Goal: Task Accomplishment & Management: Use online tool/utility

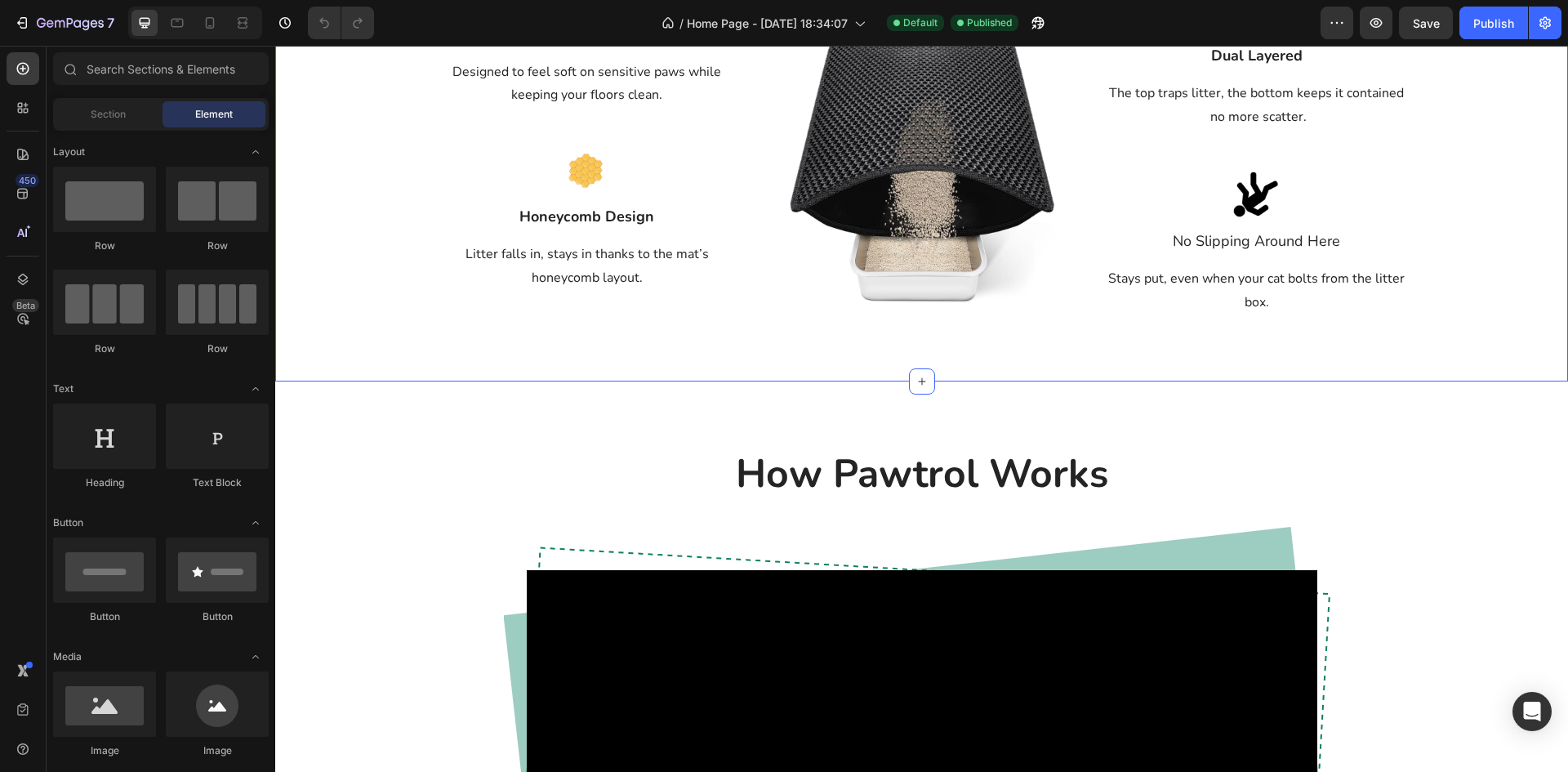
scroll to position [783, 0]
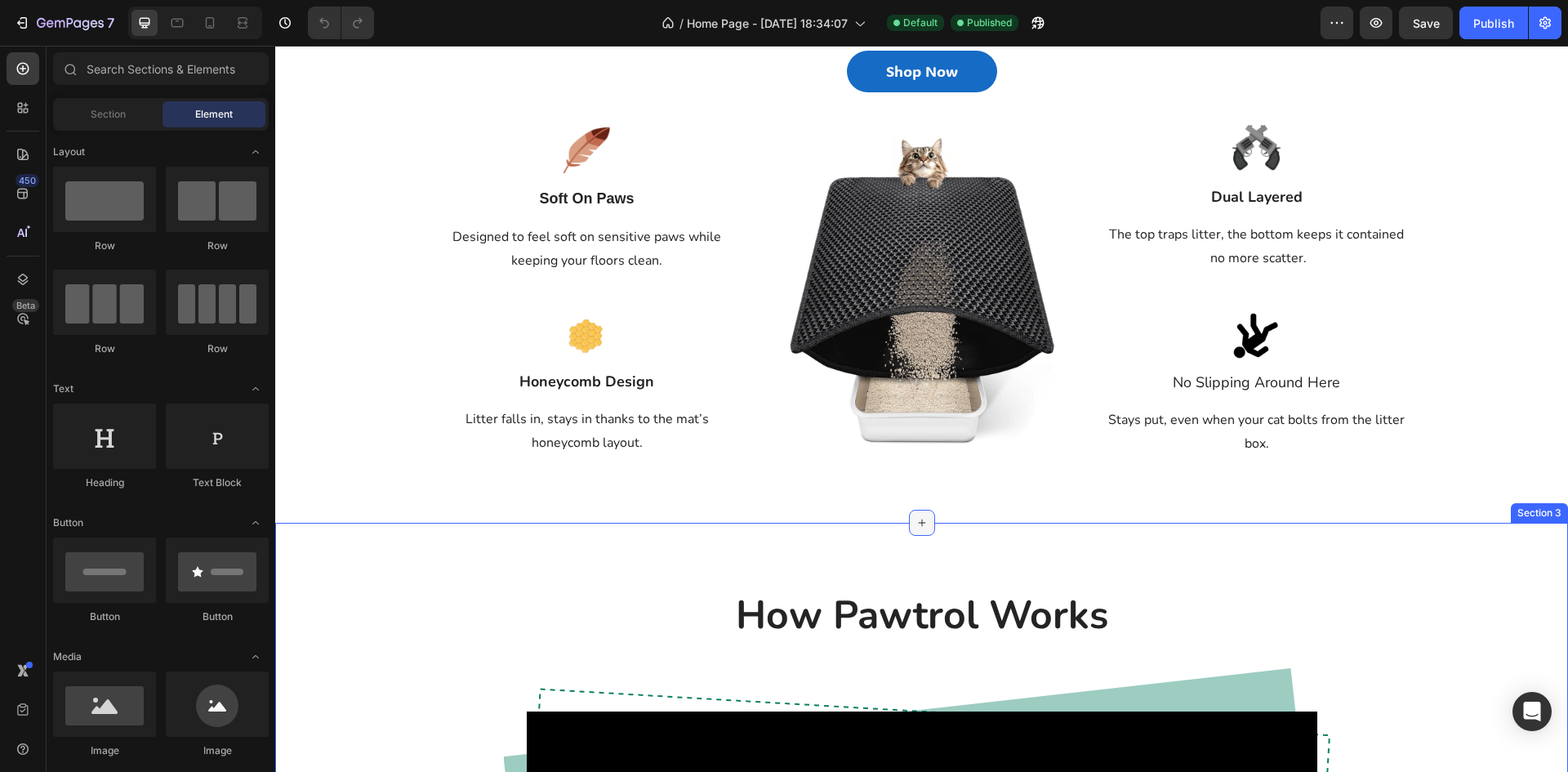
click at [909, 522] on div at bounding box center [922, 523] width 26 height 26
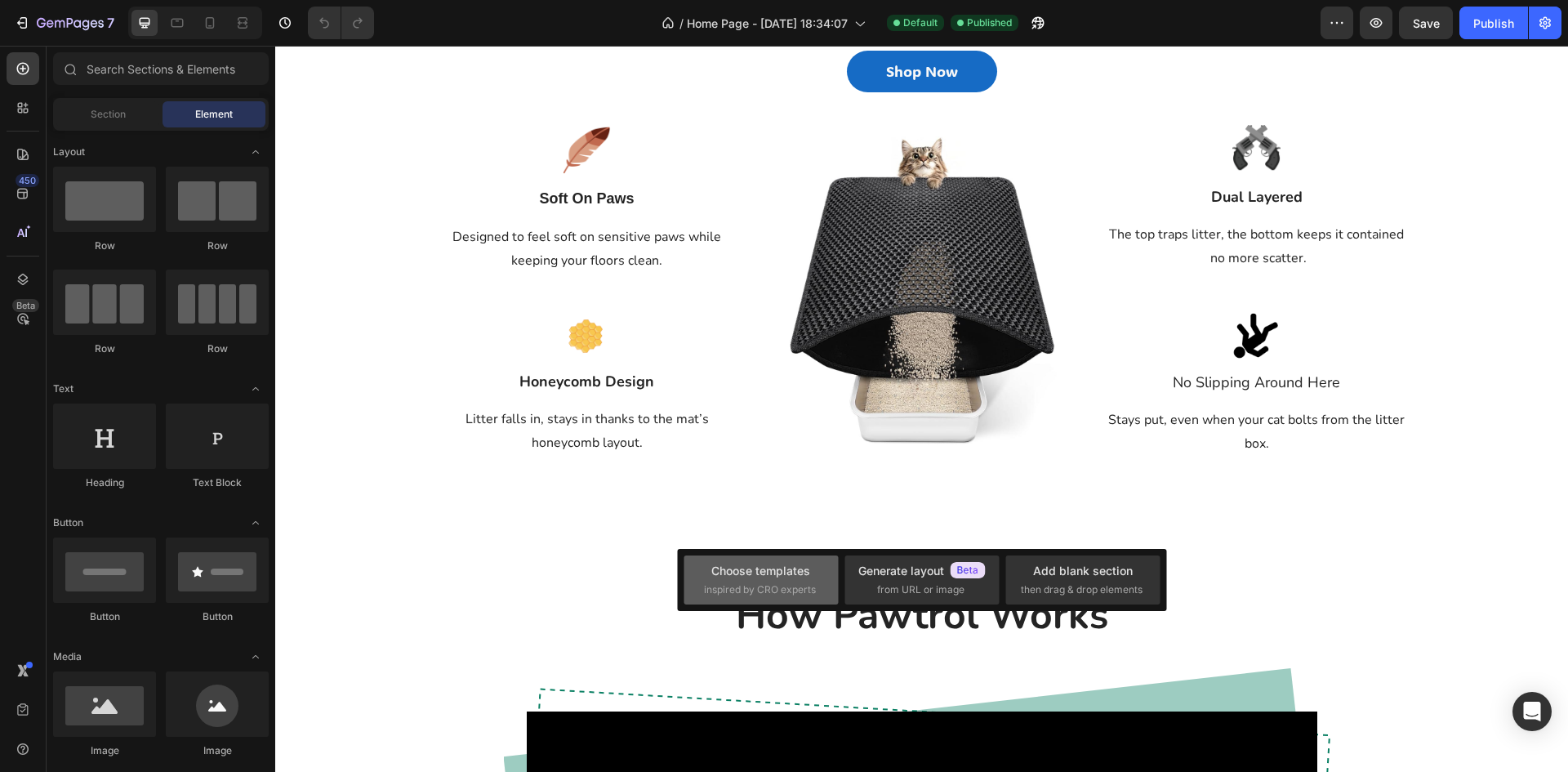
click at [787, 562] on div "Choose templates" at bounding box center [761, 571] width 99 height 17
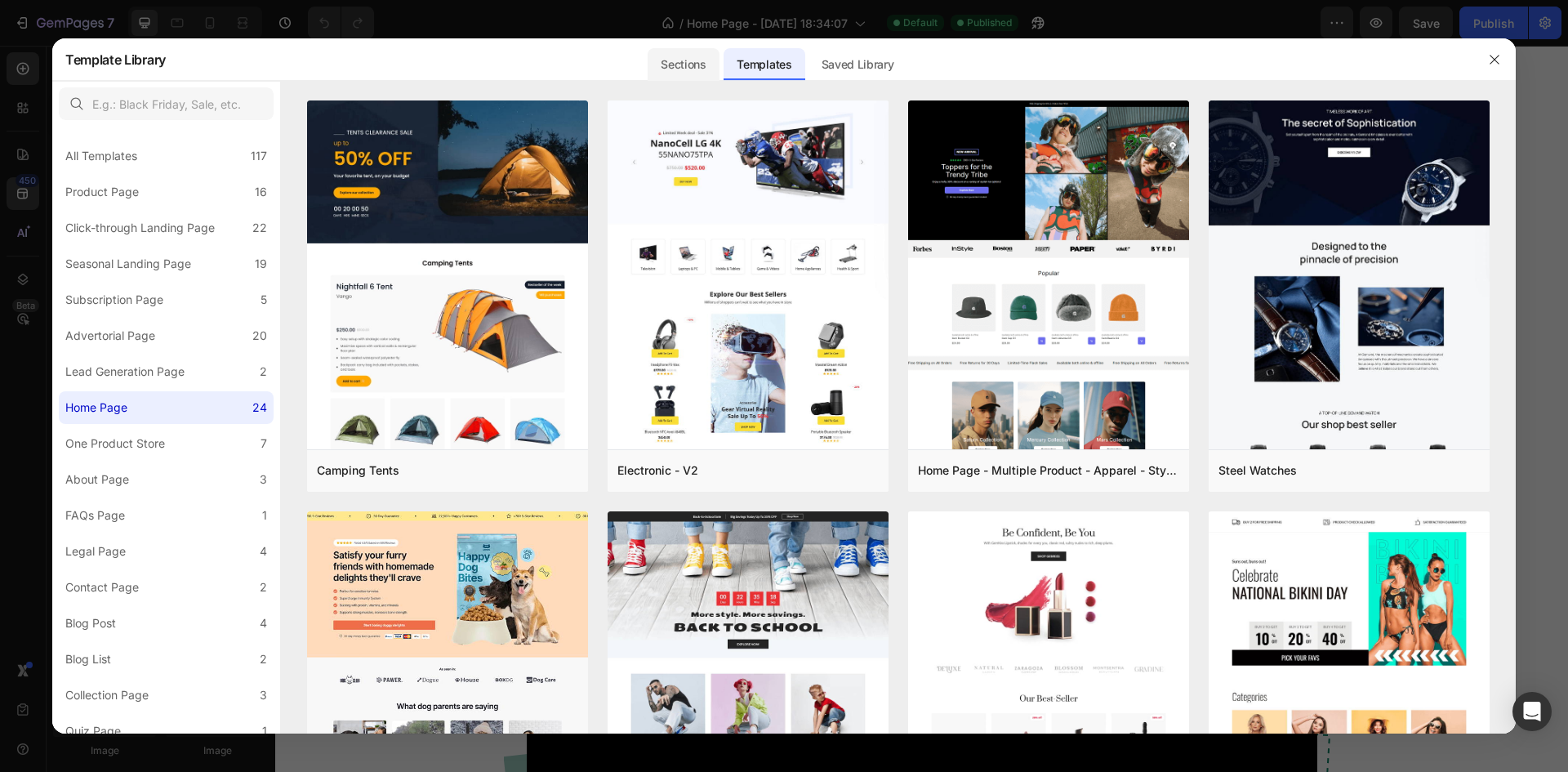
click at [696, 65] on div "Sections" at bounding box center [683, 65] width 71 height 33
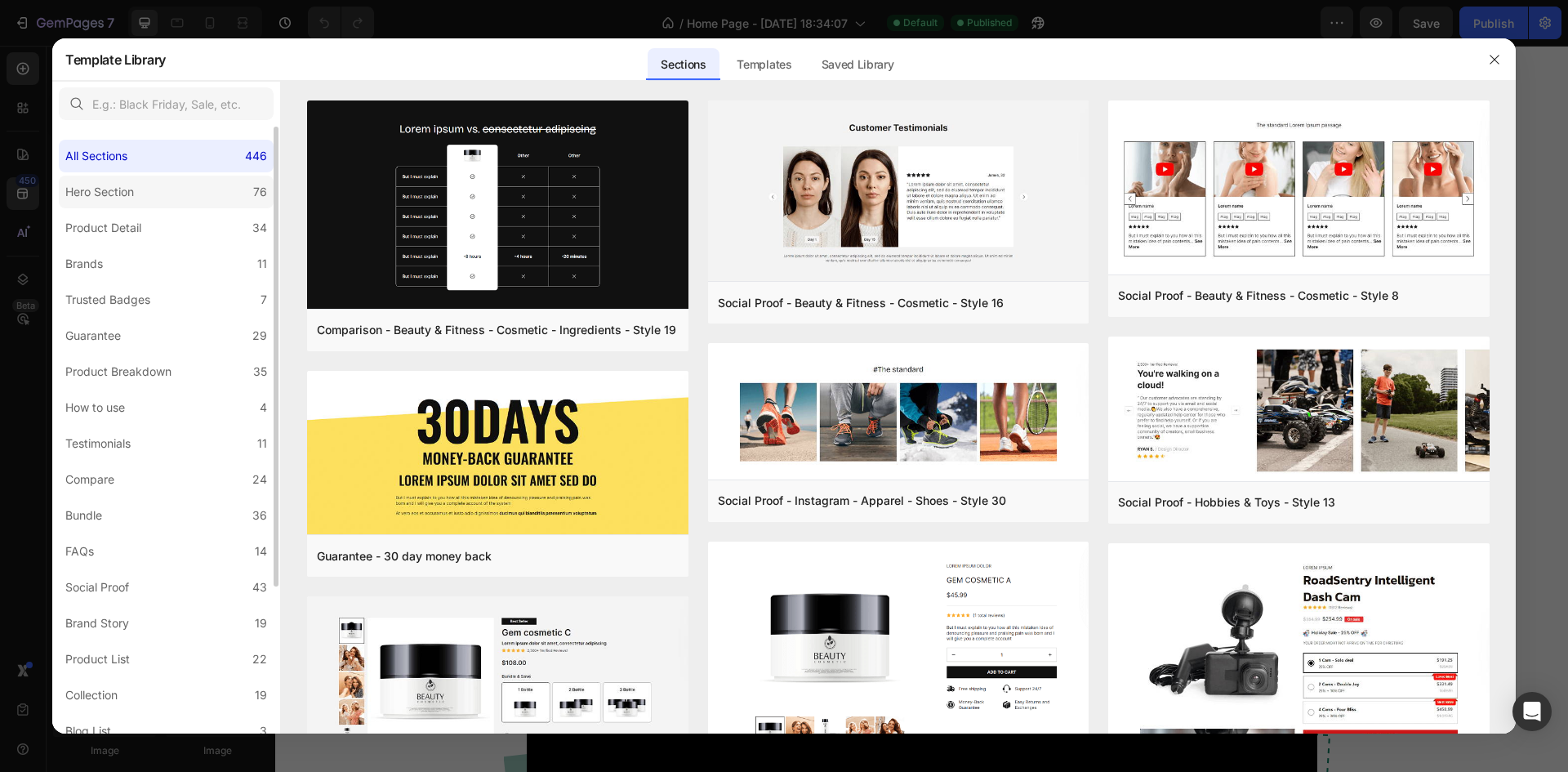
click at [118, 191] on div "Hero Section" at bounding box center [100, 191] width 69 height 20
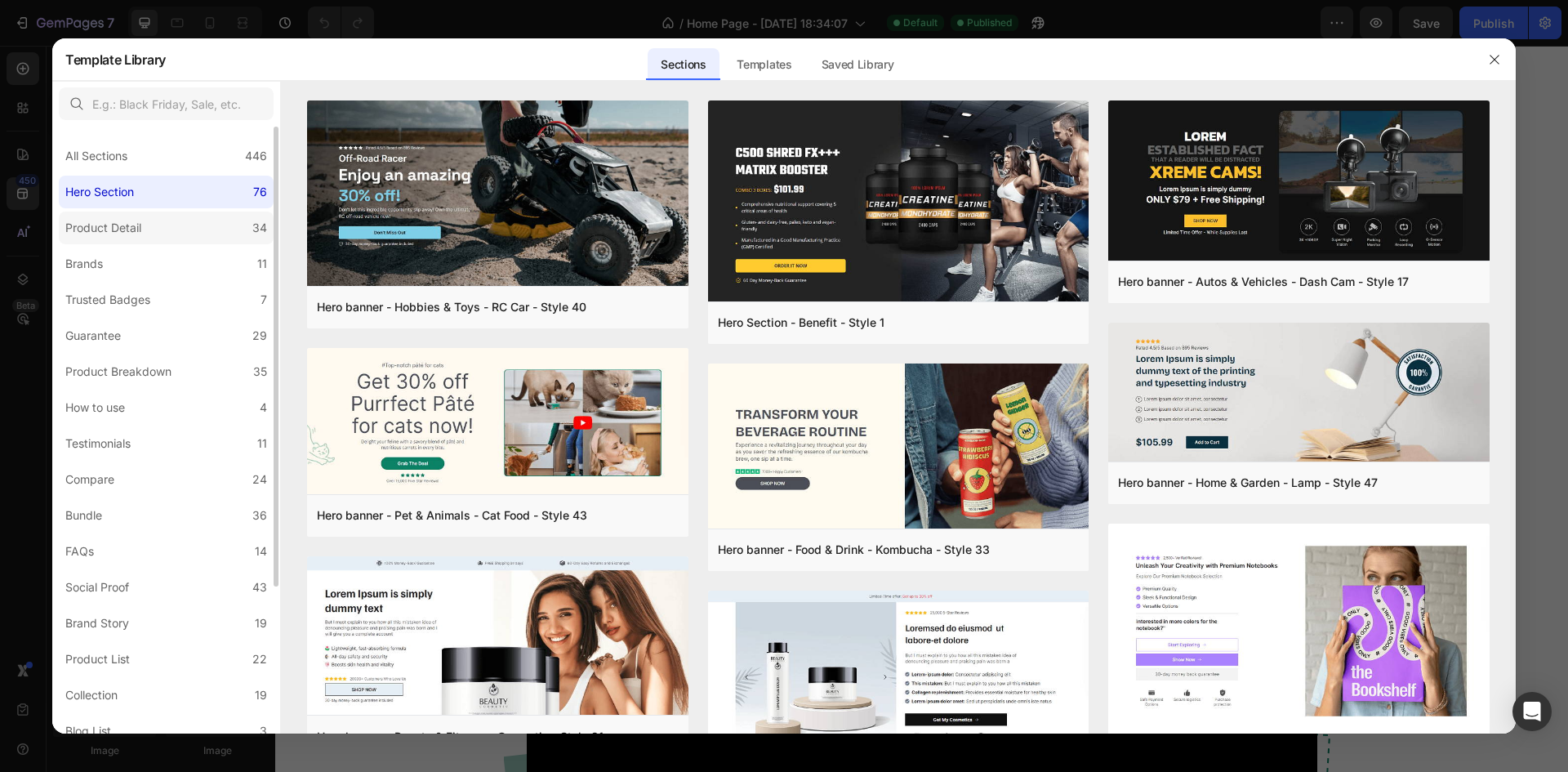
click at [144, 234] on div "Product Detail" at bounding box center [107, 228] width 83 height 20
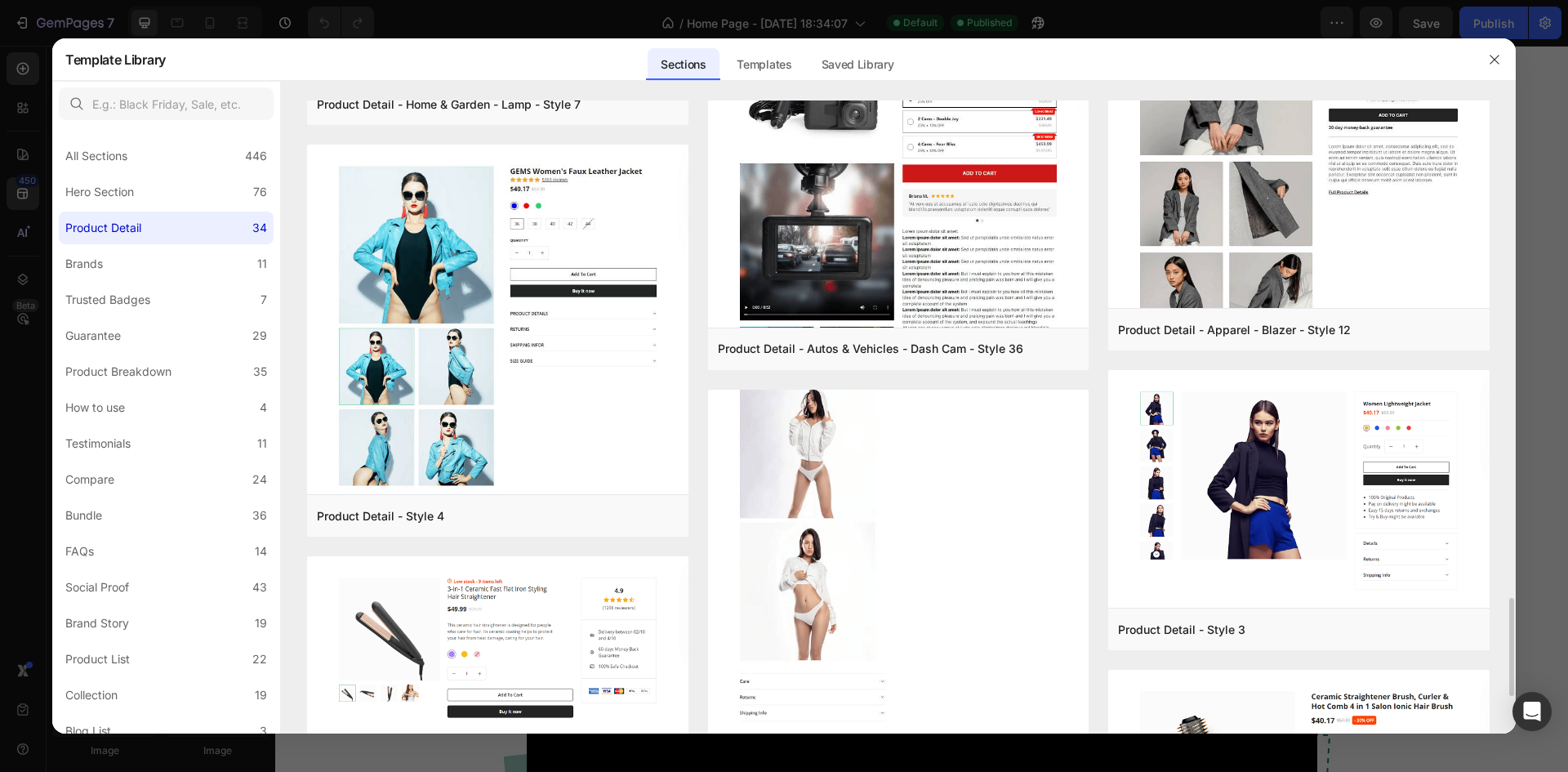
scroll to position [3433, 0]
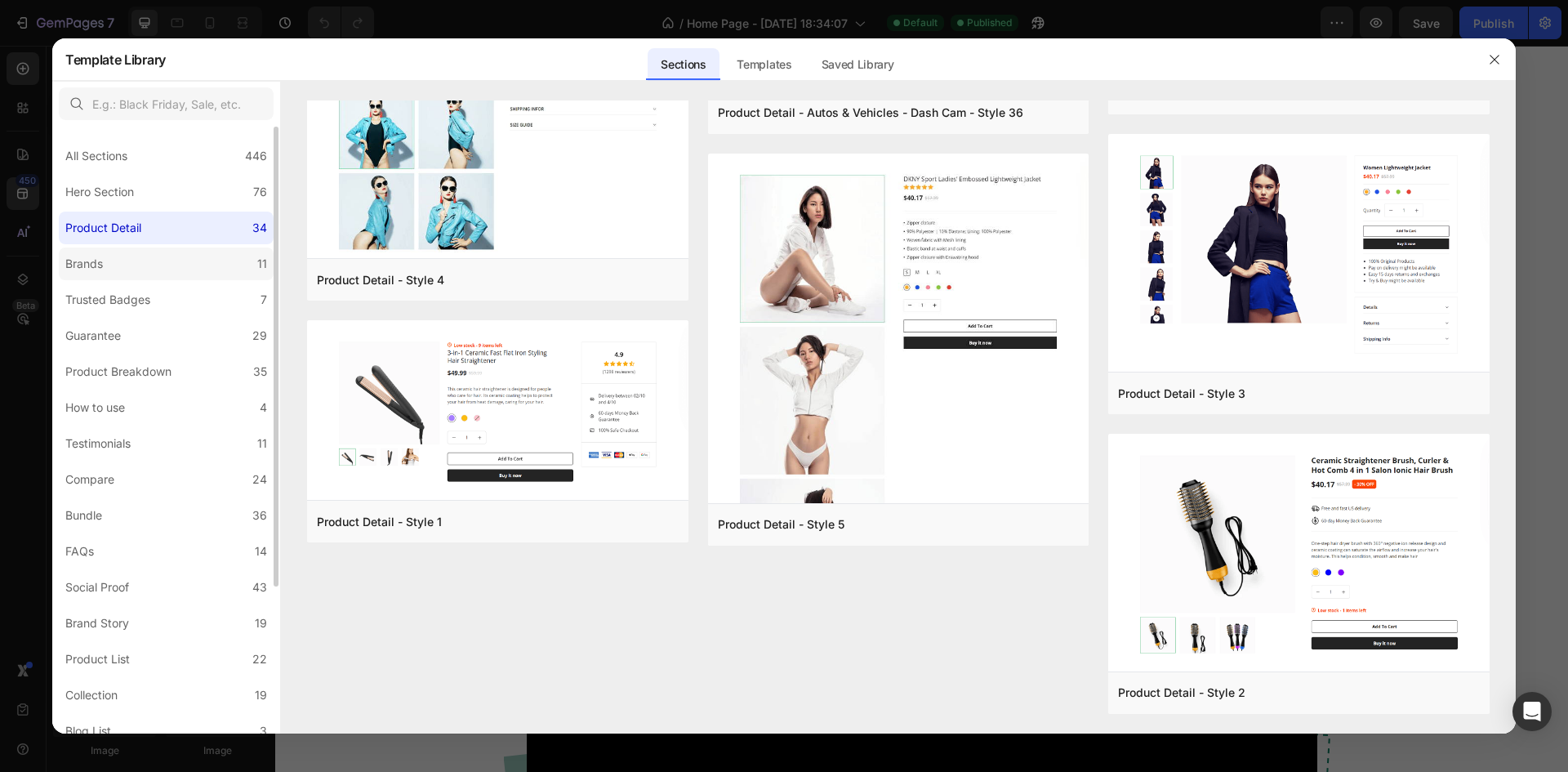
click at [79, 275] on label "Brands 11" at bounding box center [166, 264] width 215 height 33
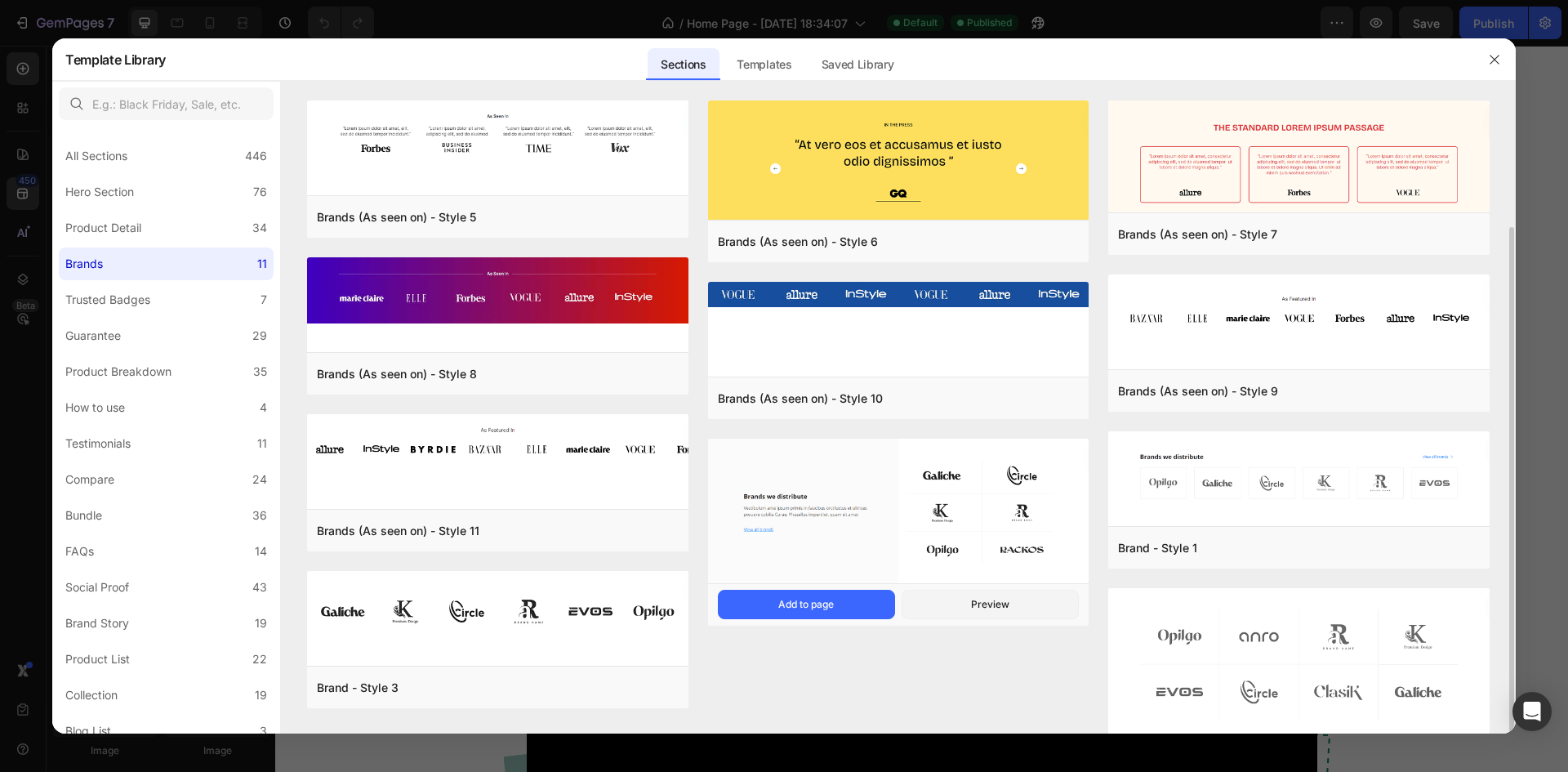
scroll to position [66, 0]
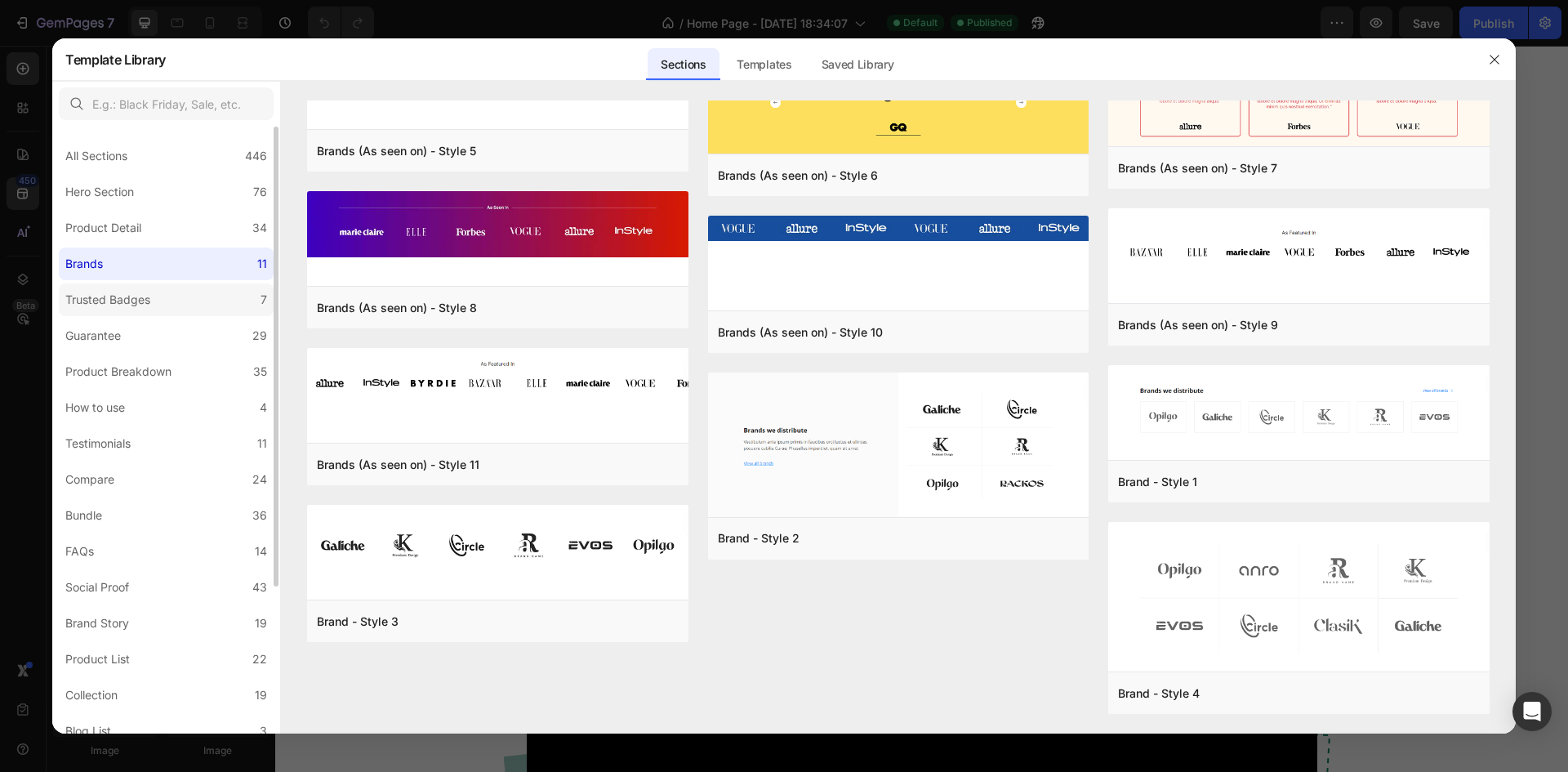
click at [151, 299] on div "Trusted Badges" at bounding box center [111, 299] width 91 height 20
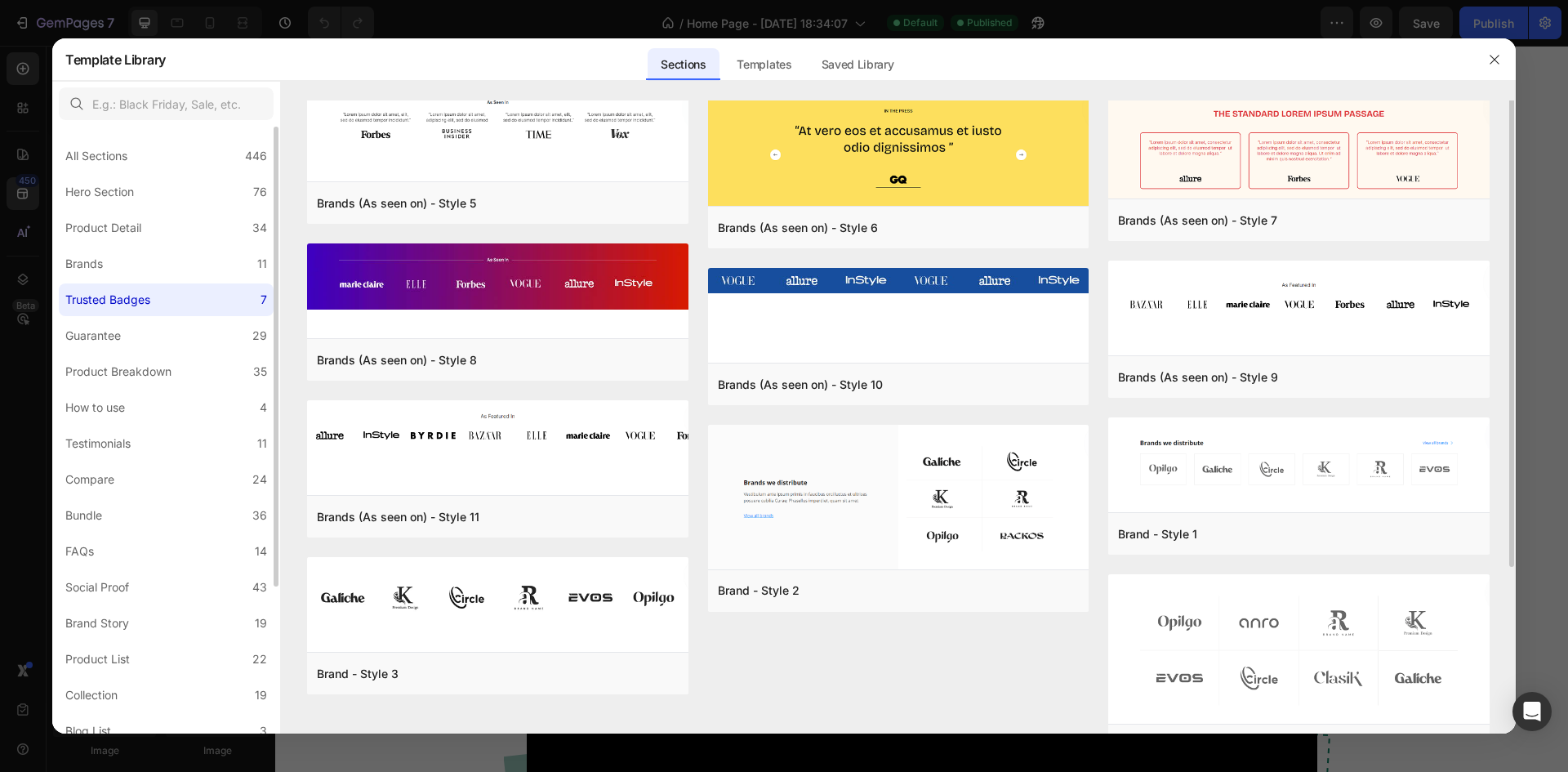
scroll to position [0, 0]
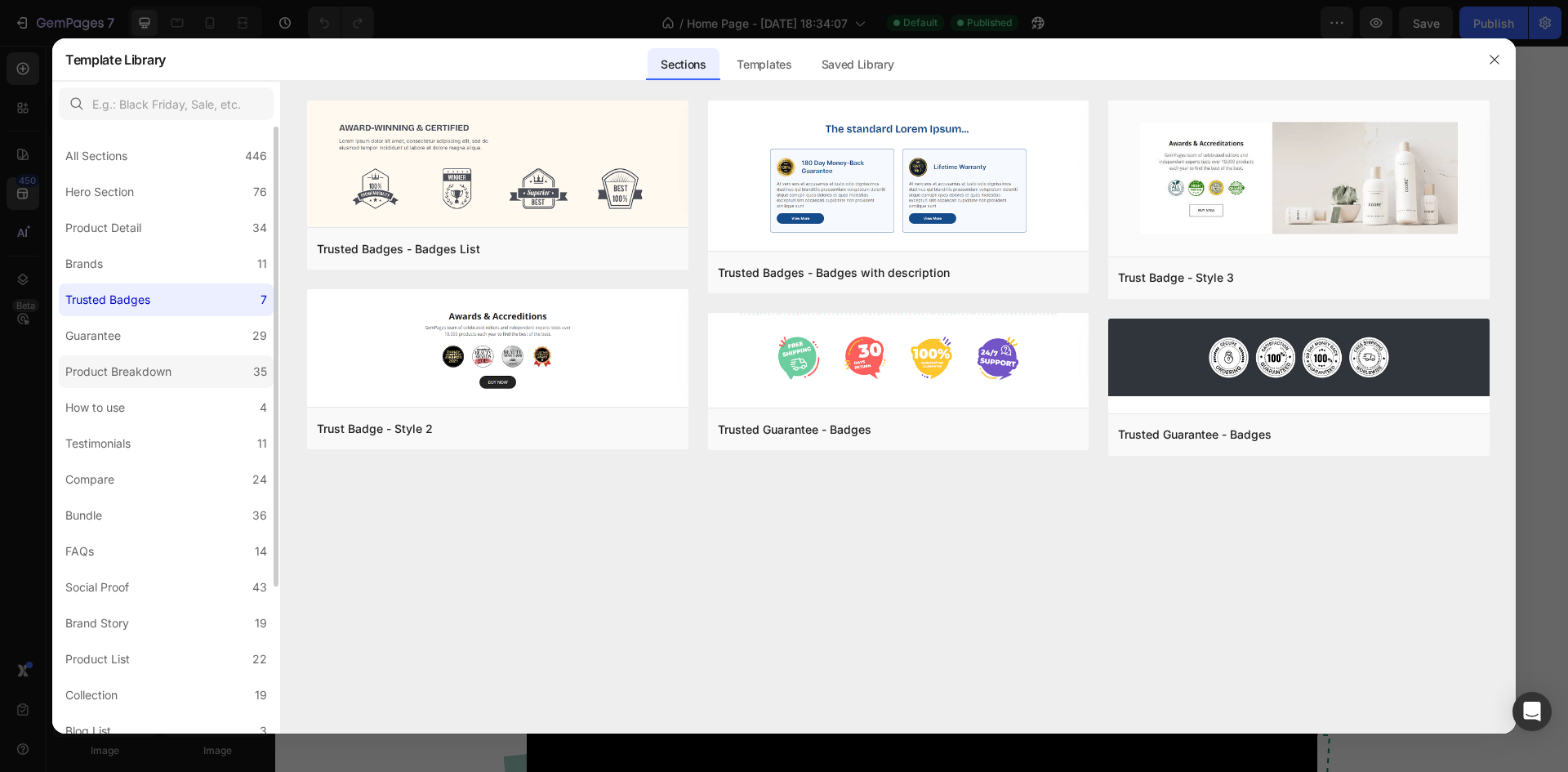
click at [169, 366] on div "Product Breakdown" at bounding box center [118, 372] width 106 height 20
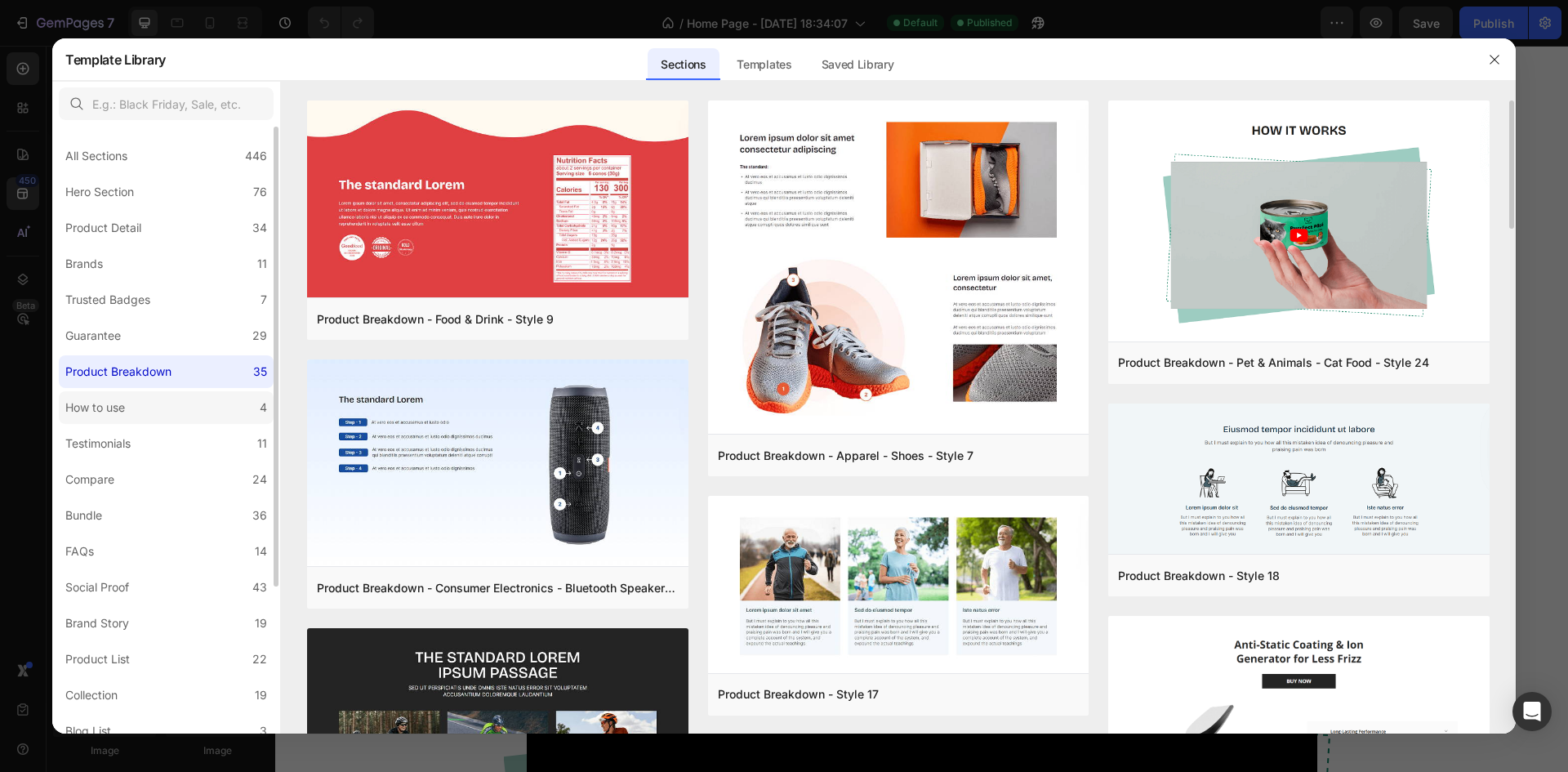
click at [147, 405] on label "How to use 4" at bounding box center [166, 408] width 215 height 33
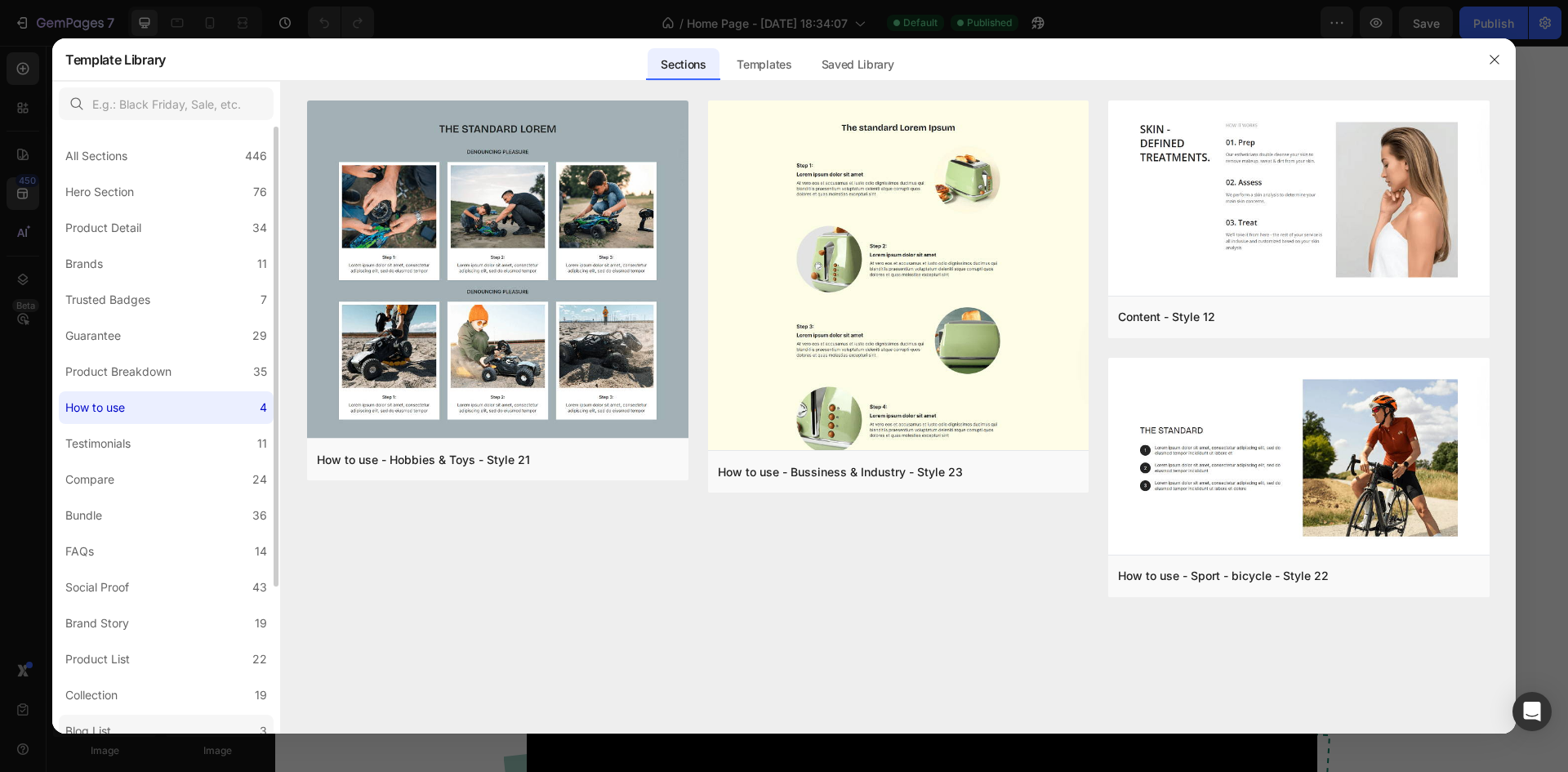
scroll to position [193, 0]
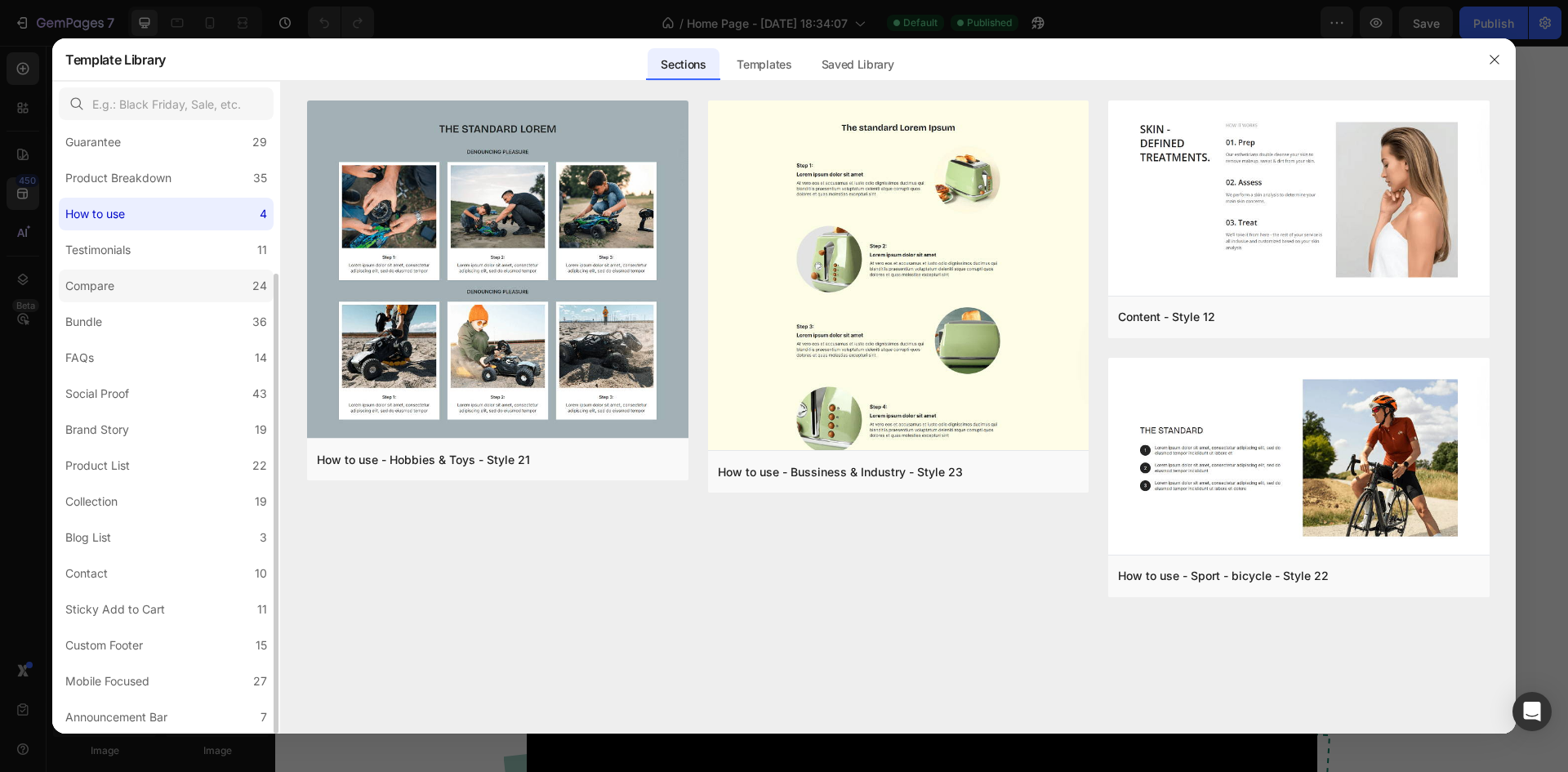
click at [113, 286] on div "Compare" at bounding box center [90, 286] width 49 height 20
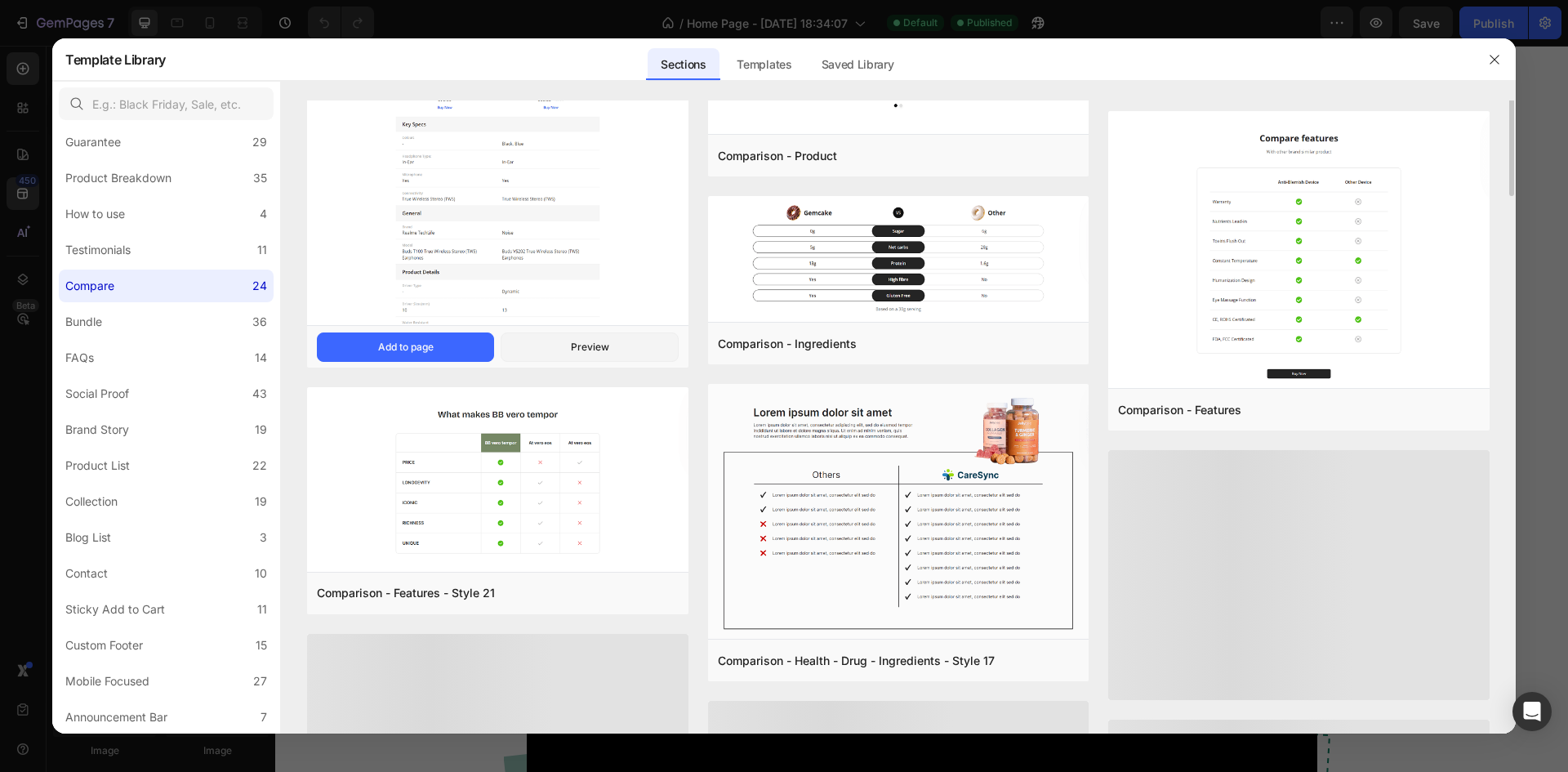
scroll to position [996, 0]
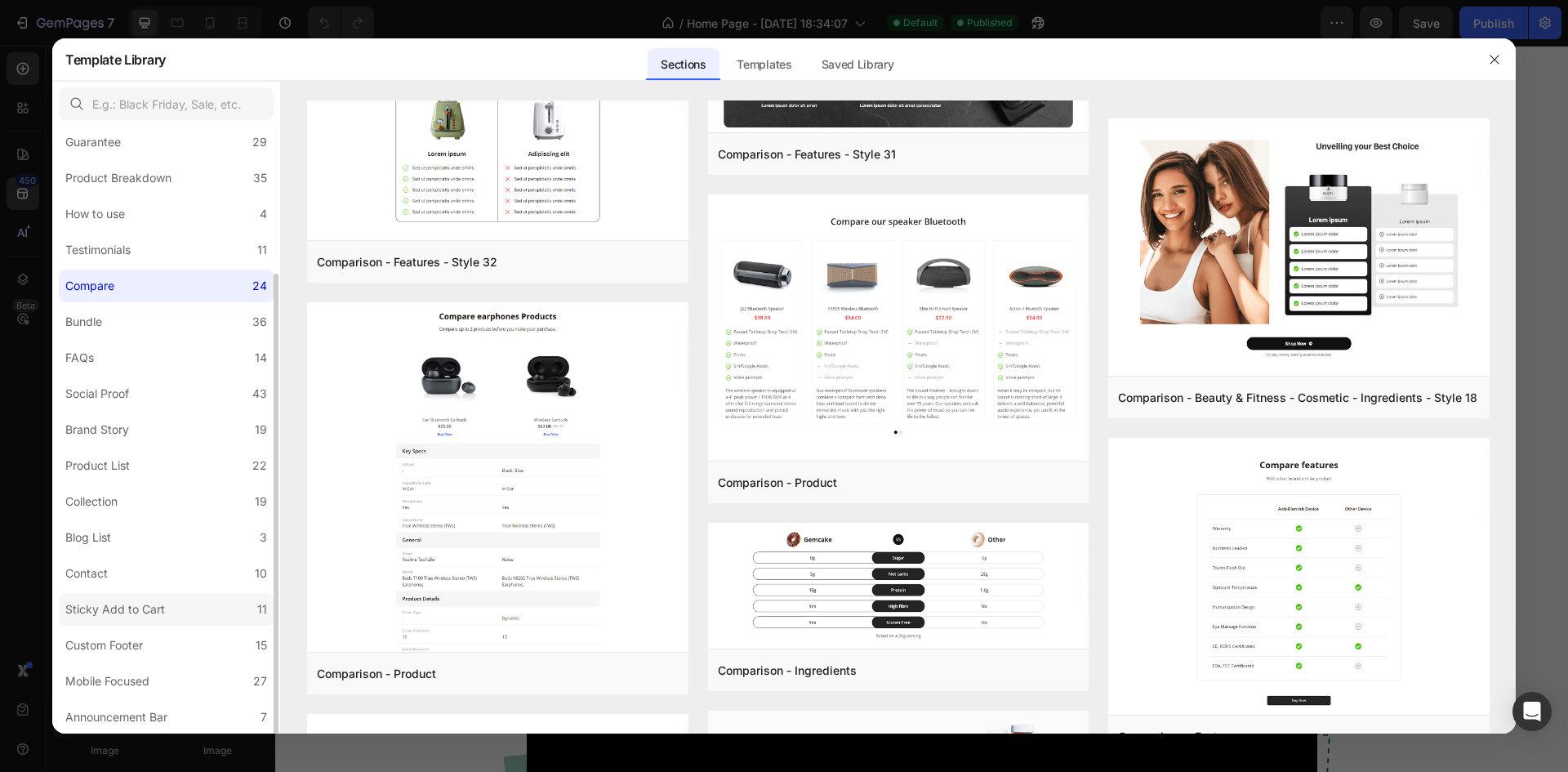
click at [134, 610] on div "Sticky Add to Cart" at bounding box center [116, 609] width 100 height 20
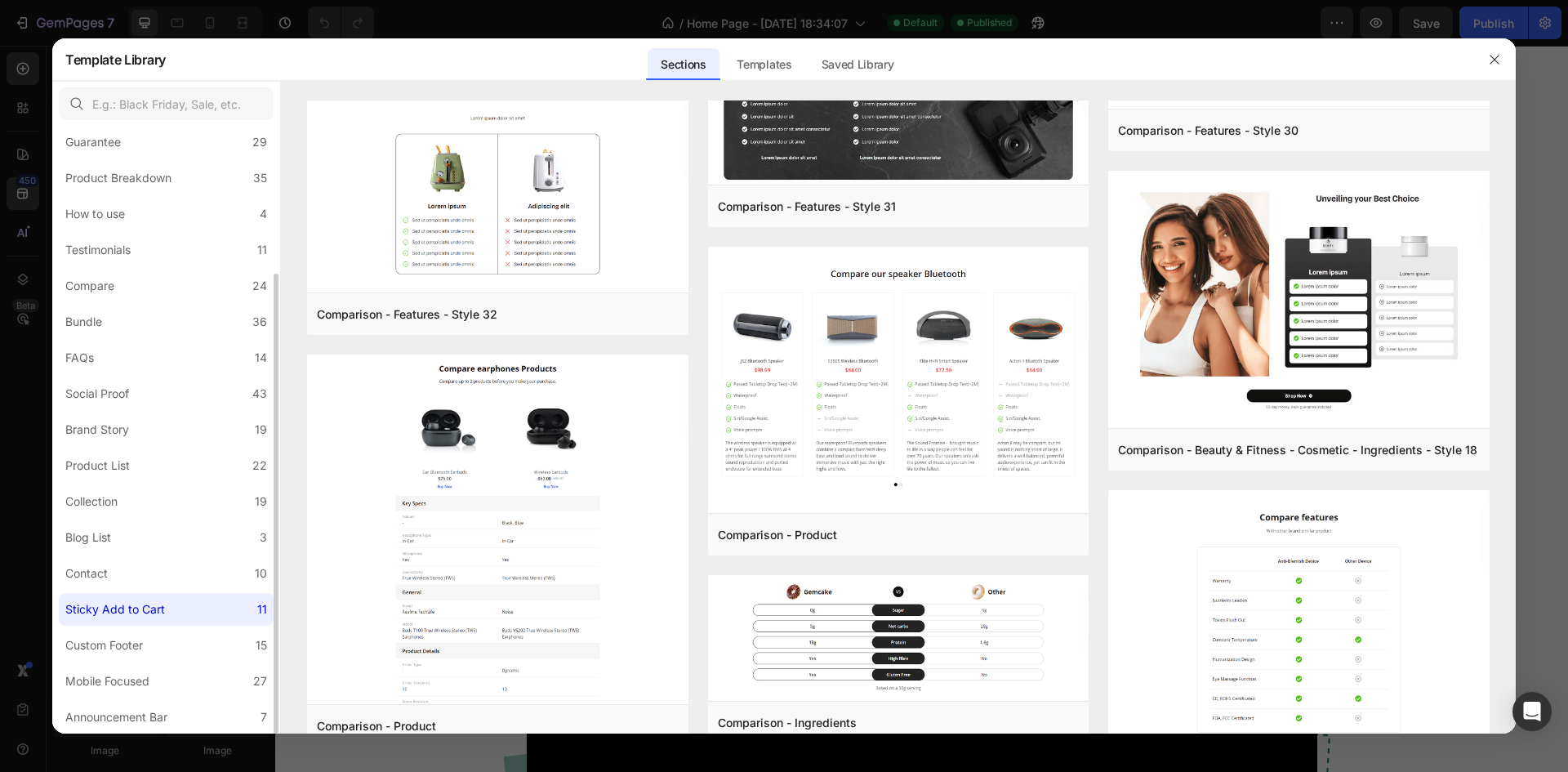
scroll to position [0, 0]
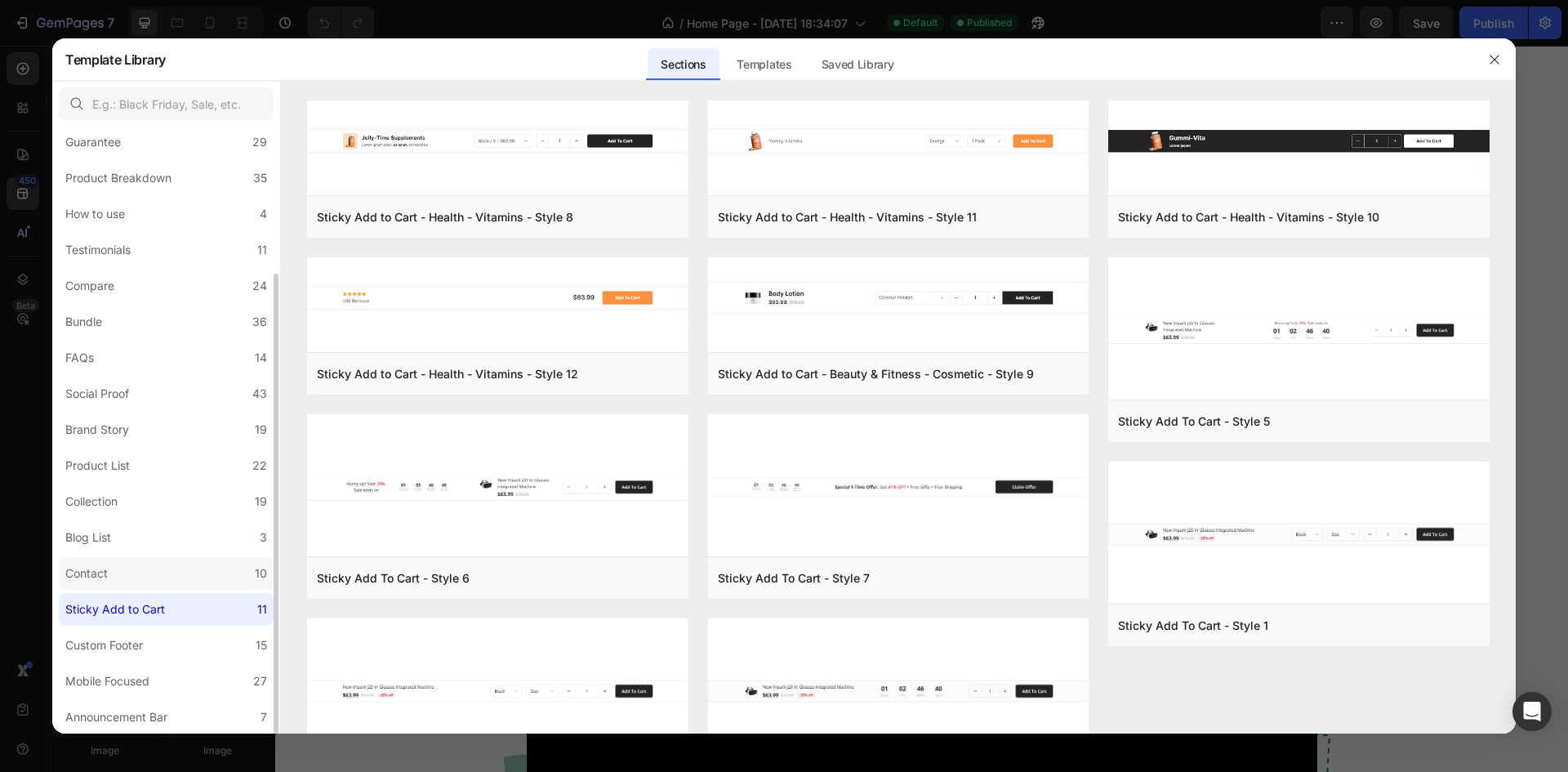
click at [125, 565] on label "Contact 10" at bounding box center [166, 574] width 215 height 33
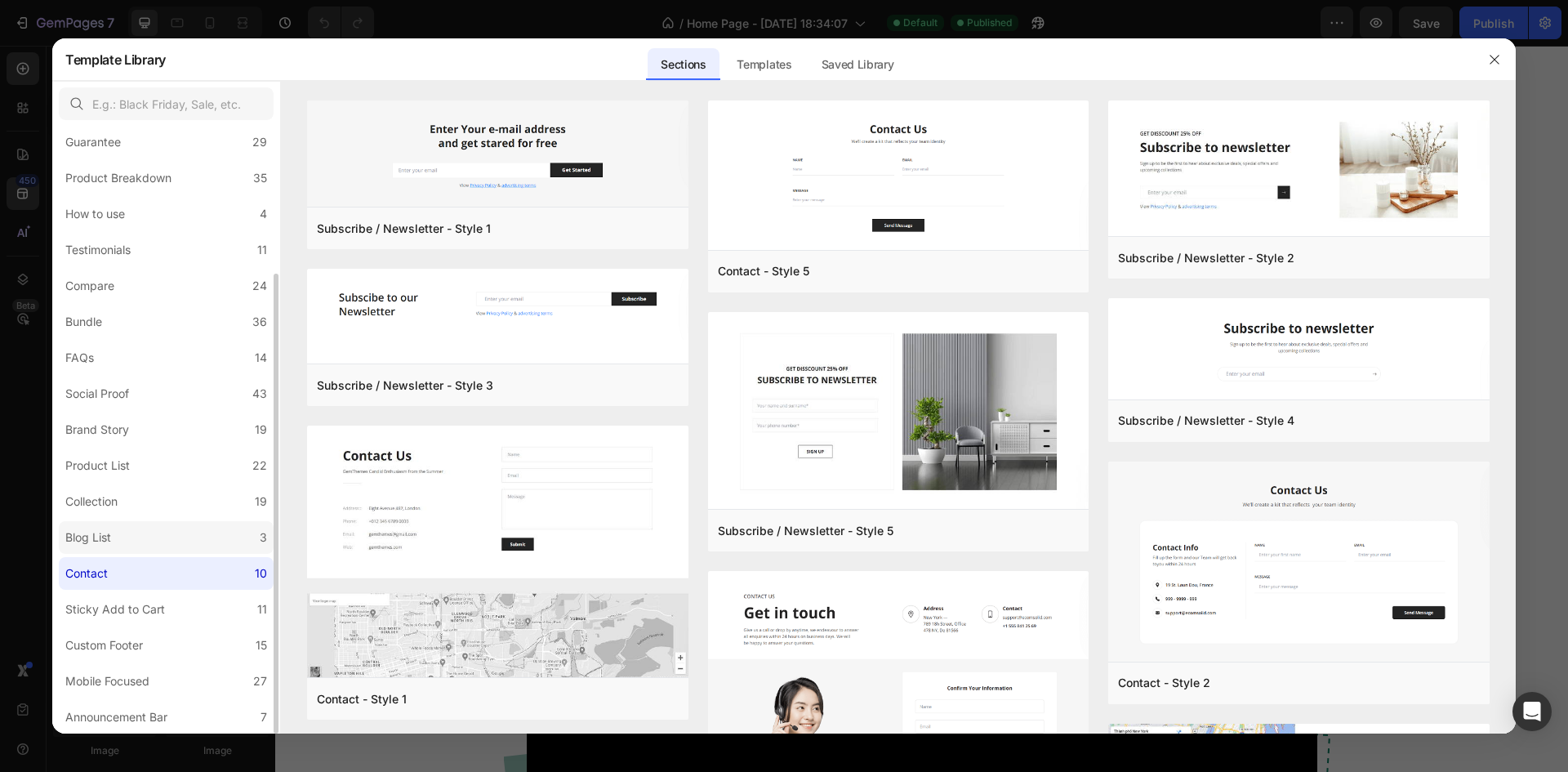
click at [123, 542] on label "Blog List 3" at bounding box center [166, 537] width 215 height 33
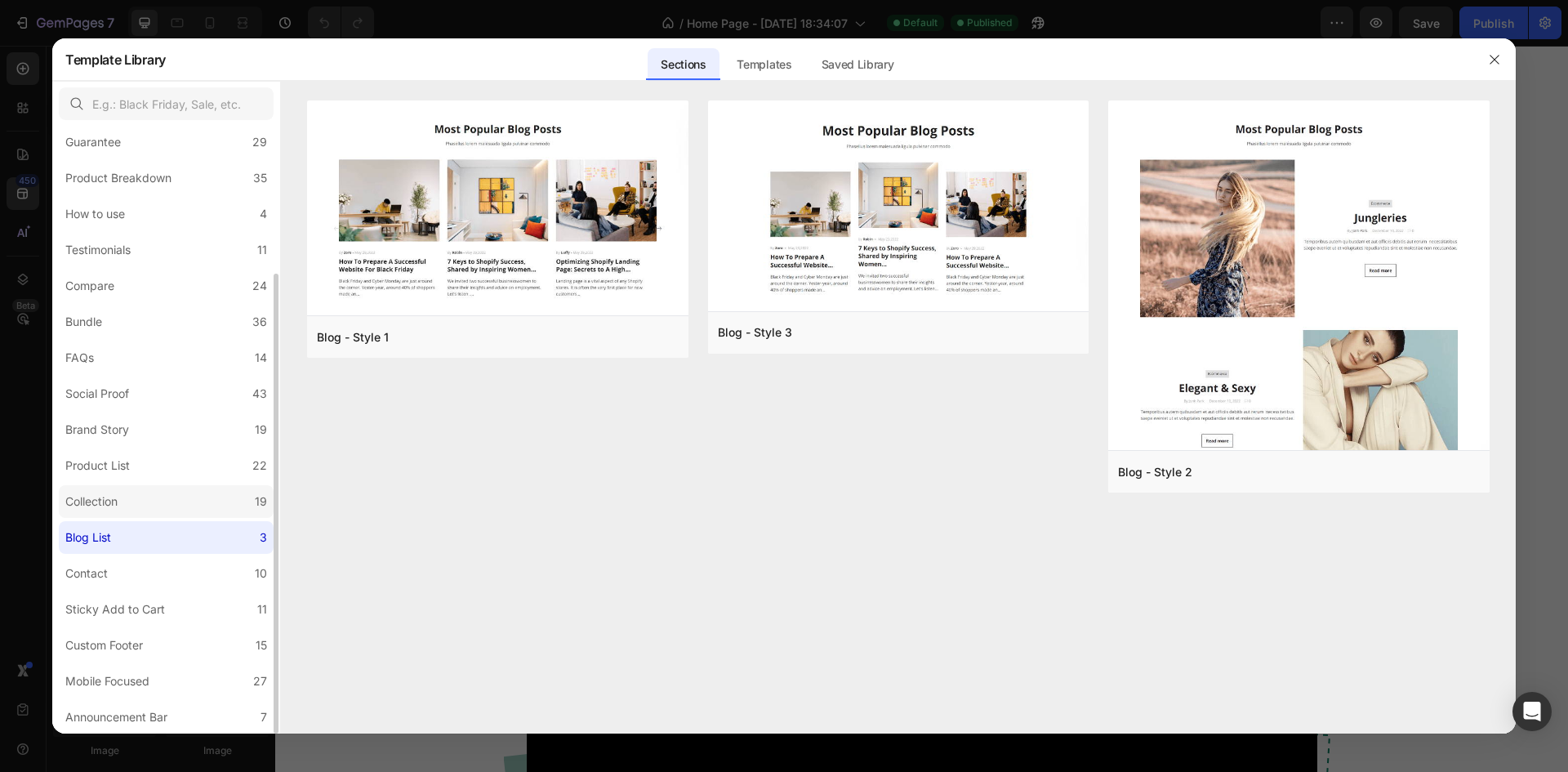
click at [107, 493] on div "Collection" at bounding box center [91, 501] width 53 height 20
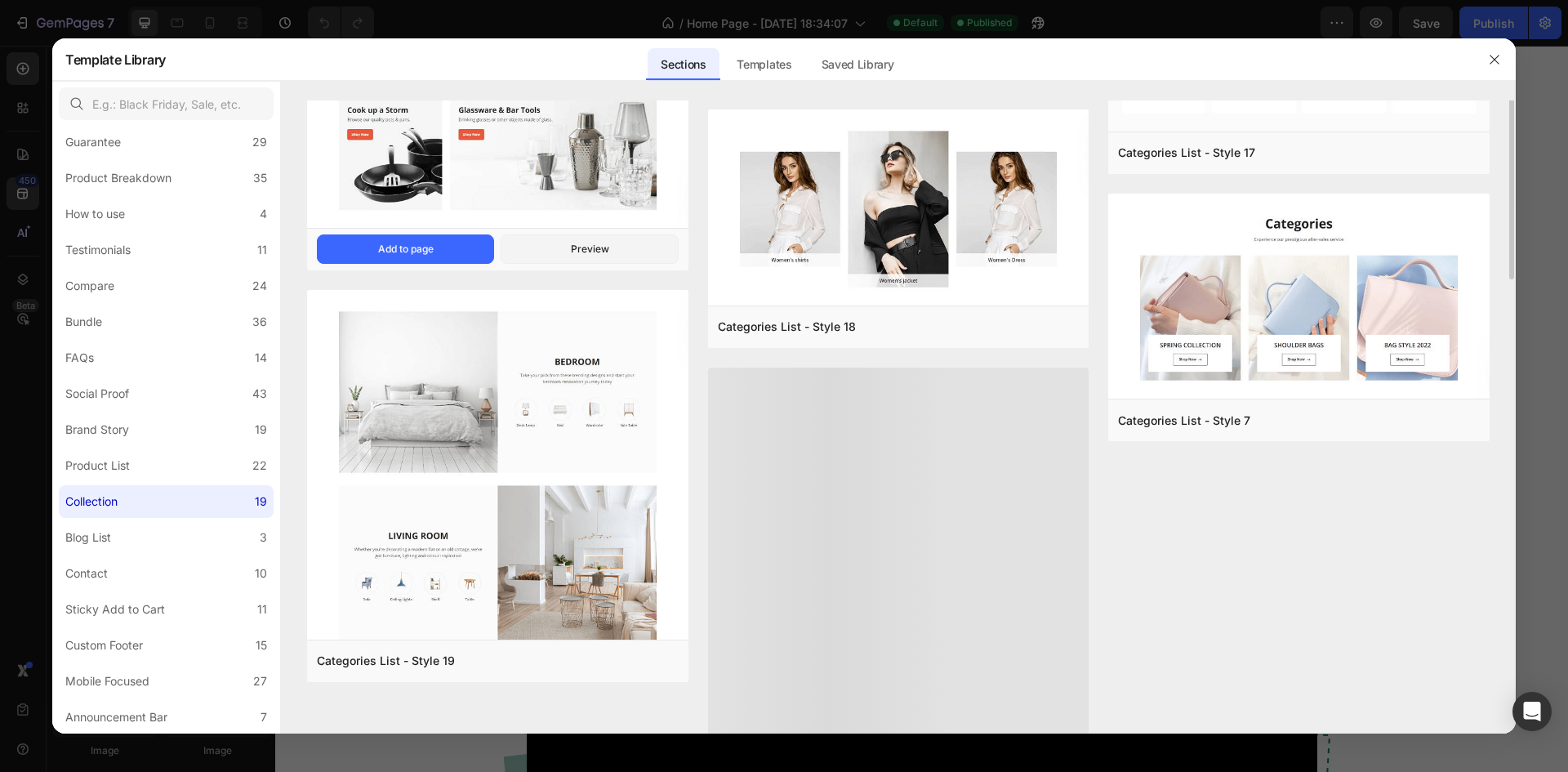
scroll to position [850, 0]
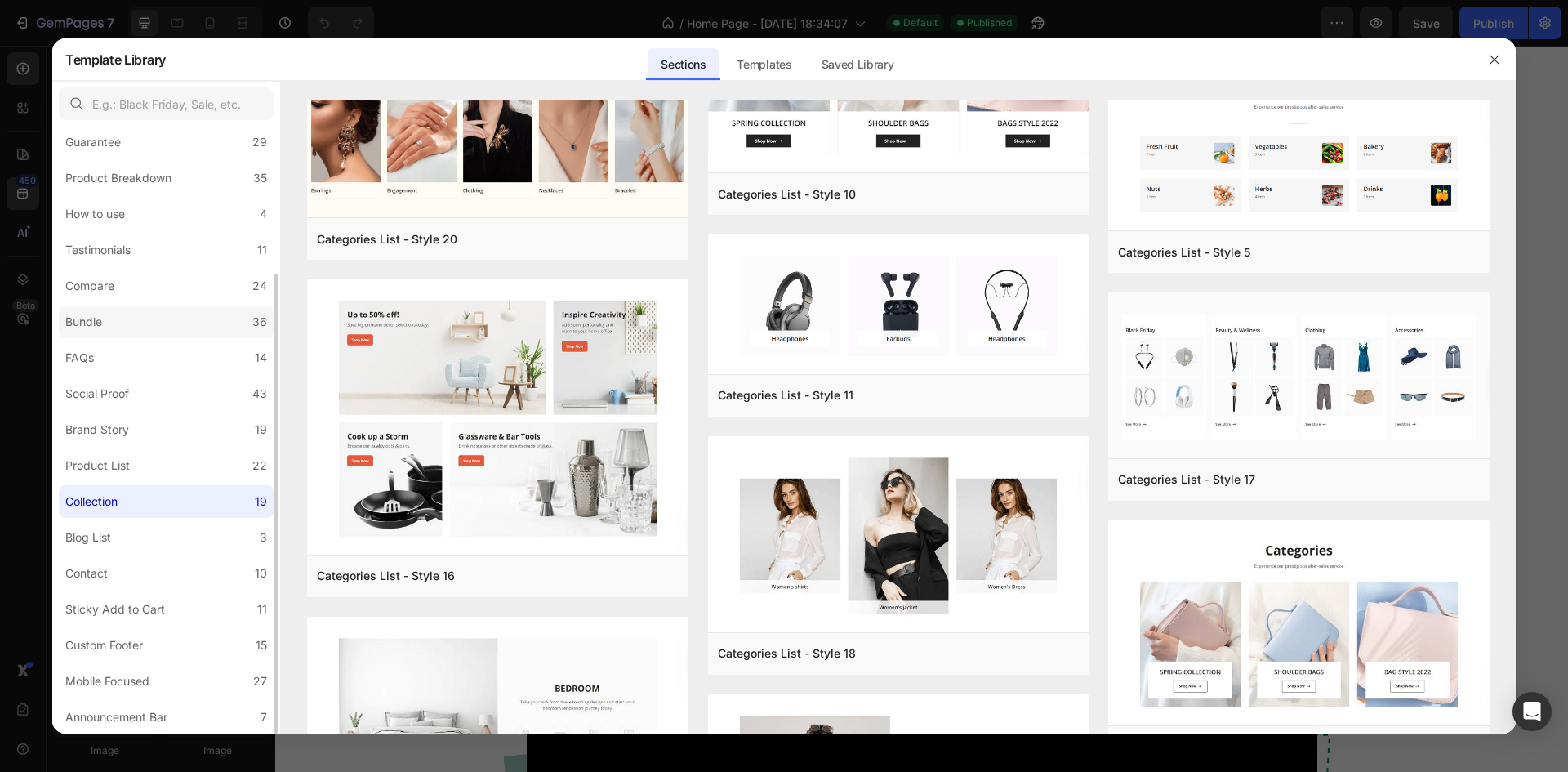
click at [100, 317] on div "Bundle" at bounding box center [84, 322] width 37 height 20
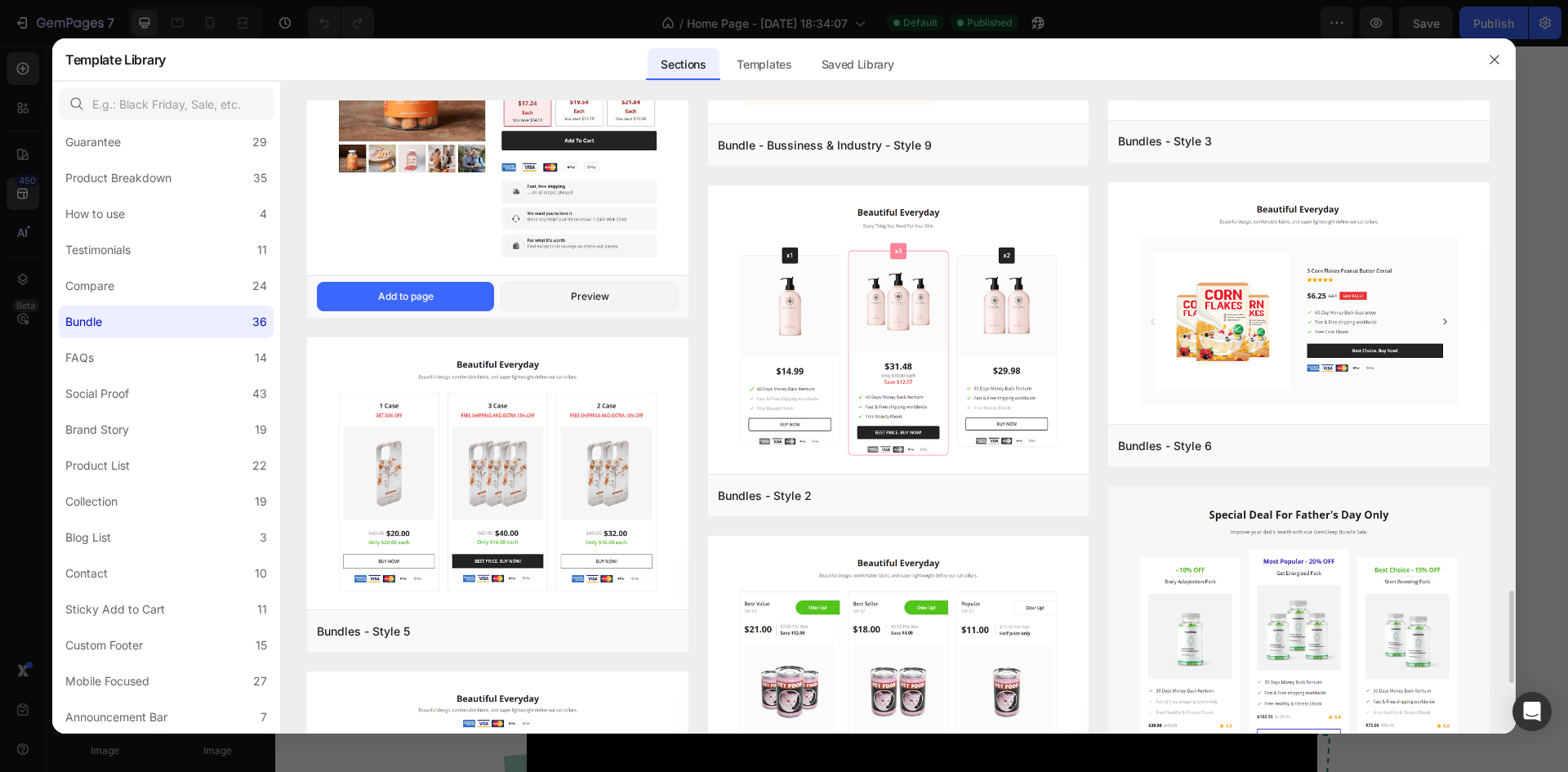
scroll to position [3087, 0]
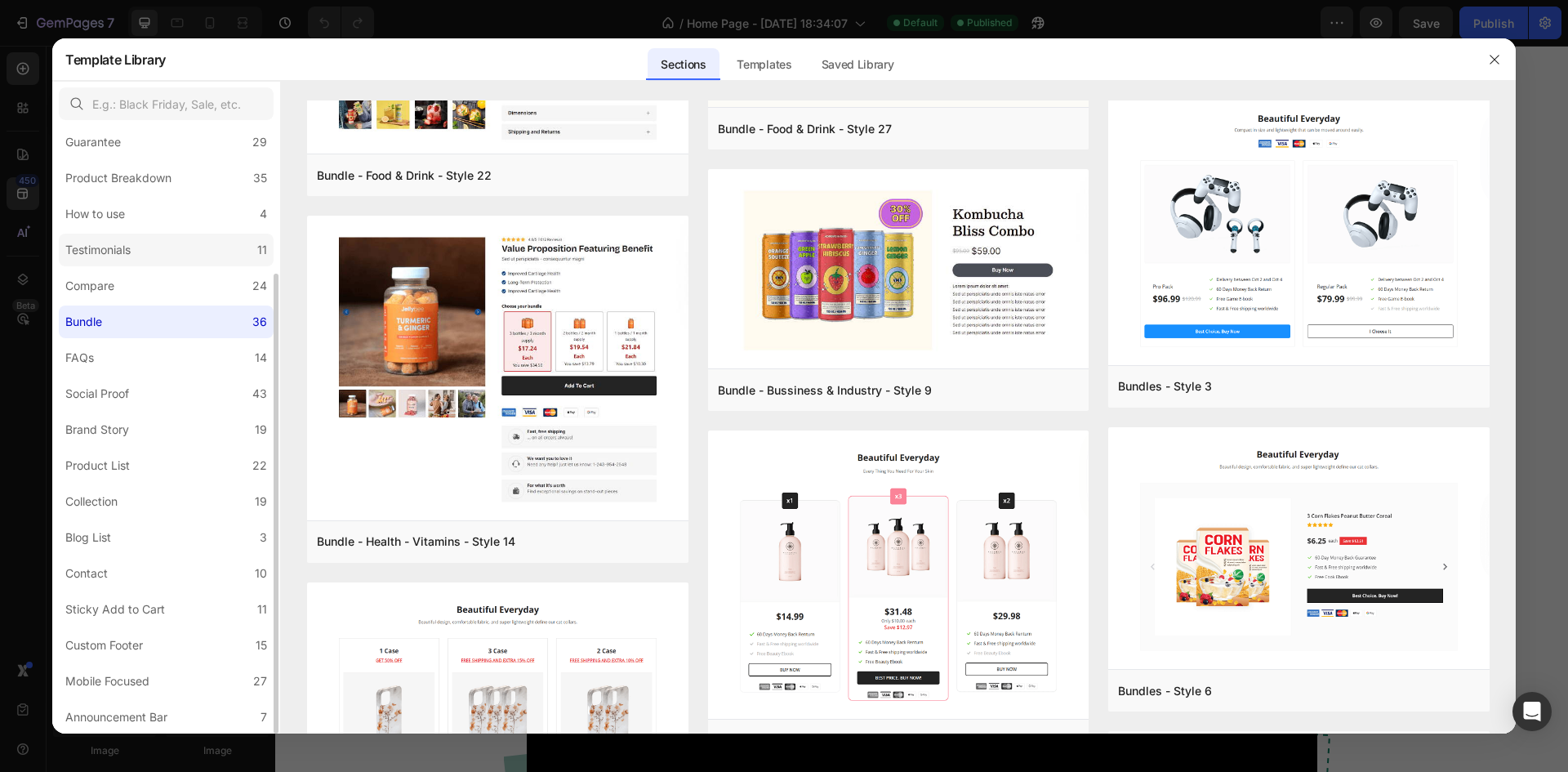
click at [120, 249] on div "Testimonials" at bounding box center [98, 249] width 66 height 20
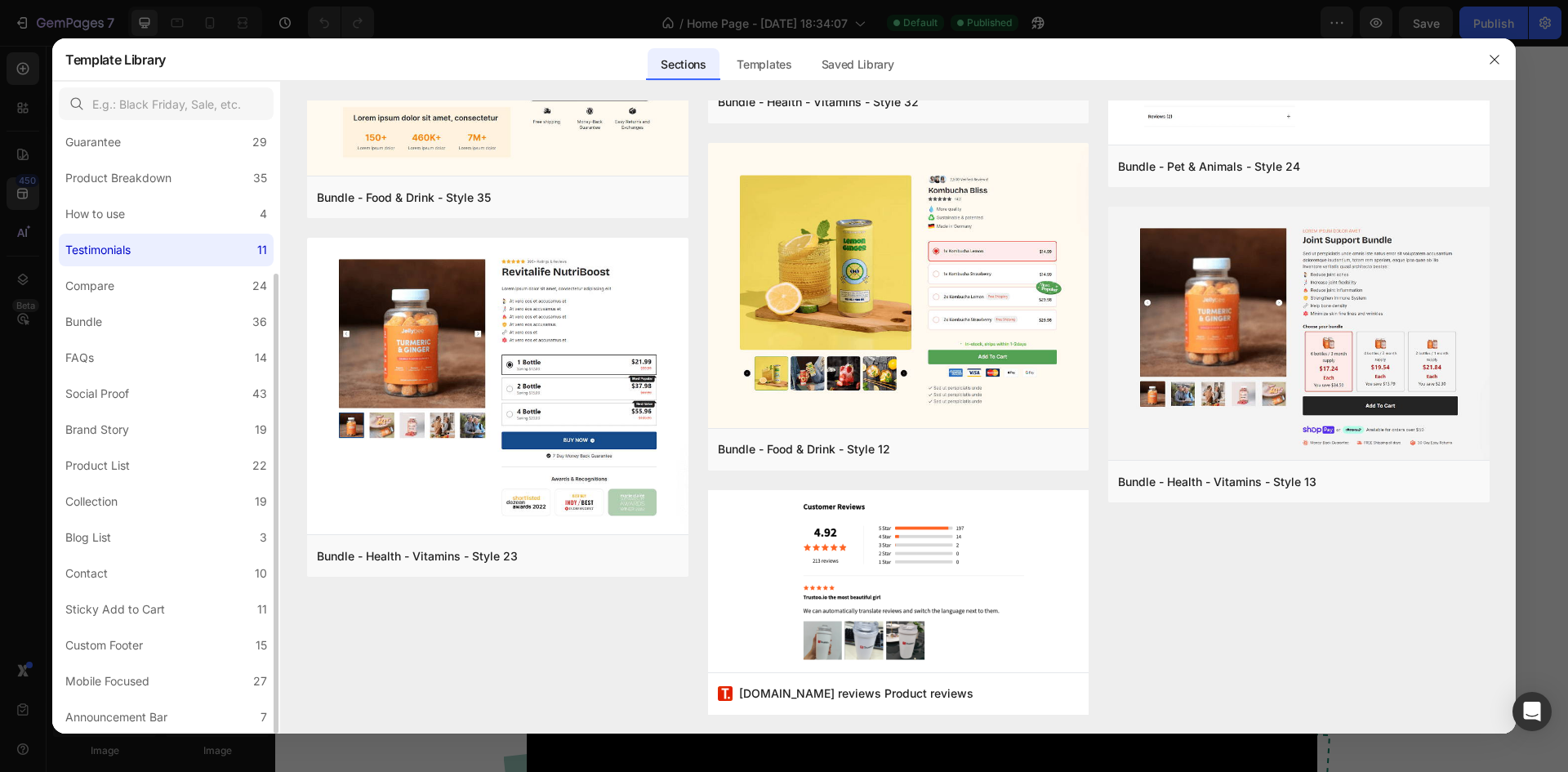
scroll to position [0, 0]
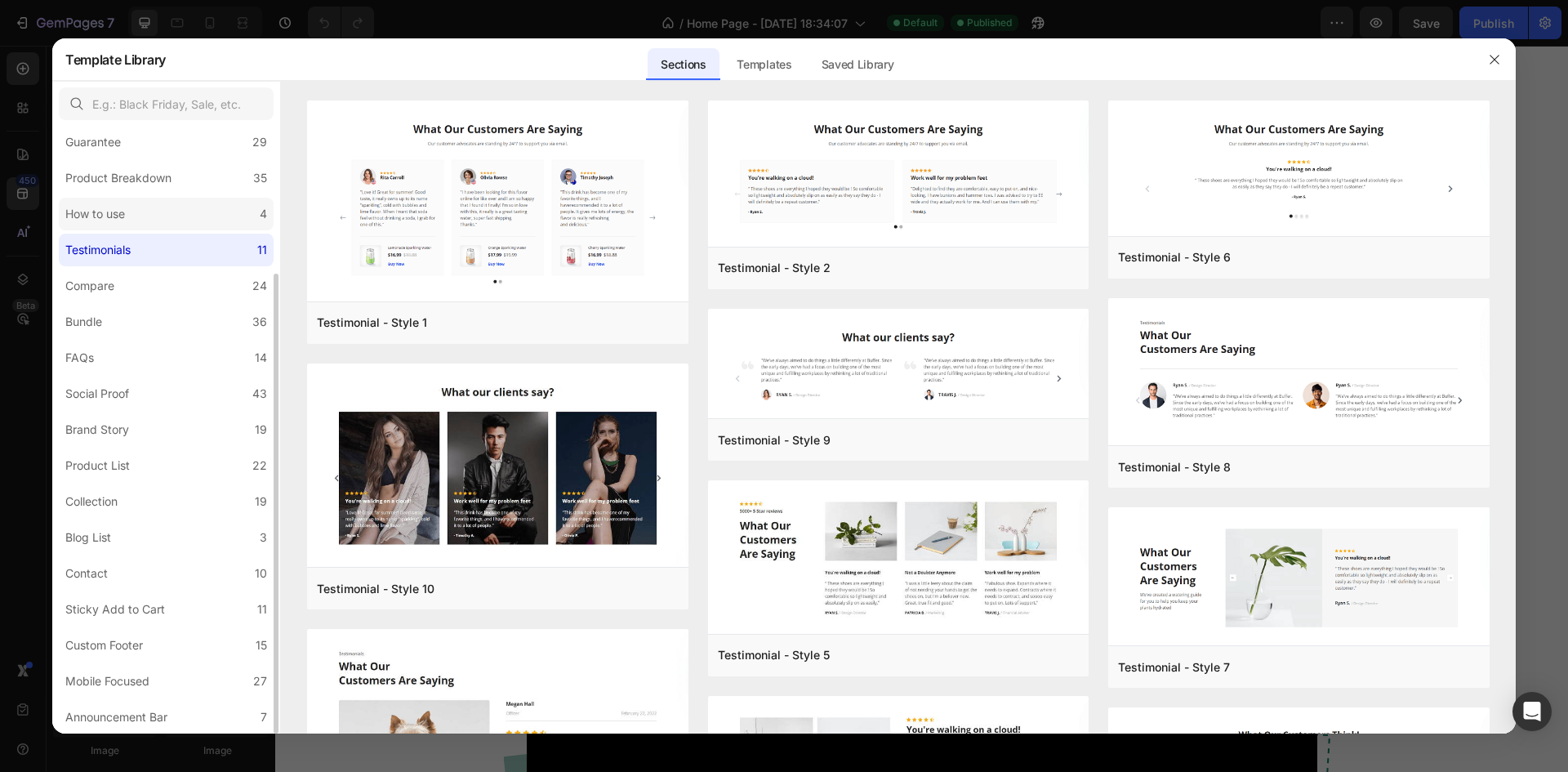
click at [102, 214] on div "How to use" at bounding box center [95, 214] width 60 height 20
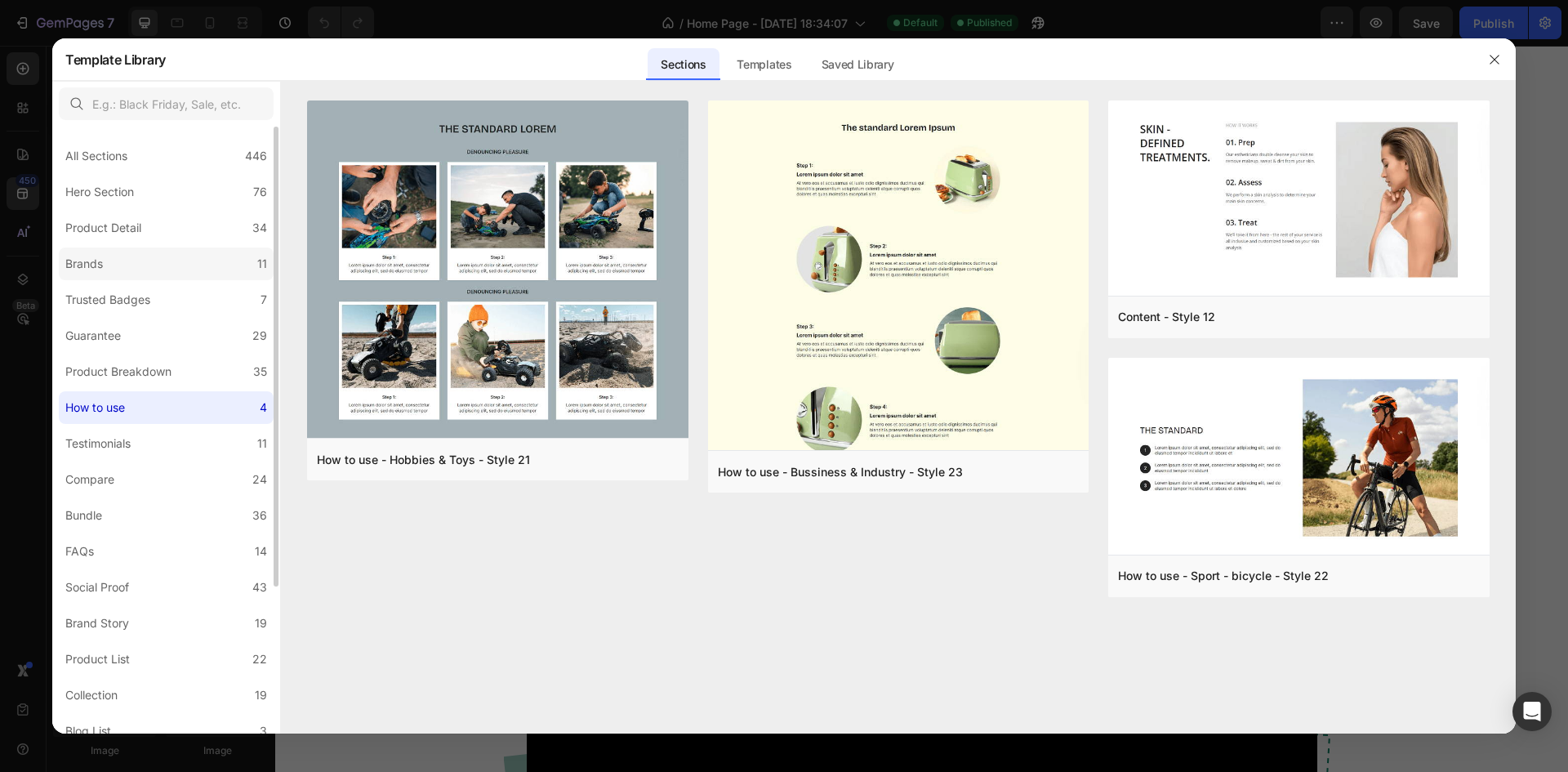
click at [127, 269] on label "Brands 11" at bounding box center [166, 264] width 215 height 33
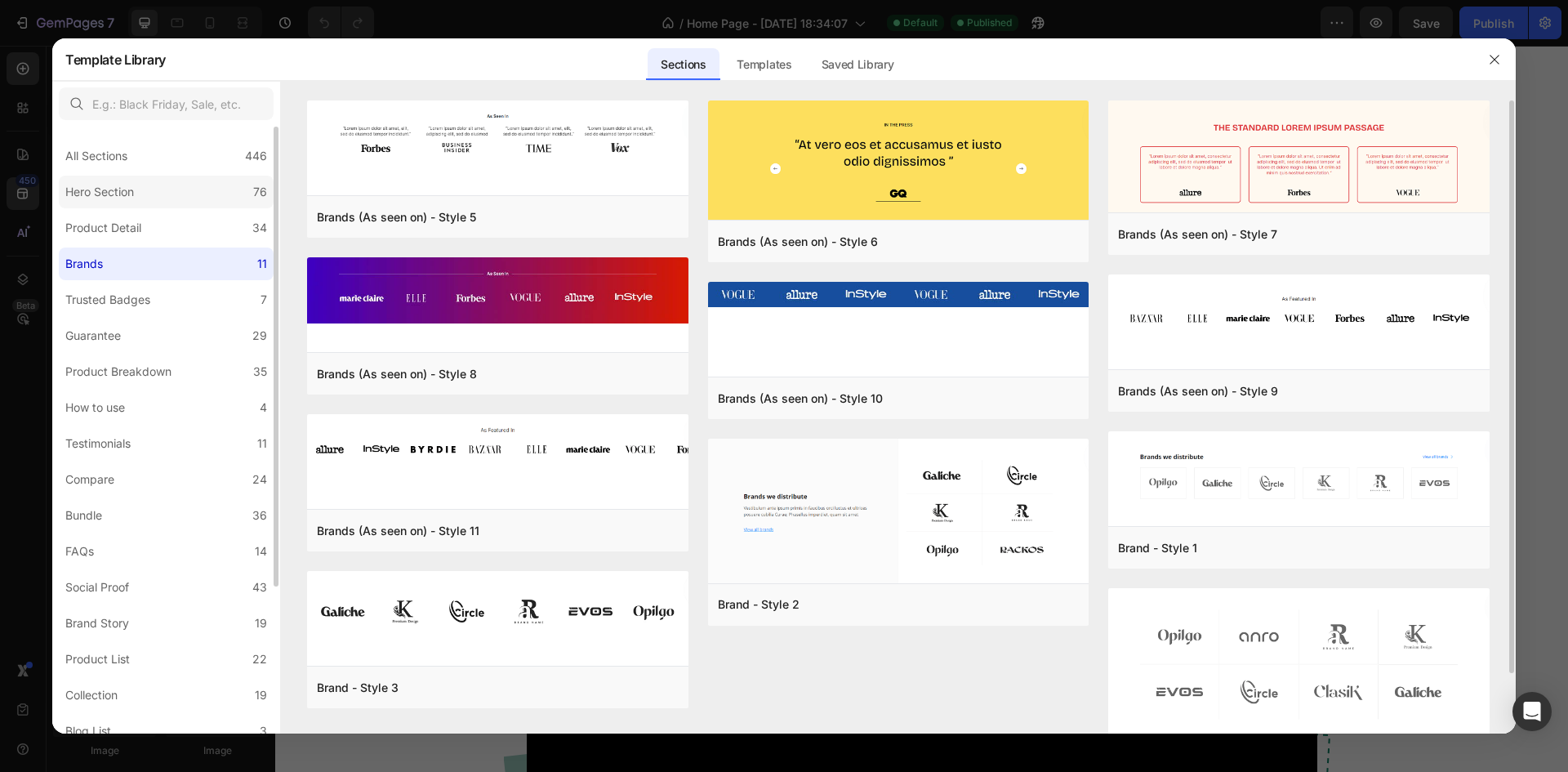
click at [156, 184] on label "Hero Section 76" at bounding box center [166, 192] width 215 height 33
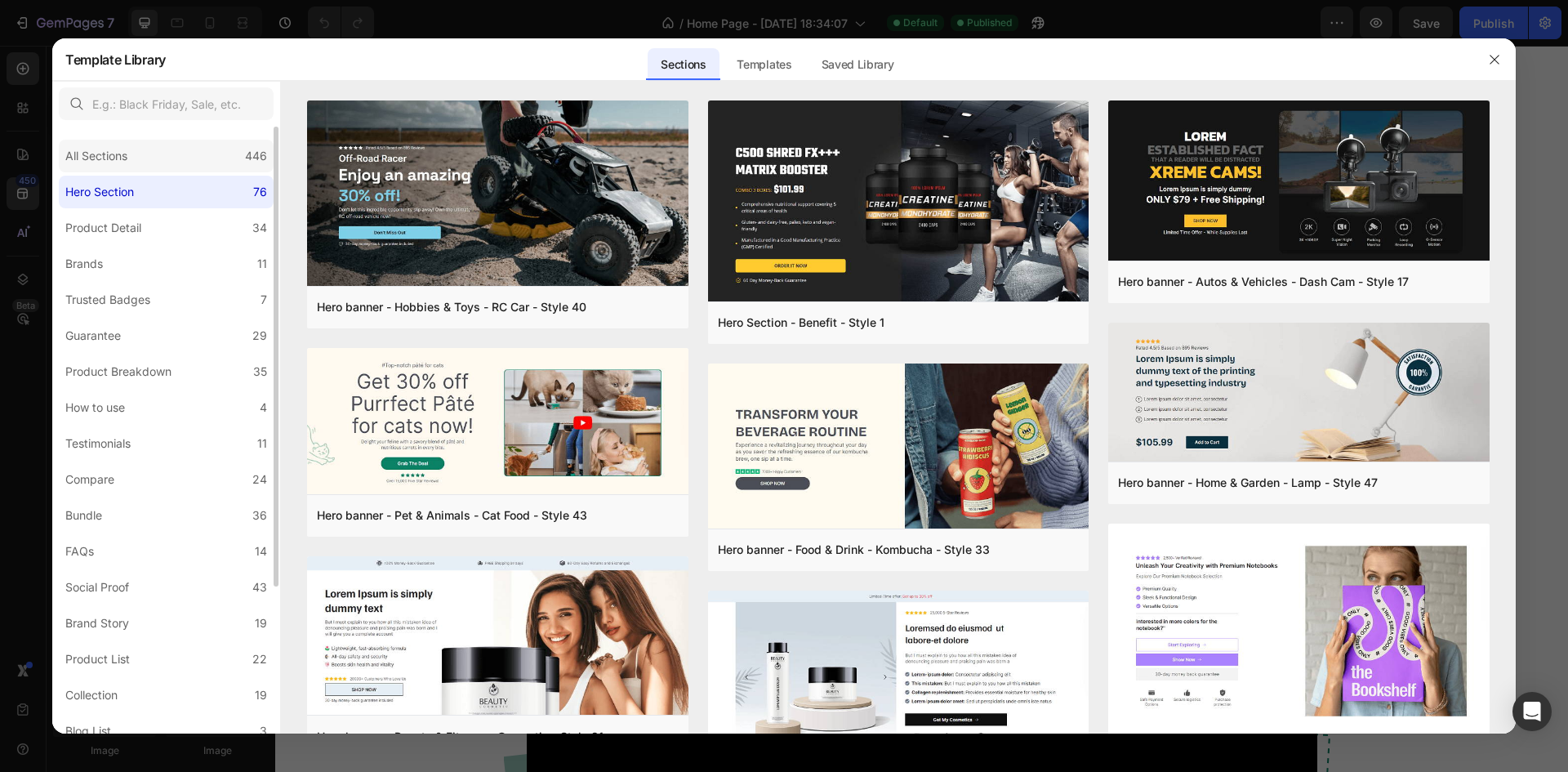
click at [199, 162] on div "All Sections 446" at bounding box center [166, 156] width 215 height 33
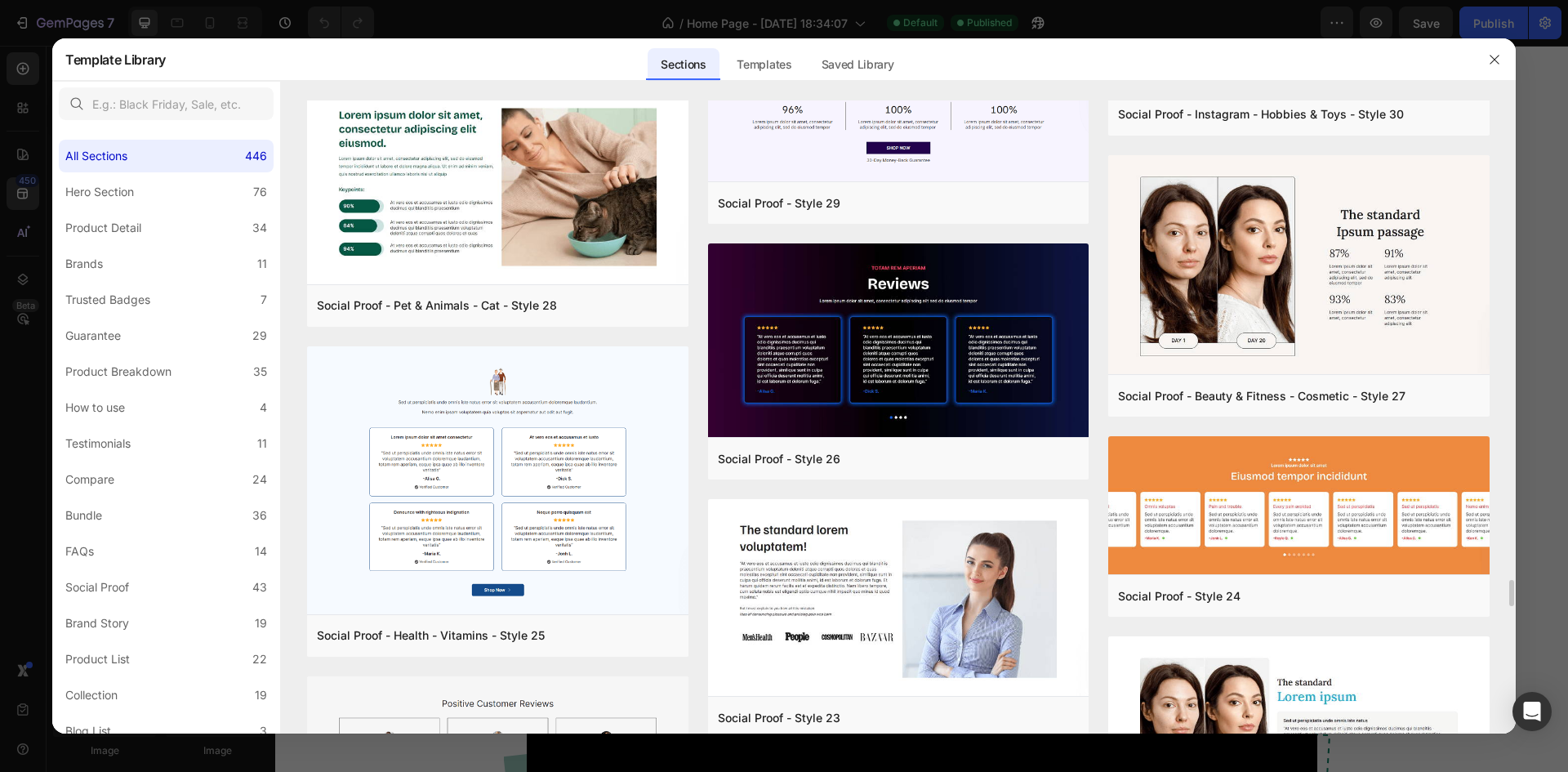
scroll to position [13309, 0]
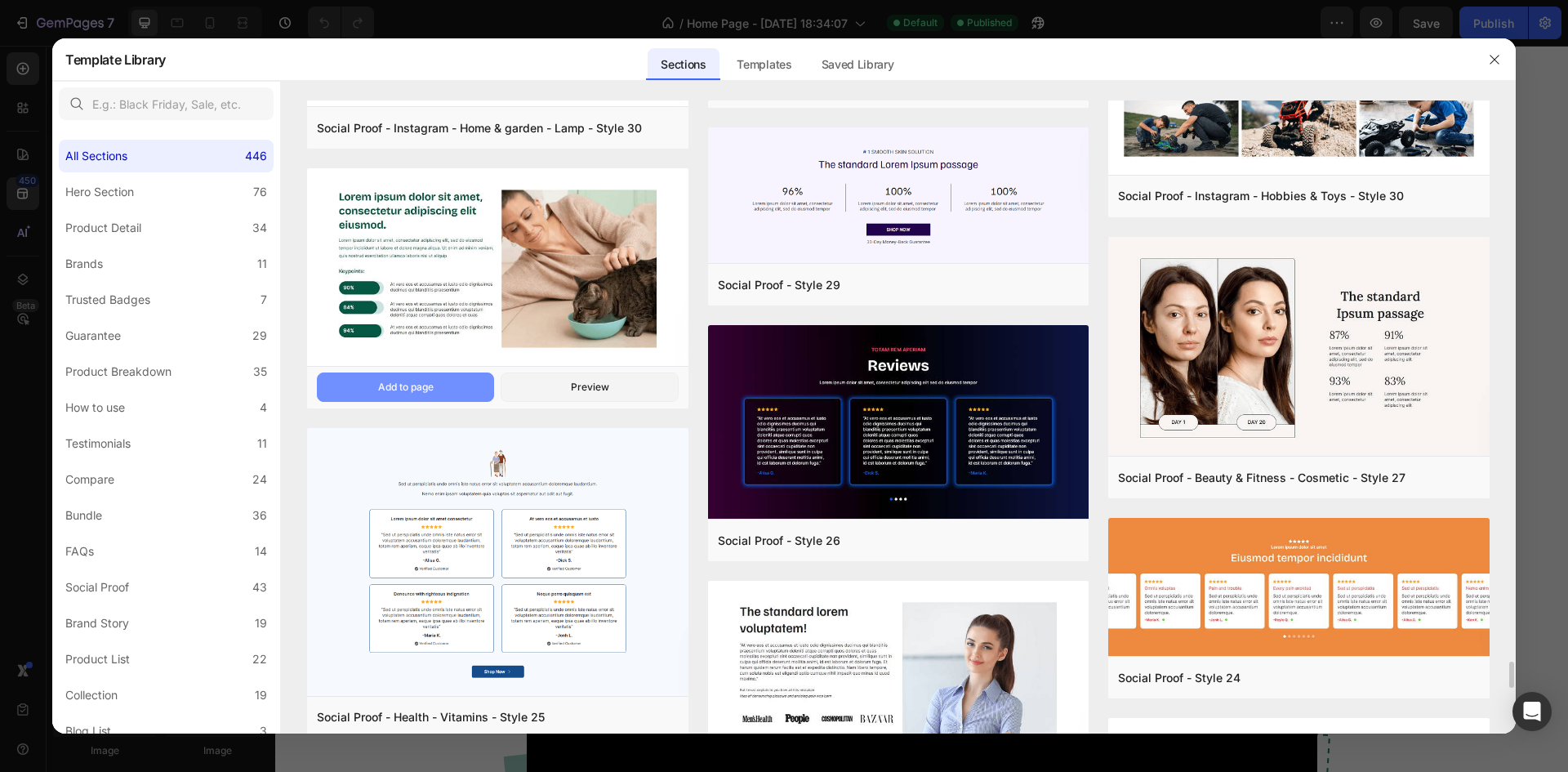
click at [467, 380] on button "Add to page" at bounding box center [405, 387] width 178 height 29
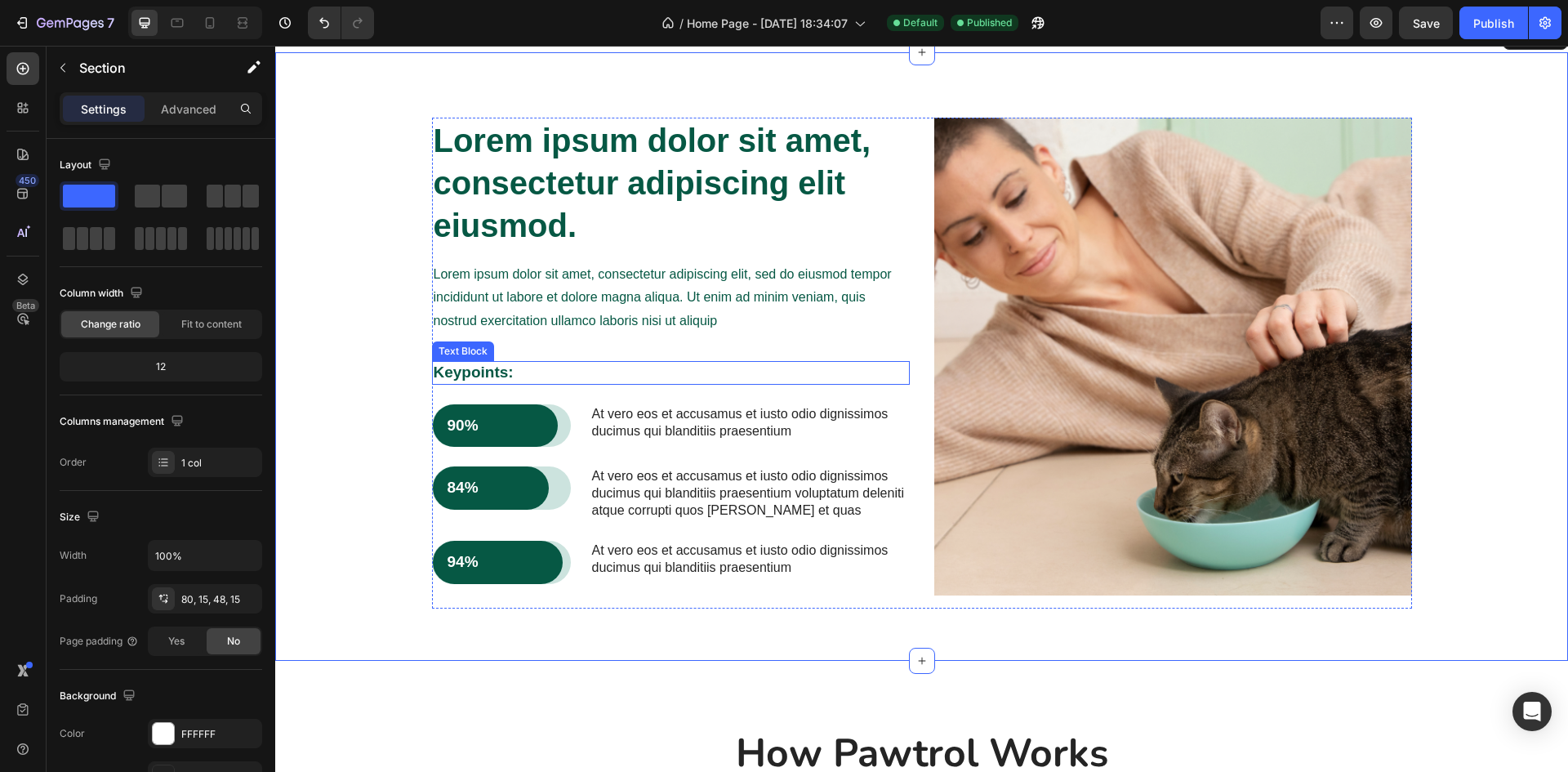
scroll to position [1260, 0]
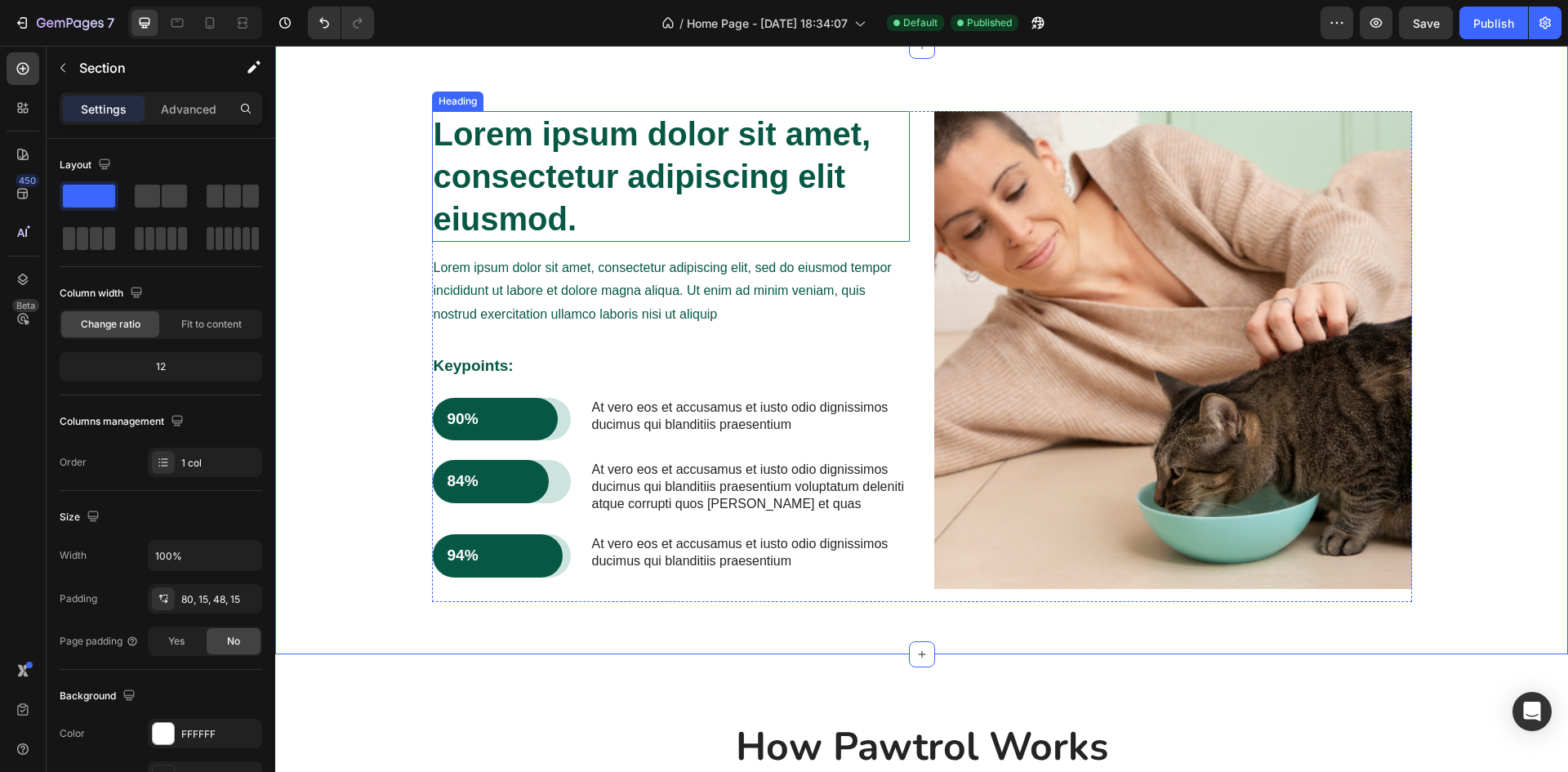
click at [591, 169] on h2 "Lorem ipsum dolor sit amet, consectetur adipiscing elit eiusmod." at bounding box center [671, 177] width 478 height 131
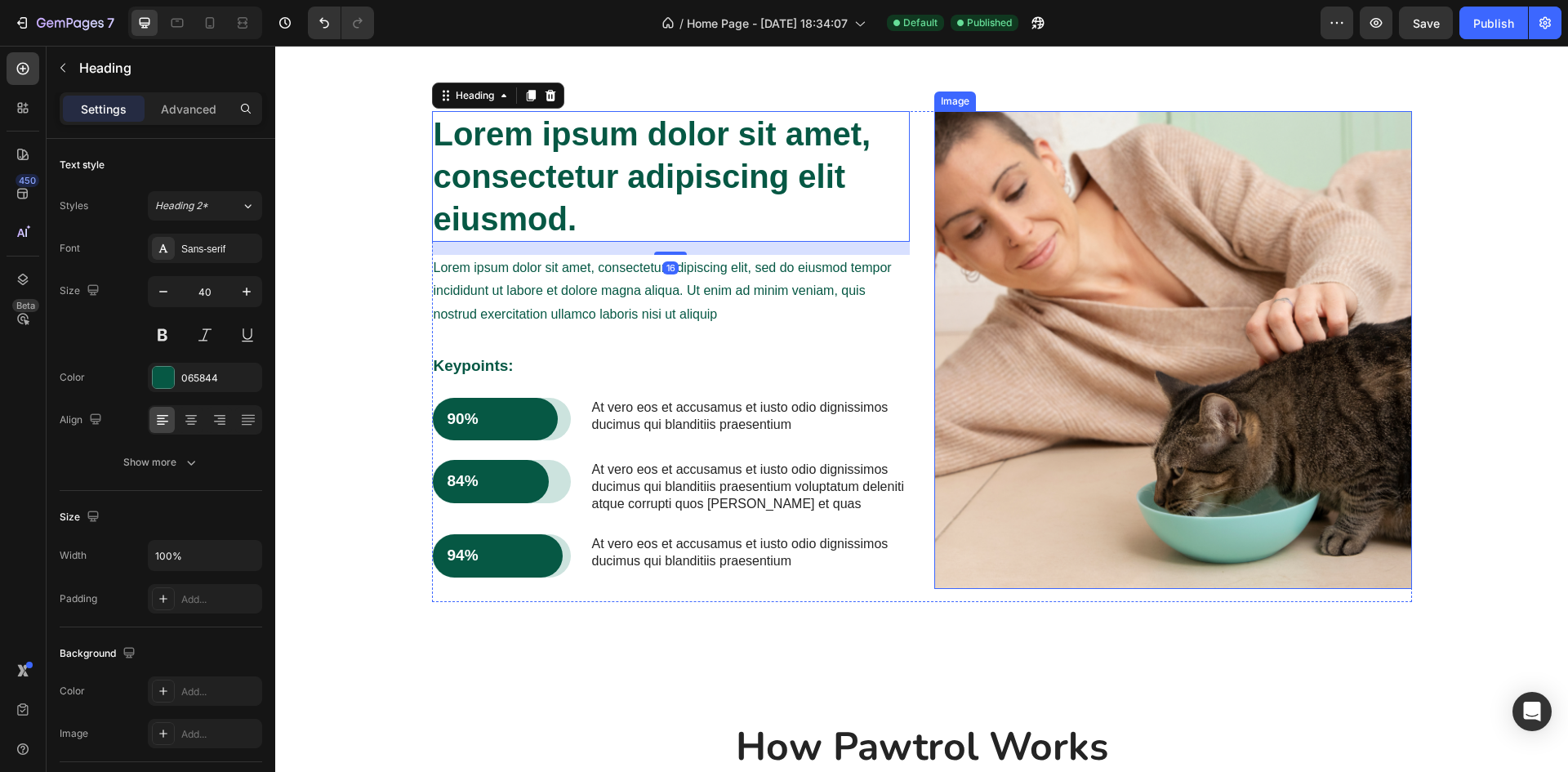
click at [1269, 291] on img at bounding box center [1173, 350] width 478 height 478
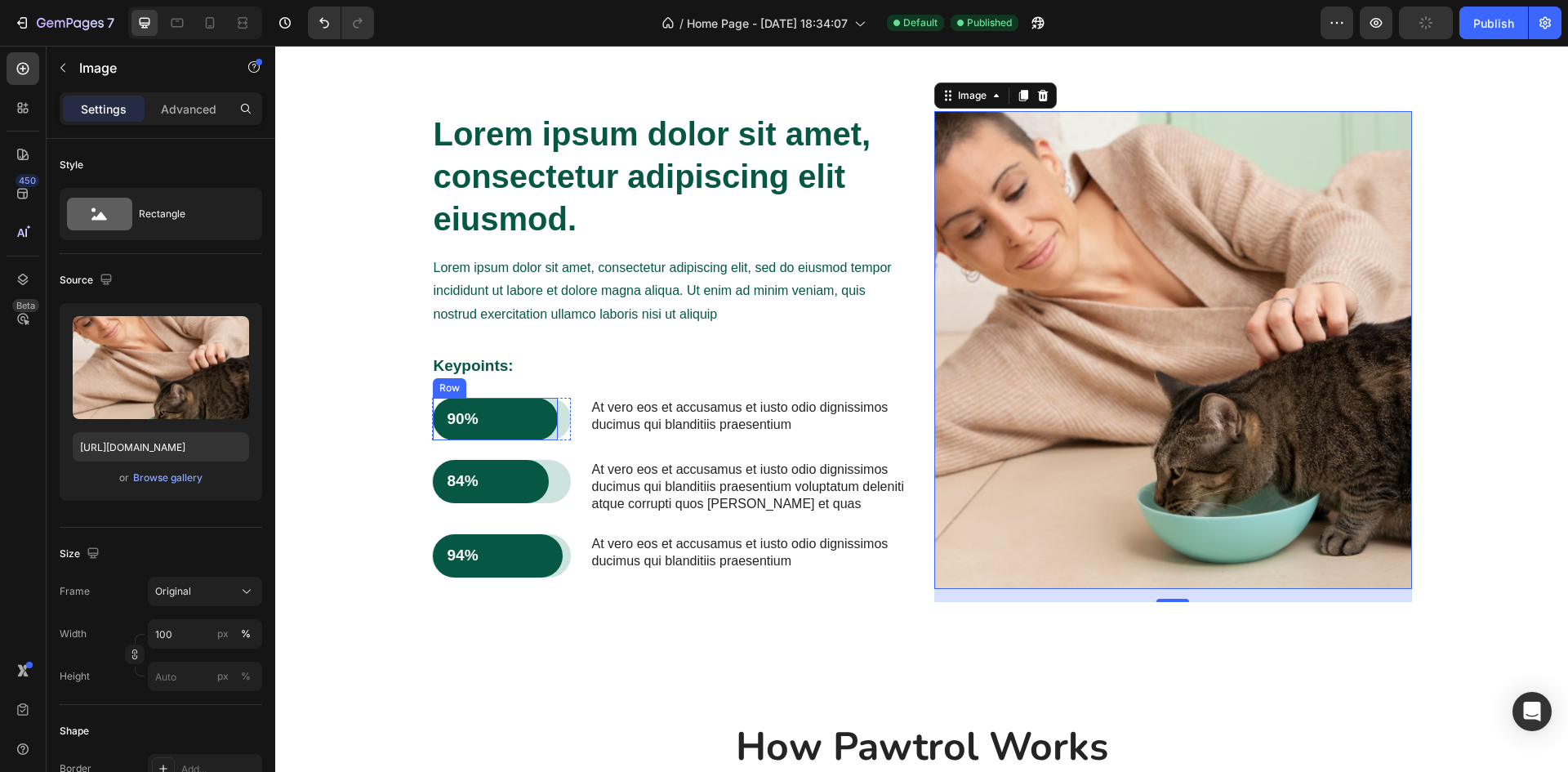
click at [516, 415] on p "90%" at bounding box center [495, 419] width 96 height 21
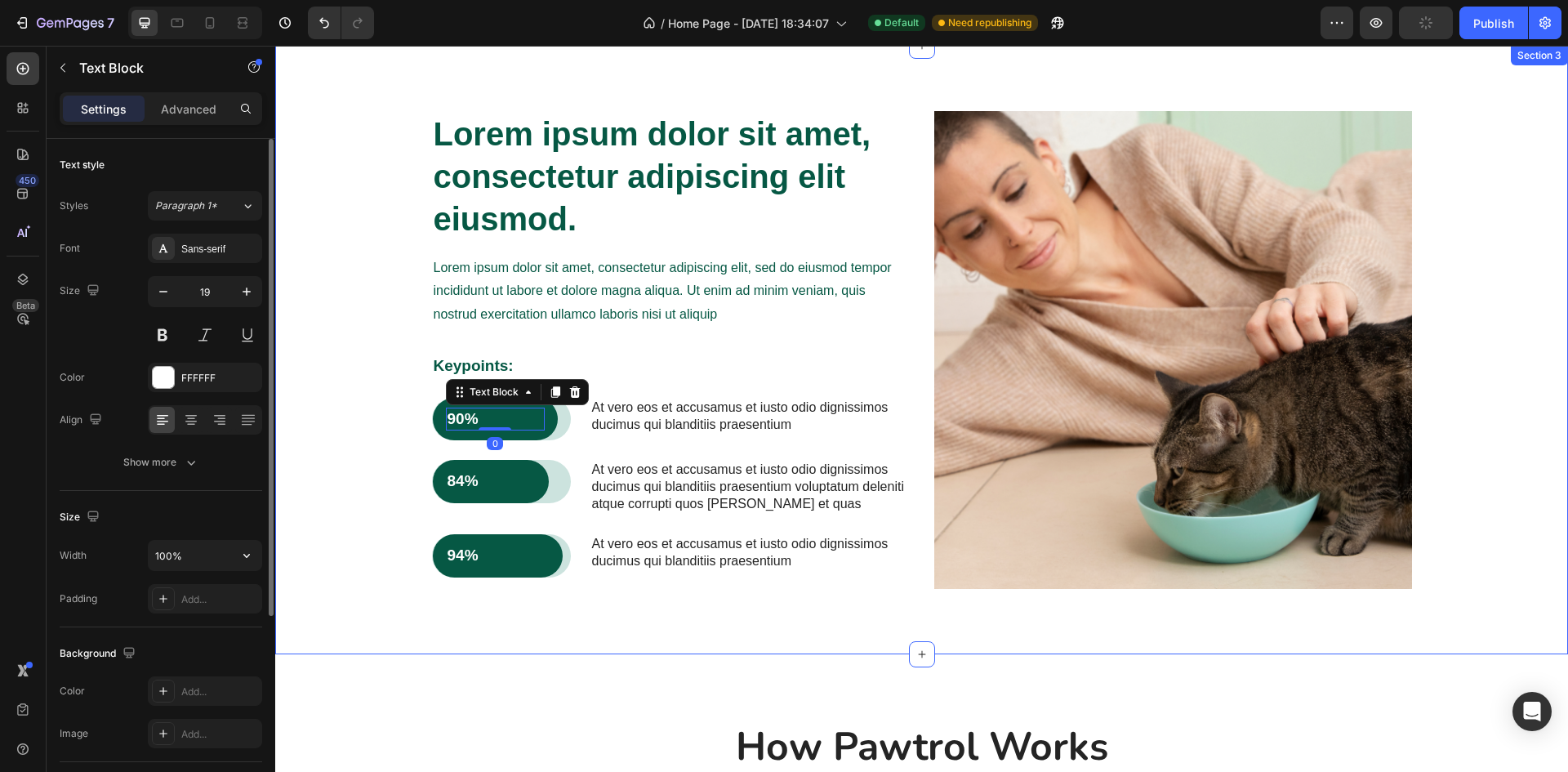
scroll to position [288, 0]
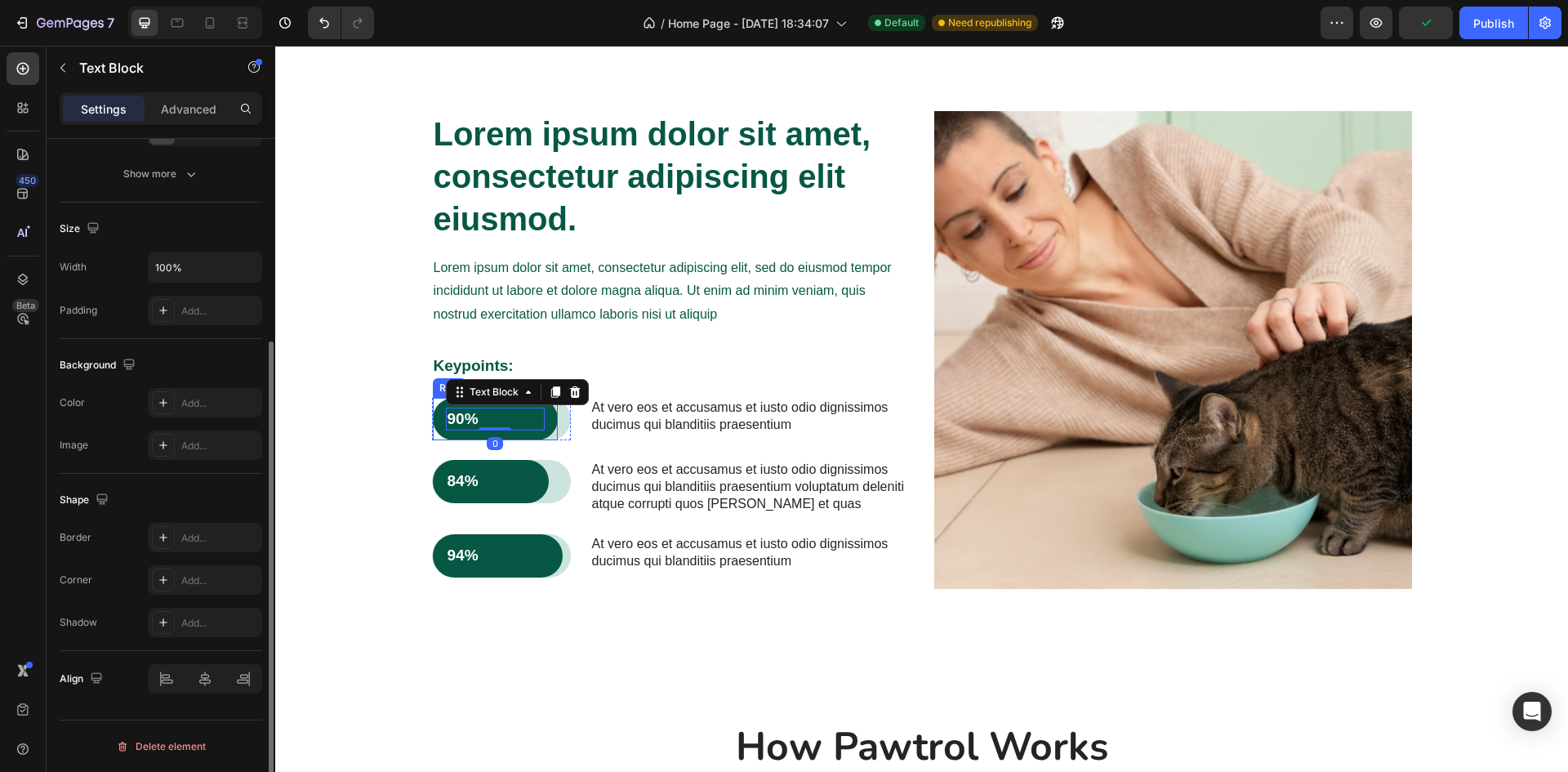
click at [539, 434] on div "90% Text Block 0 Row" at bounding box center [495, 419] width 125 height 43
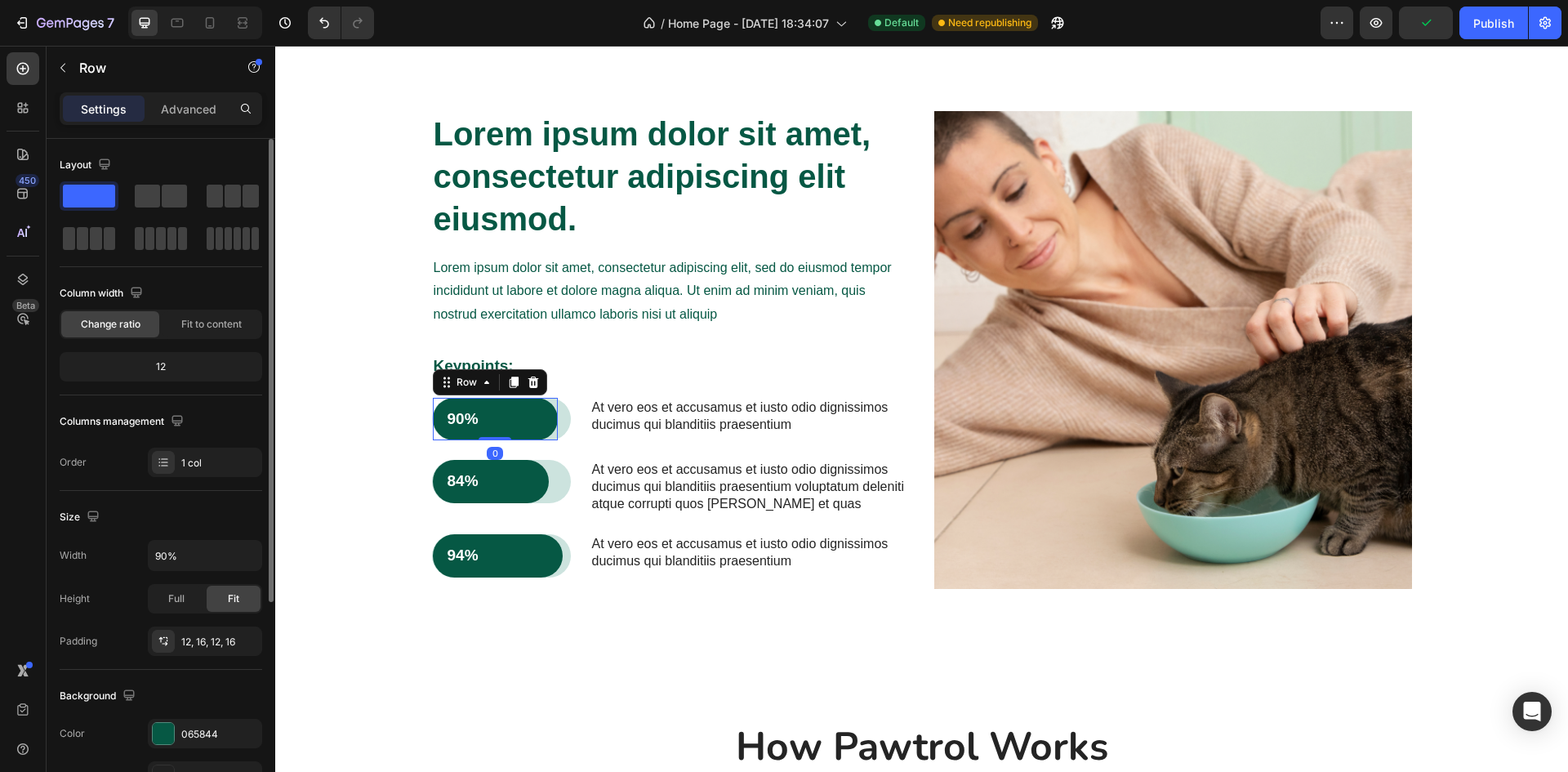
scroll to position [245, 0]
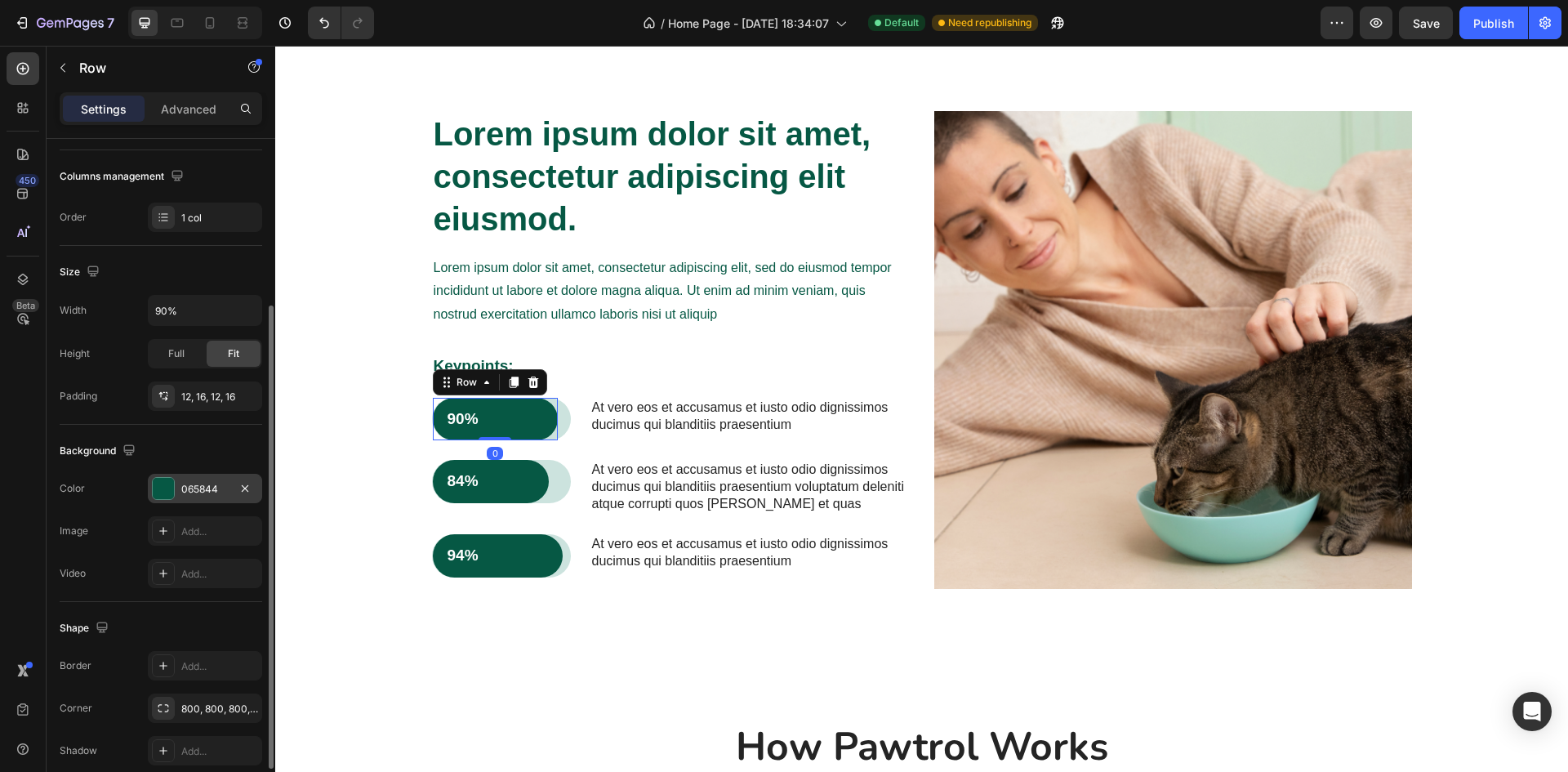
click at [162, 488] on div at bounding box center [163, 488] width 22 height 22
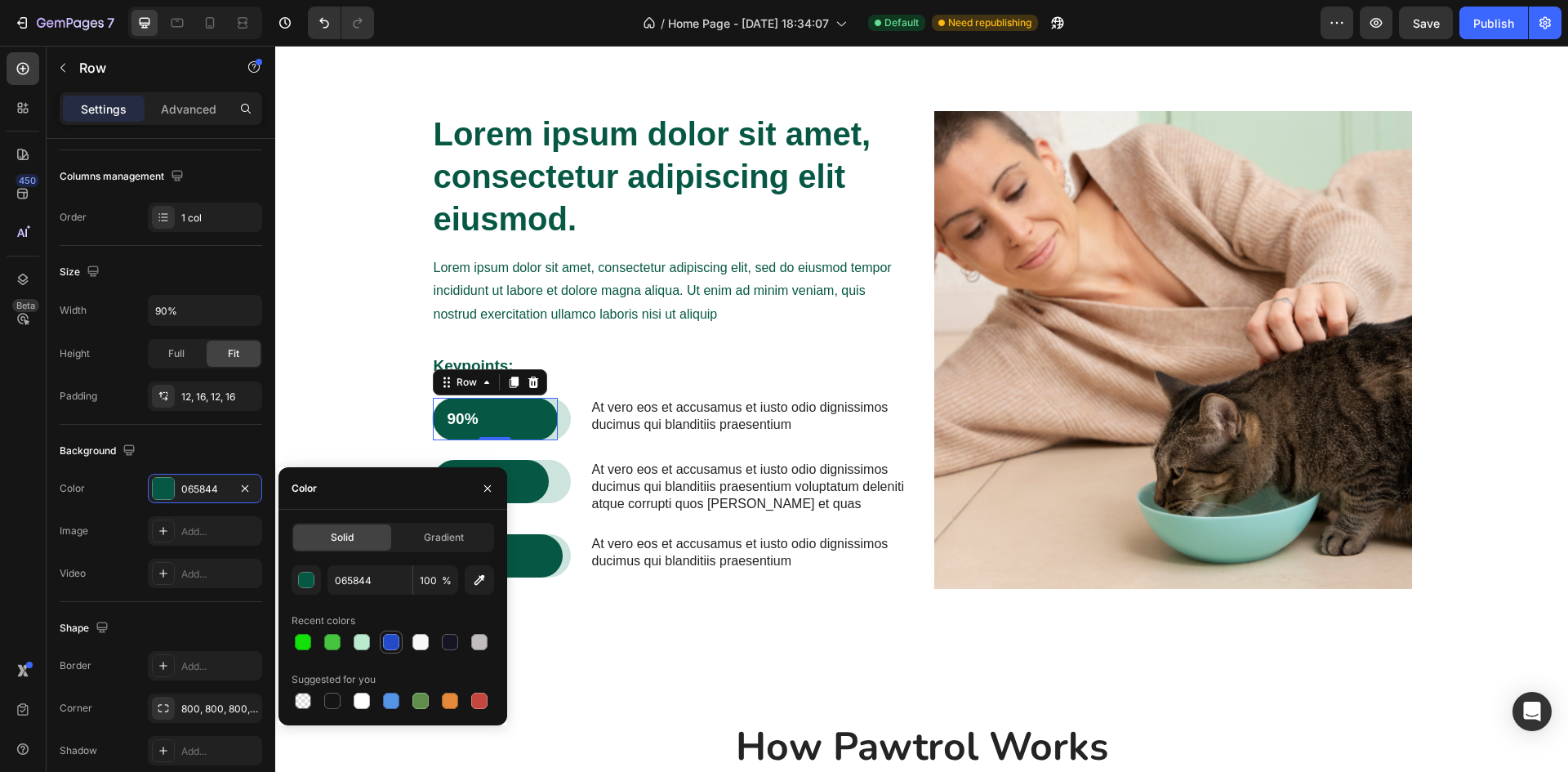
click at [393, 646] on div at bounding box center [391, 642] width 16 height 16
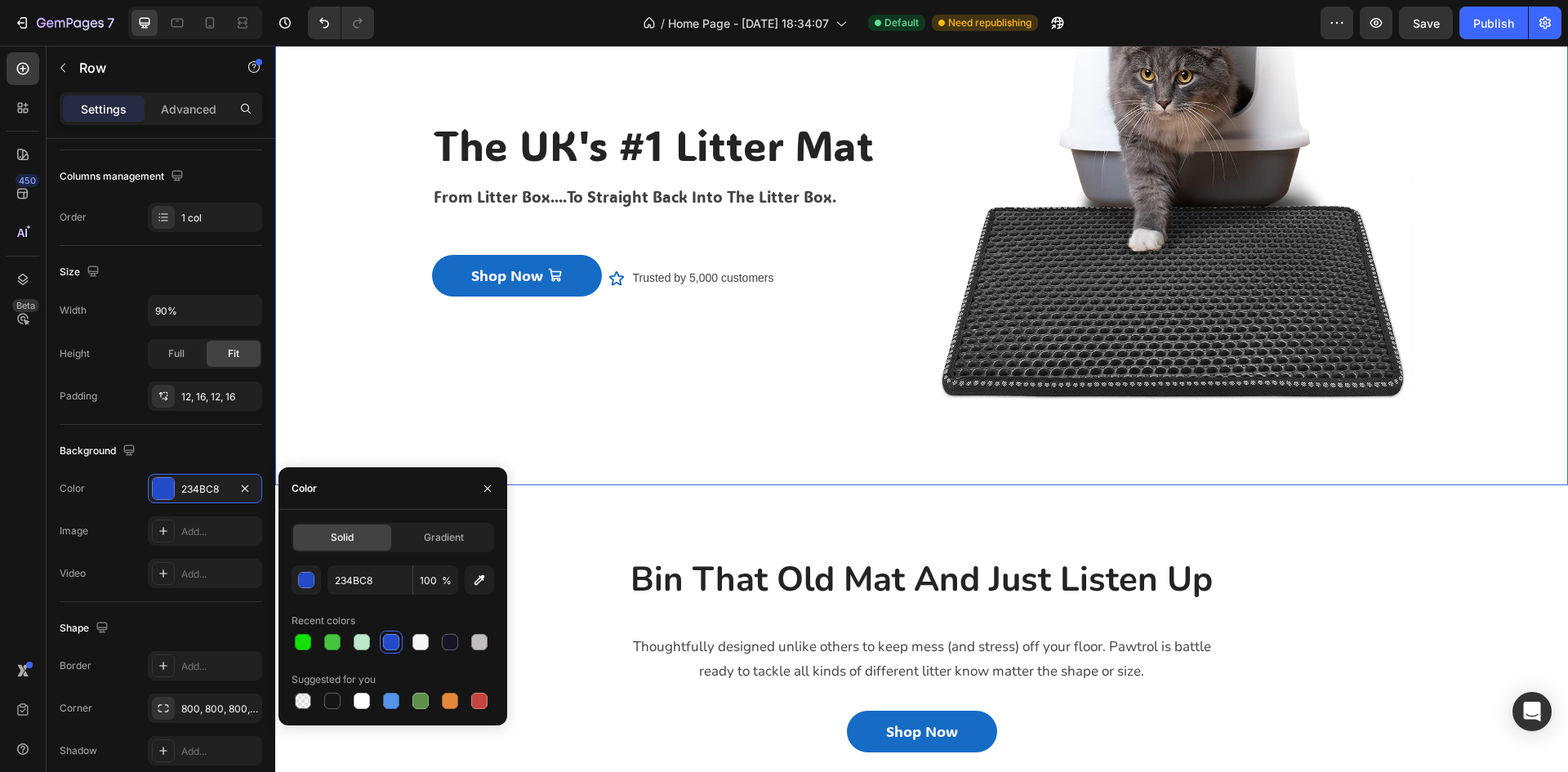
scroll to position [327, 0]
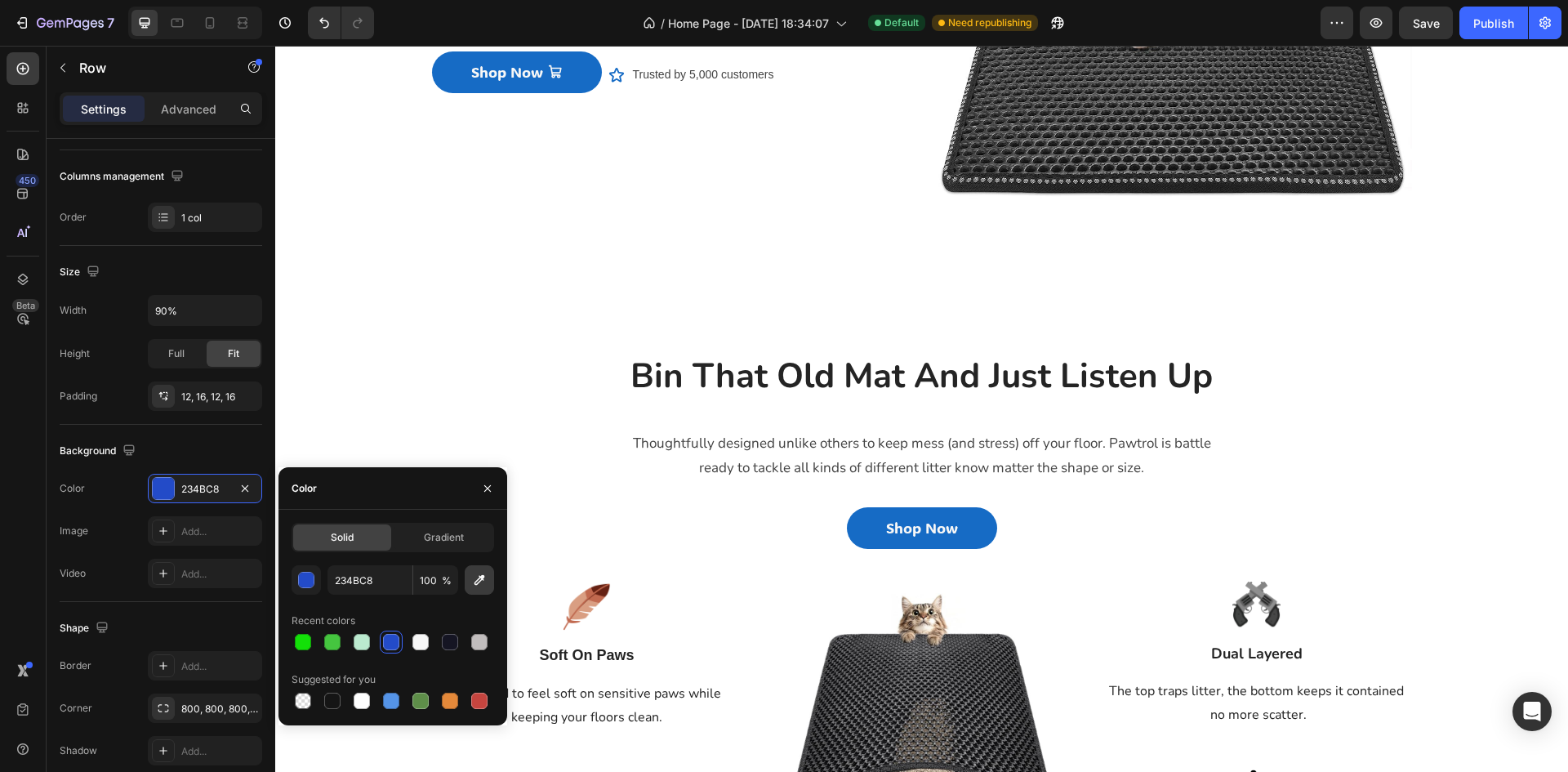
click at [480, 574] on icon "button" at bounding box center [479, 580] width 16 height 16
type input "166BC5"
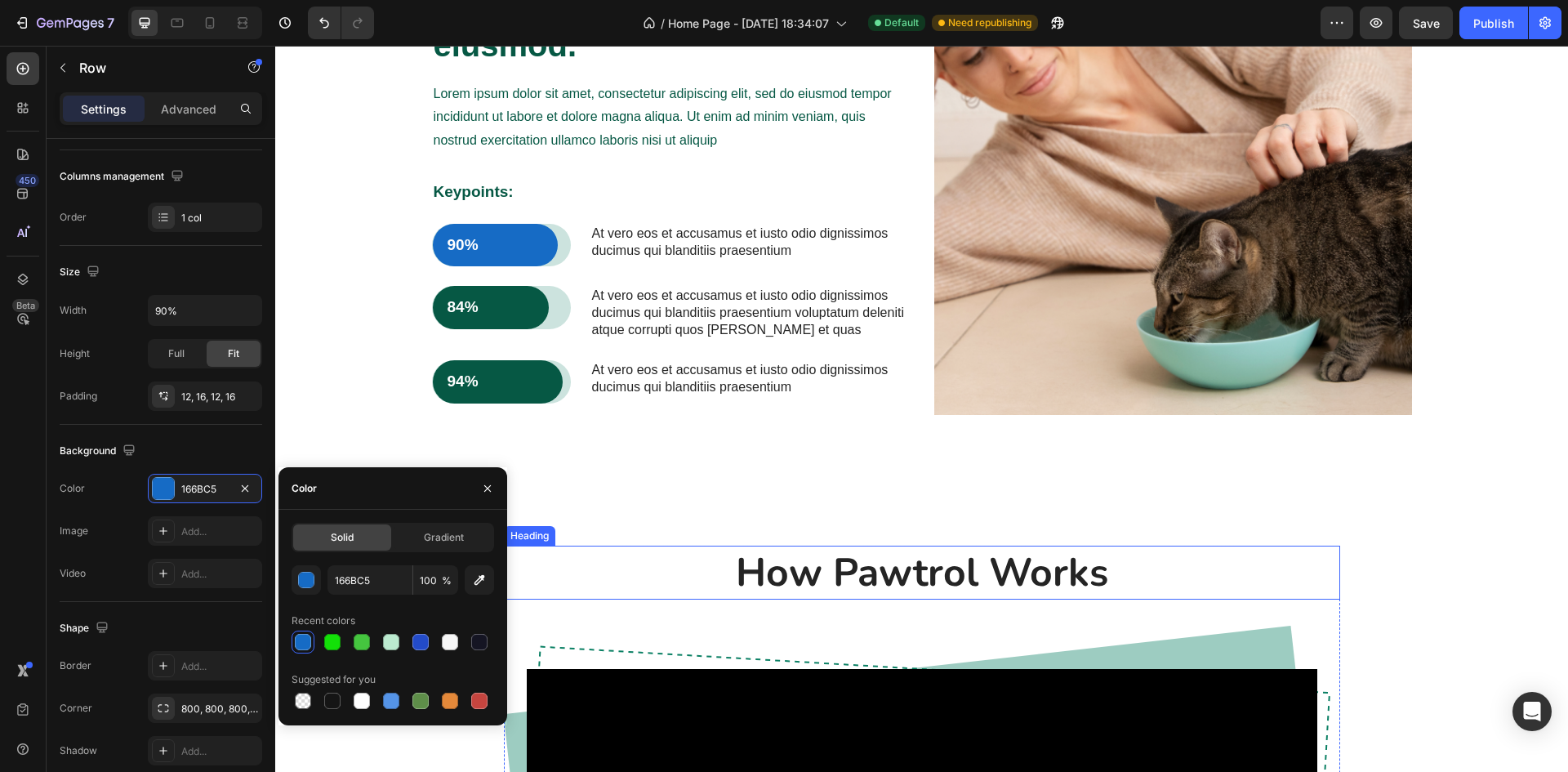
scroll to position [1471, 0]
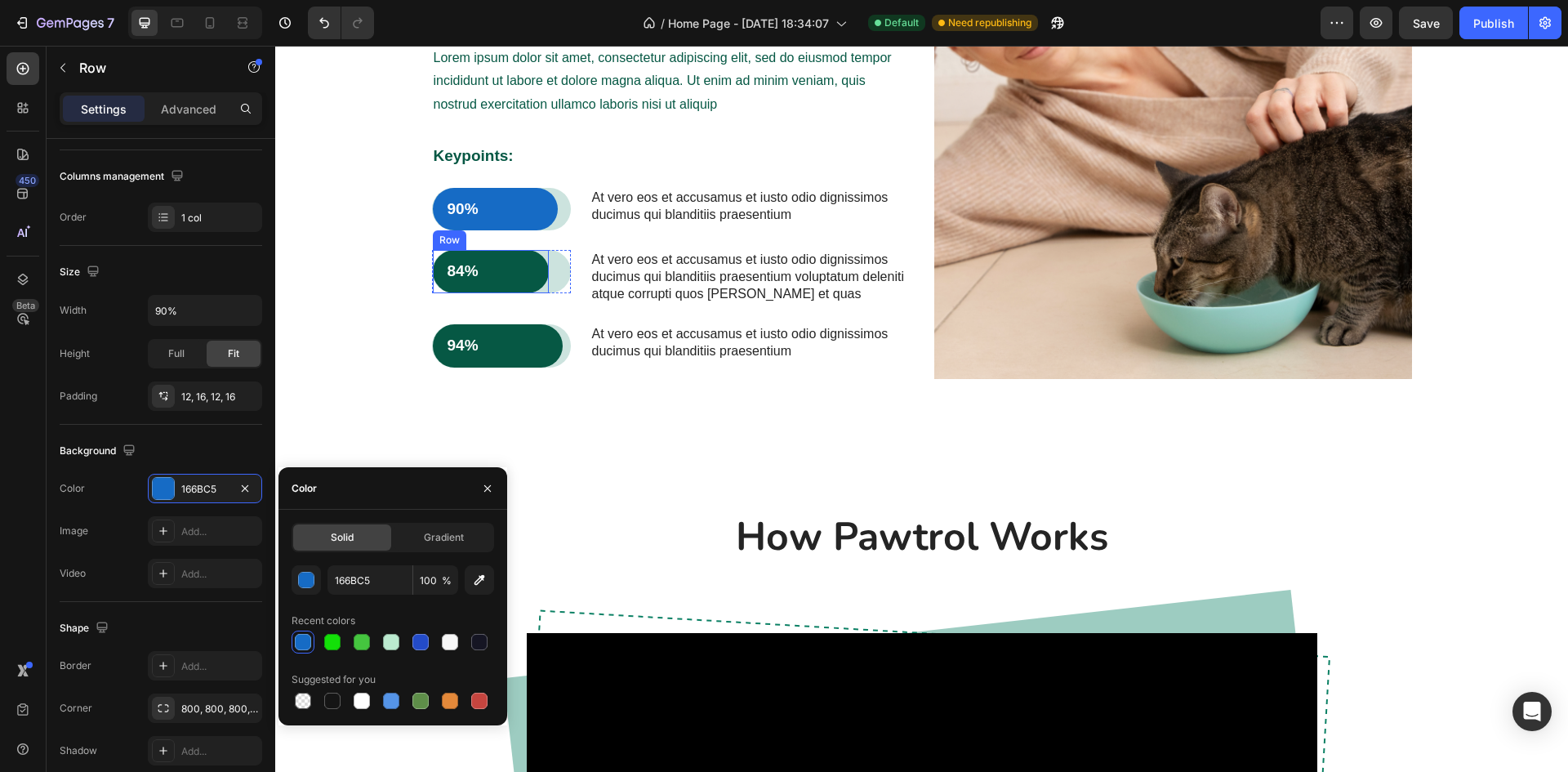
click at [514, 204] on p "90%" at bounding box center [495, 210] width 96 height 21
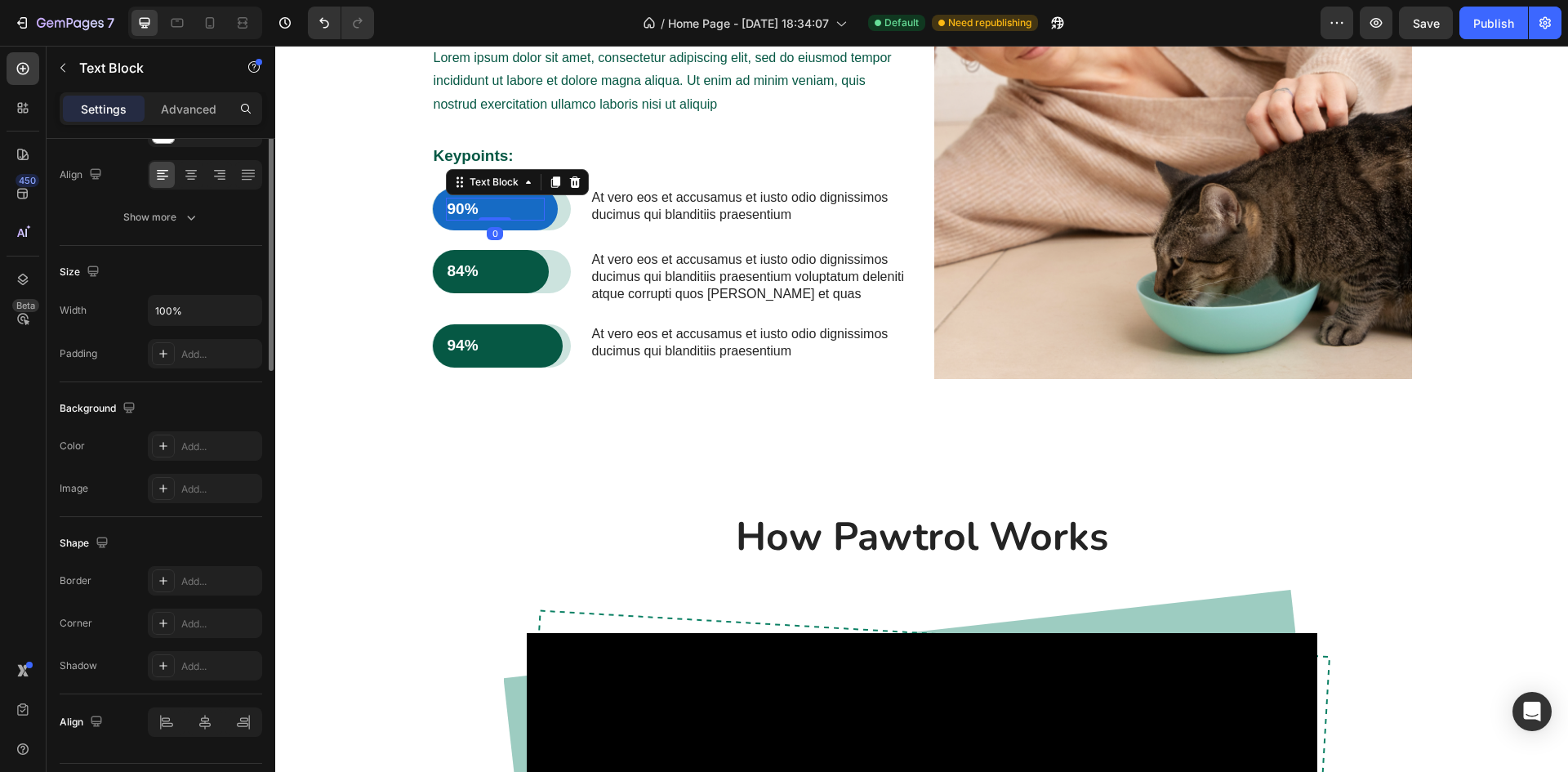
scroll to position [0, 0]
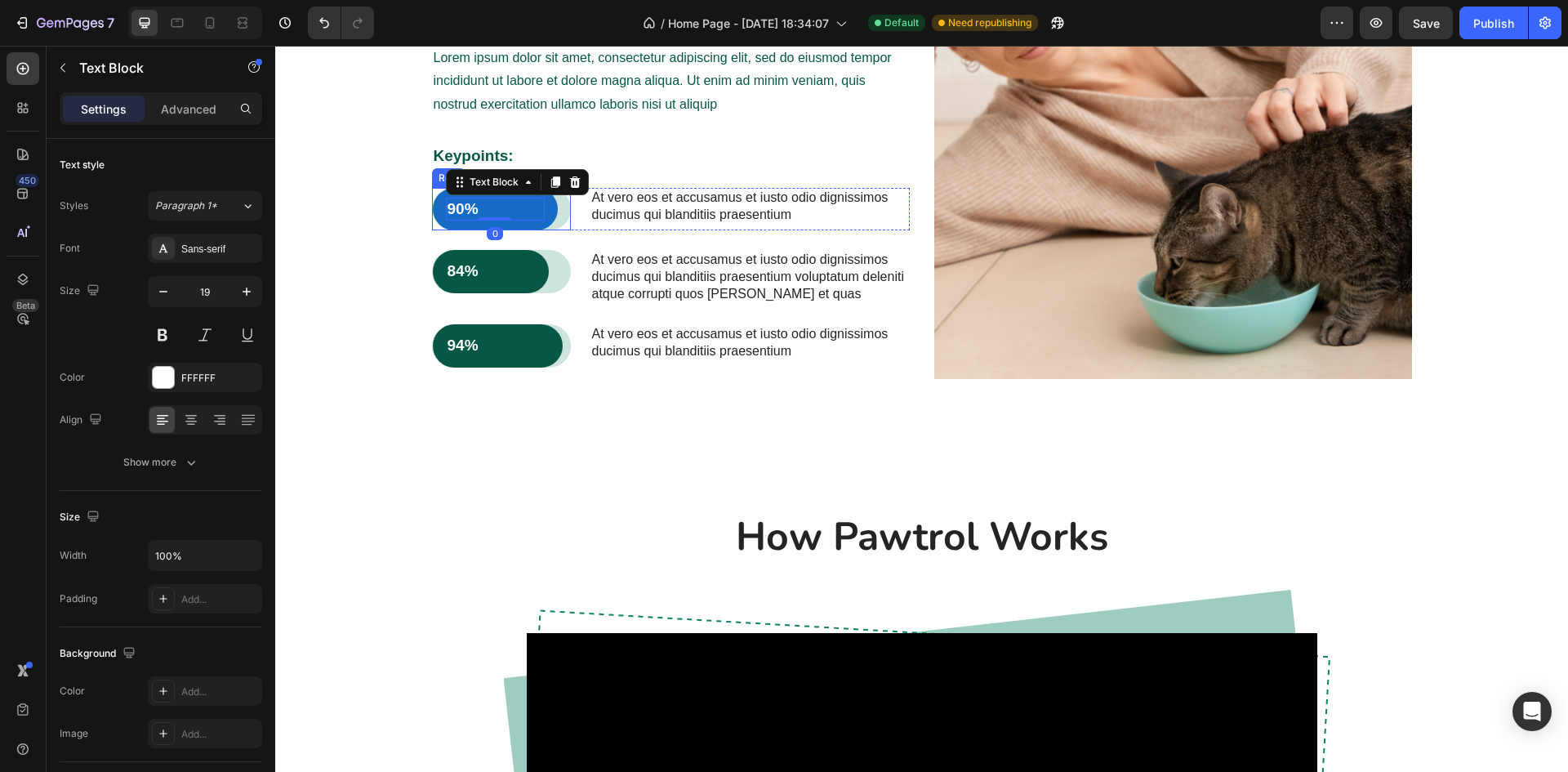
click at [557, 221] on div "90% Text Block 0 Row" at bounding box center [501, 210] width 139 height 43
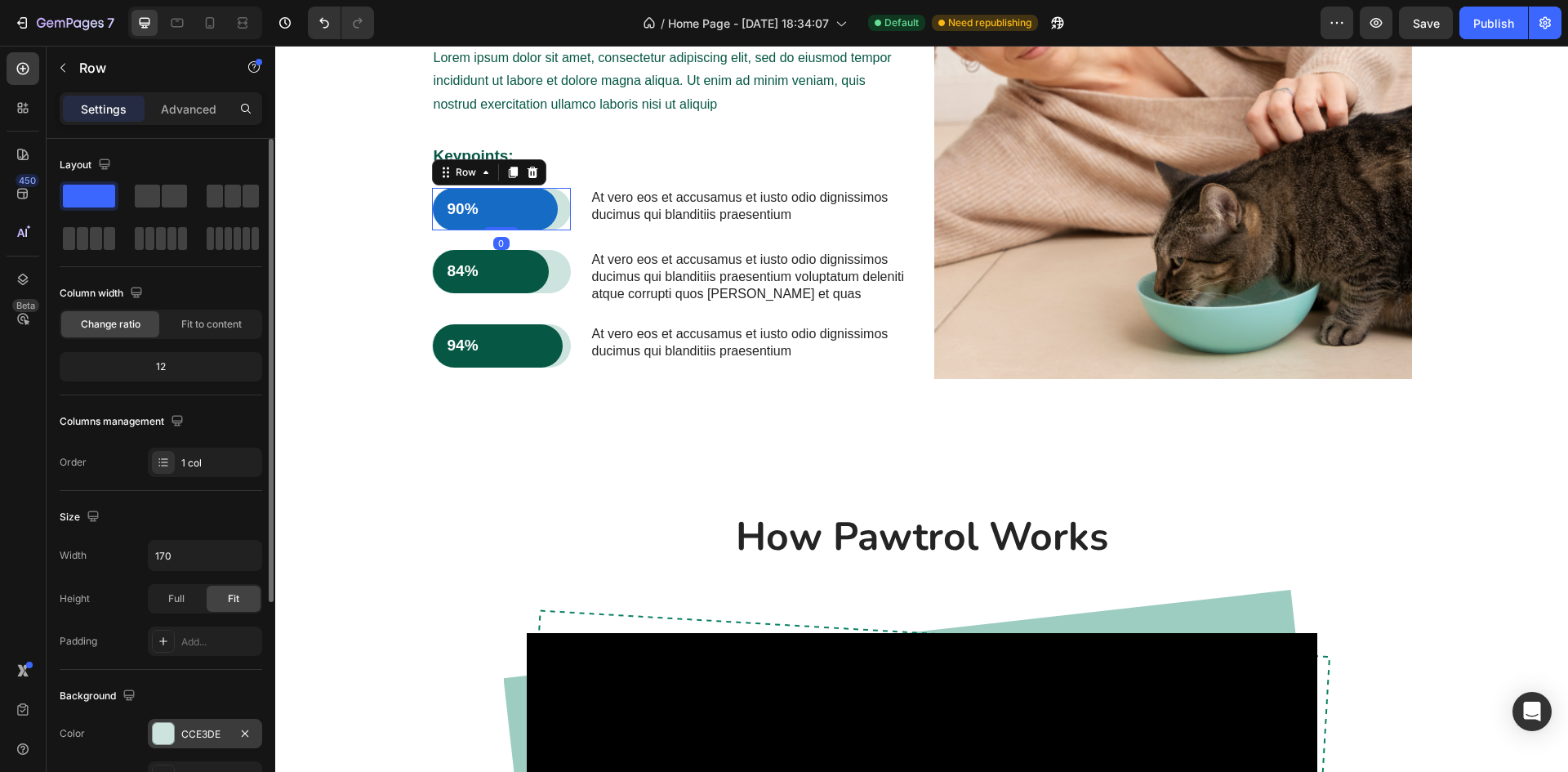
click at [165, 731] on div at bounding box center [163, 733] width 22 height 22
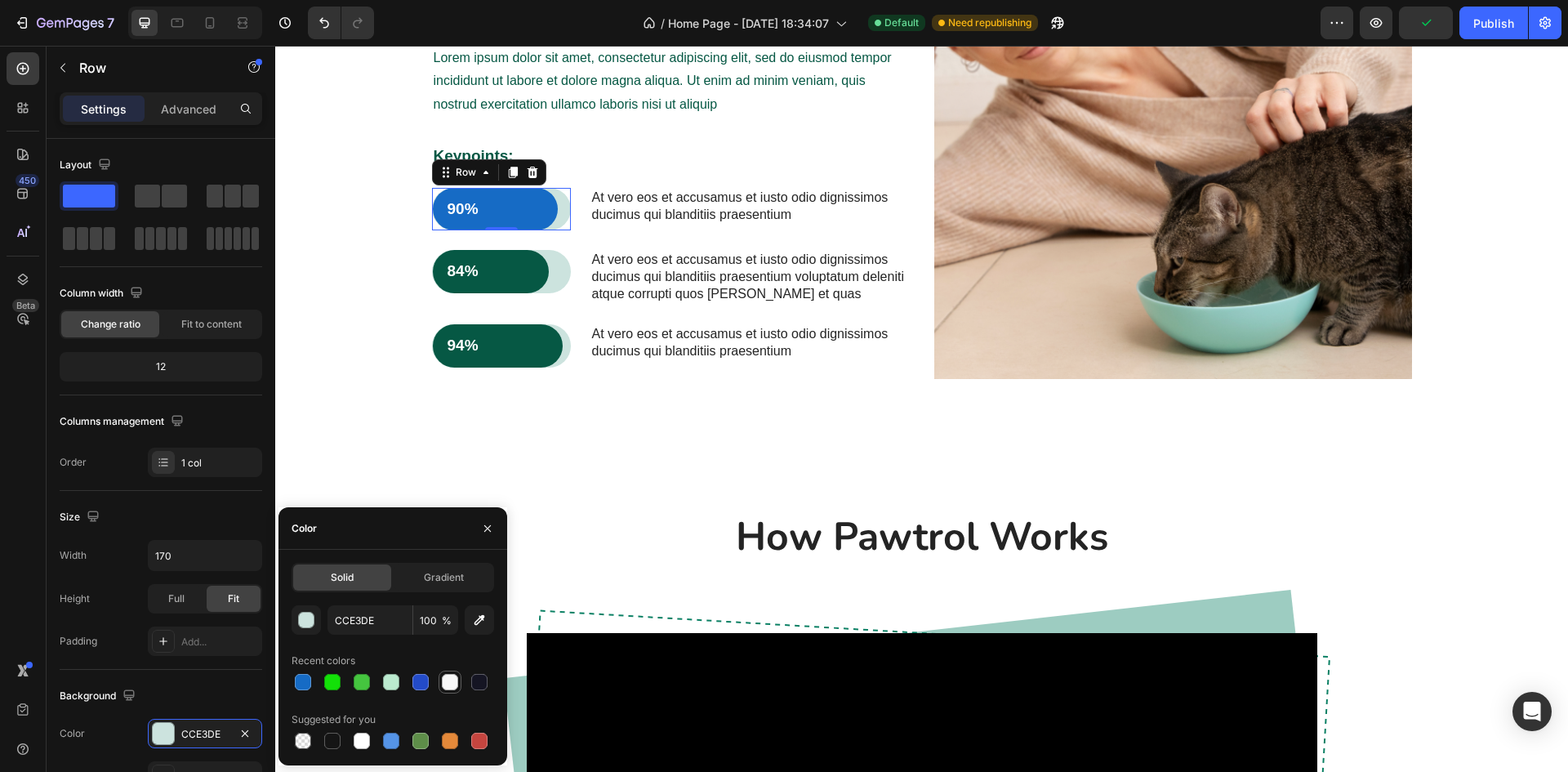
click at [452, 678] on div at bounding box center [449, 681] width 16 height 16
type input "F7F7F7"
click at [511, 267] on p "84%" at bounding box center [491, 272] width 87 height 21
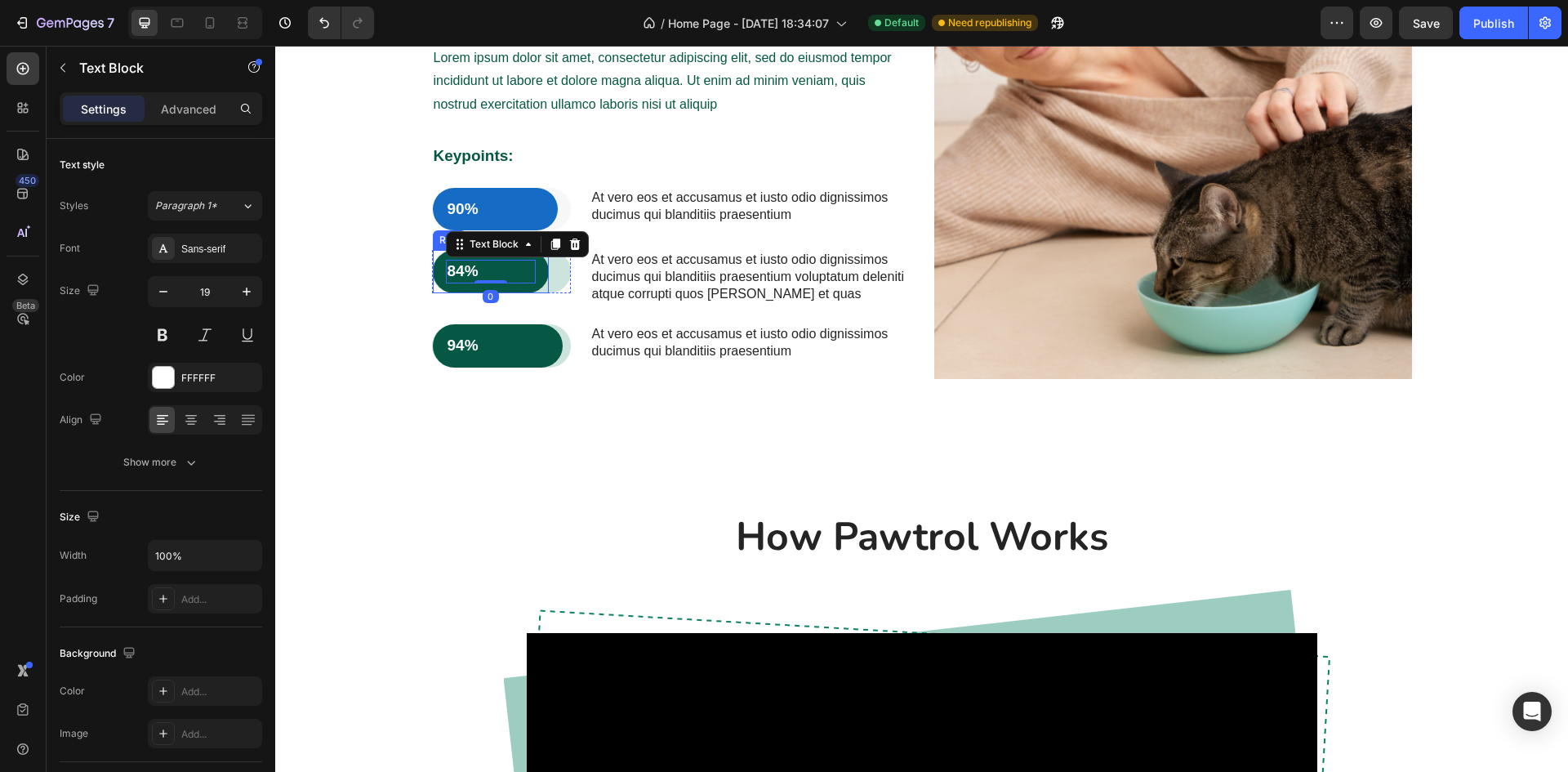
click at [536, 275] on div "84% Text Block 0 Row" at bounding box center [491, 272] width 116 height 43
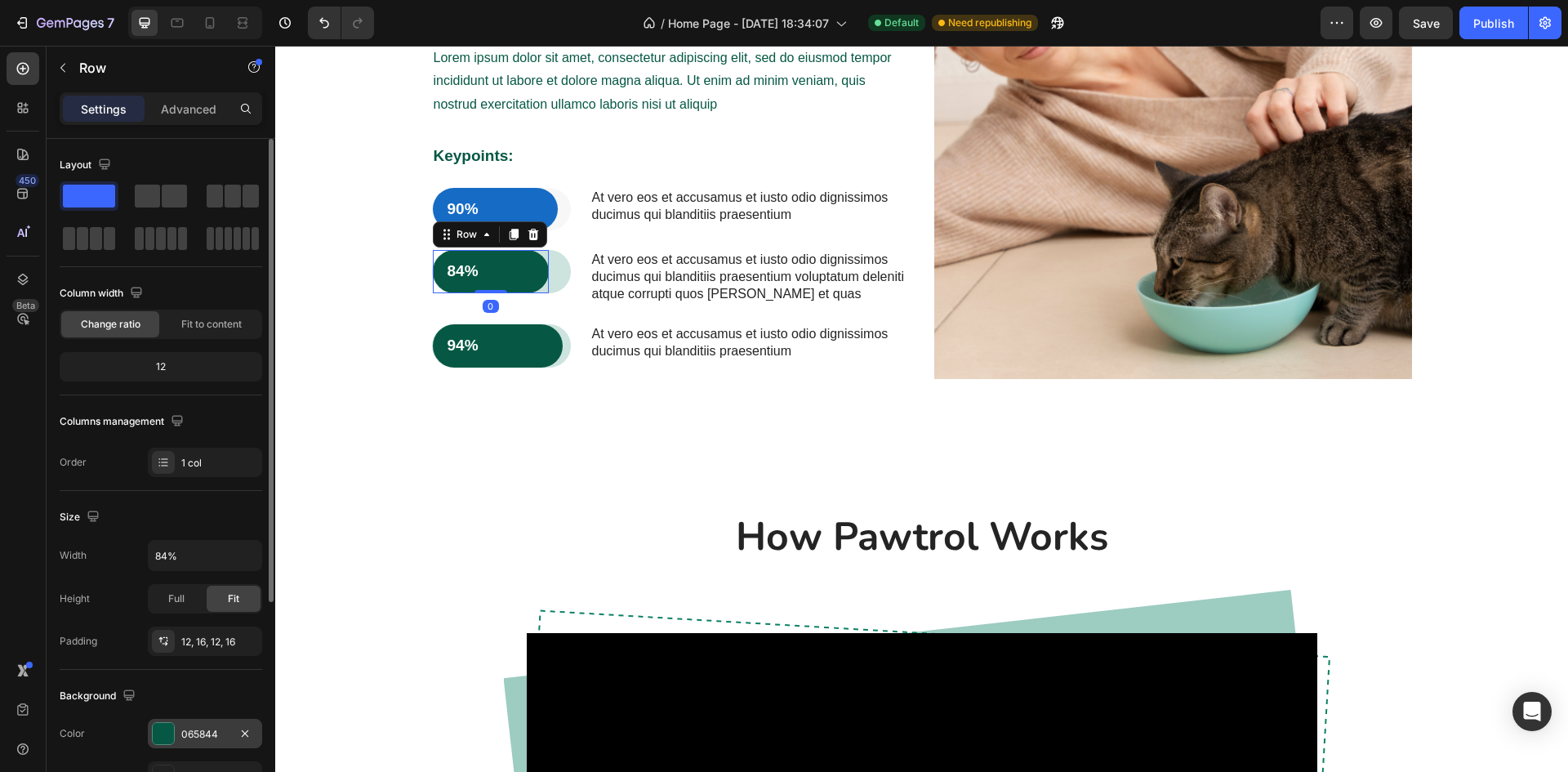
click at [167, 741] on div at bounding box center [163, 733] width 22 height 22
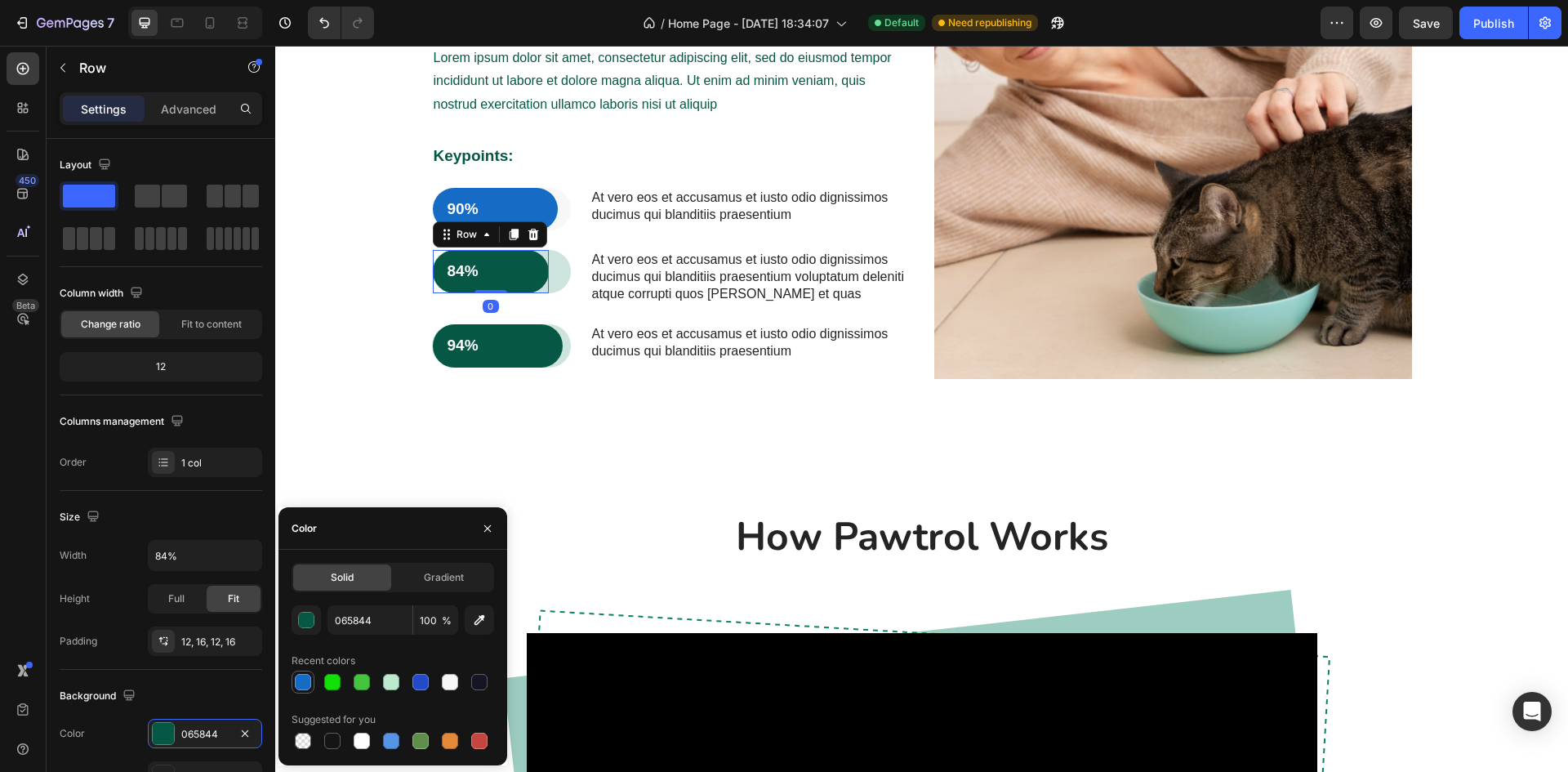
click at [306, 679] on div at bounding box center [303, 681] width 16 height 16
type input "166BC5"
click at [553, 267] on div "84% Text Block Row 0" at bounding box center [501, 272] width 139 height 43
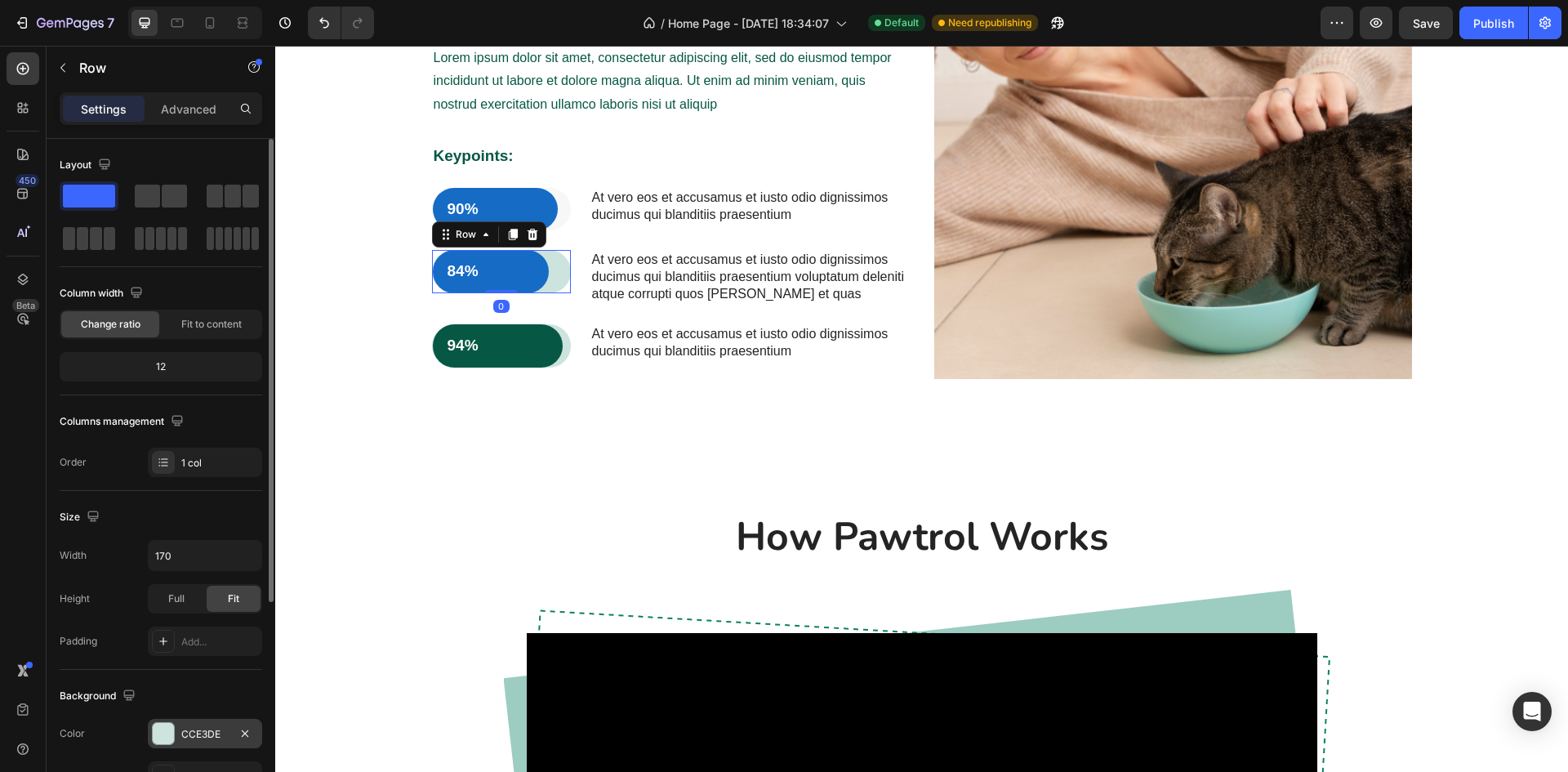
click at [179, 735] on div "CCE3DE" at bounding box center [204, 733] width 115 height 29
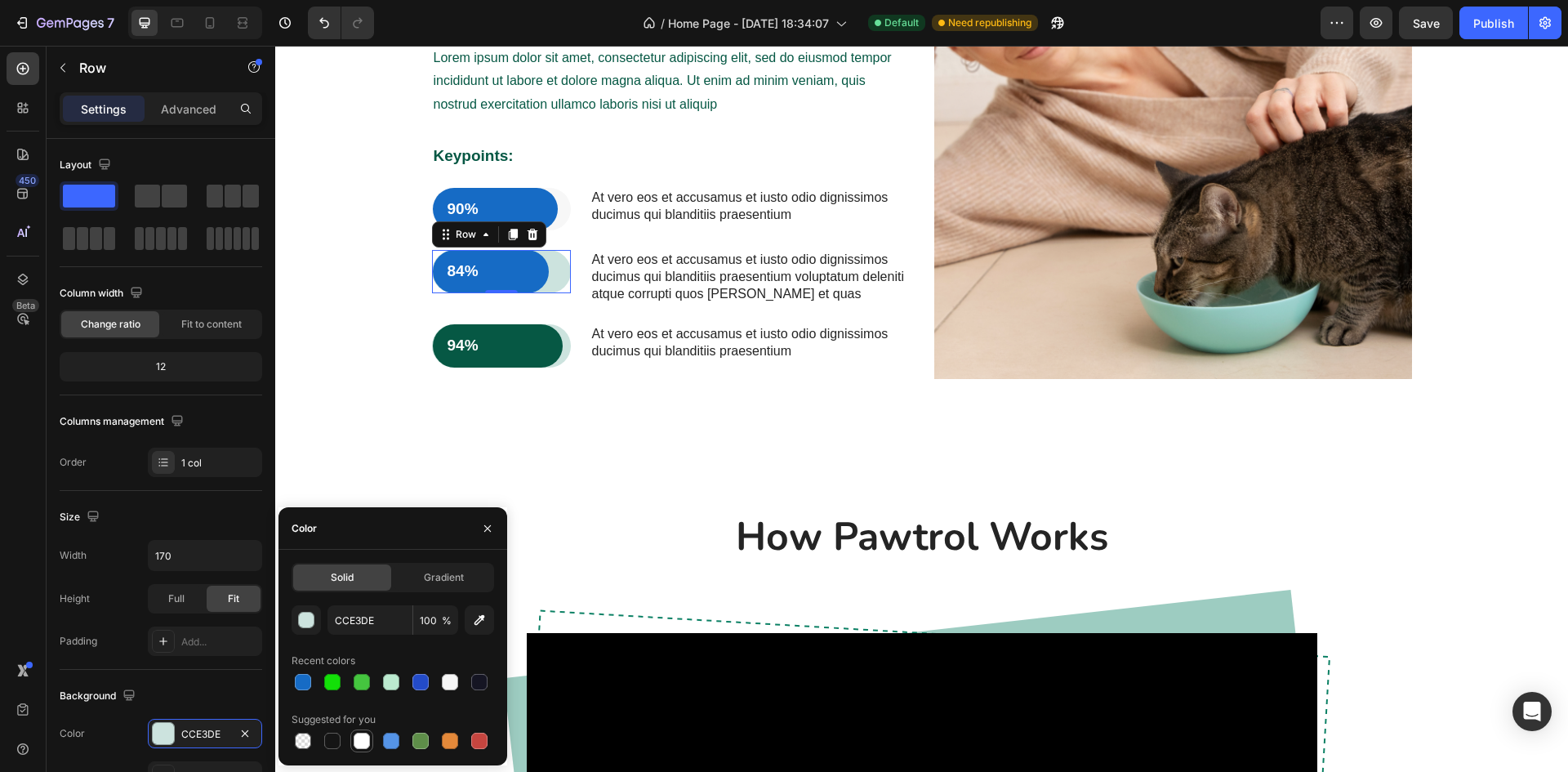
click at [362, 736] on div at bounding box center [361, 741] width 16 height 16
click at [449, 687] on div at bounding box center [449, 681] width 16 height 16
type input "F7F7F7"
drag, startPoint x: 656, startPoint y: 454, endPoint x: 624, endPoint y: 470, distance: 35.8
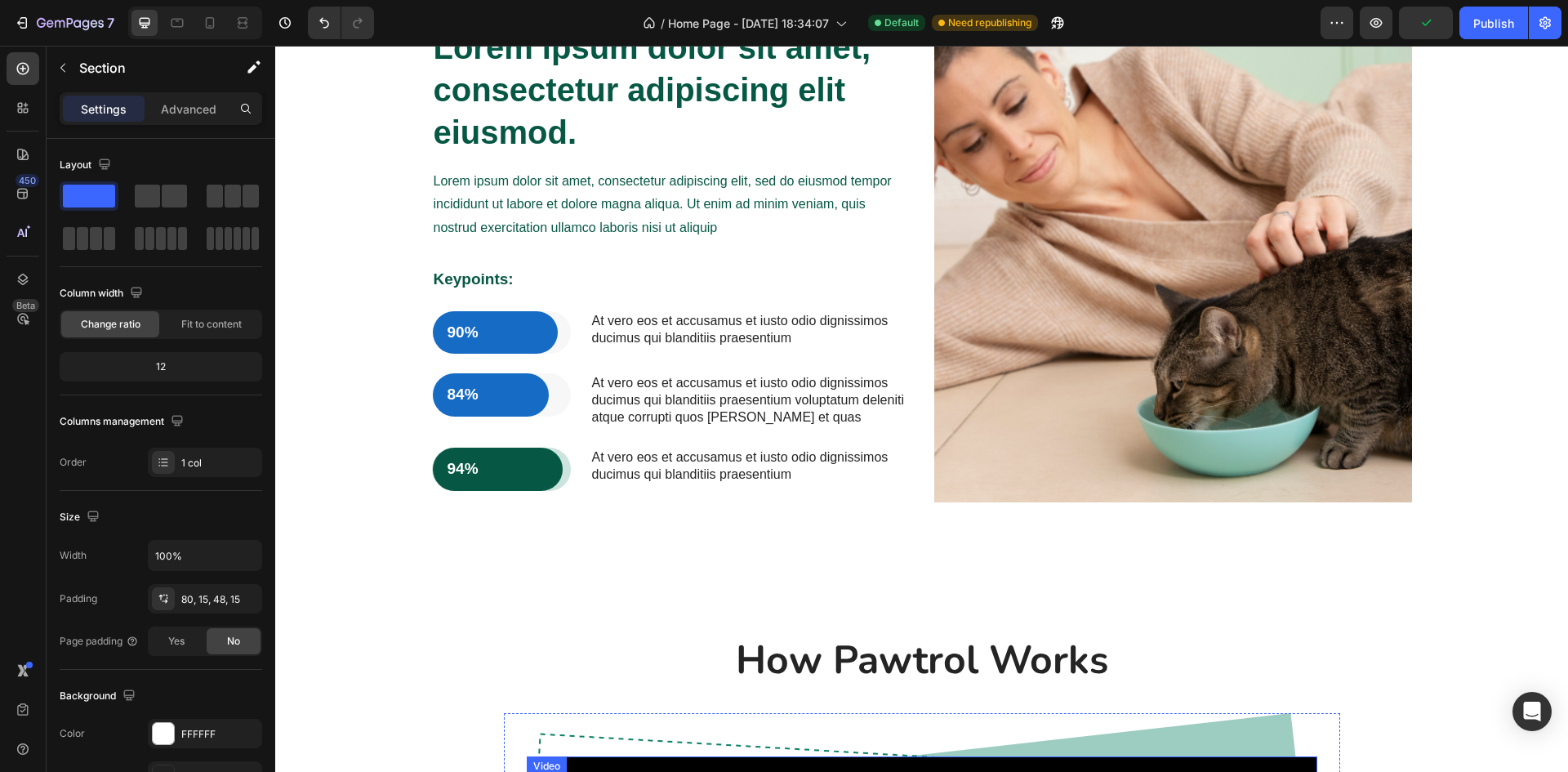
scroll to position [1307, 0]
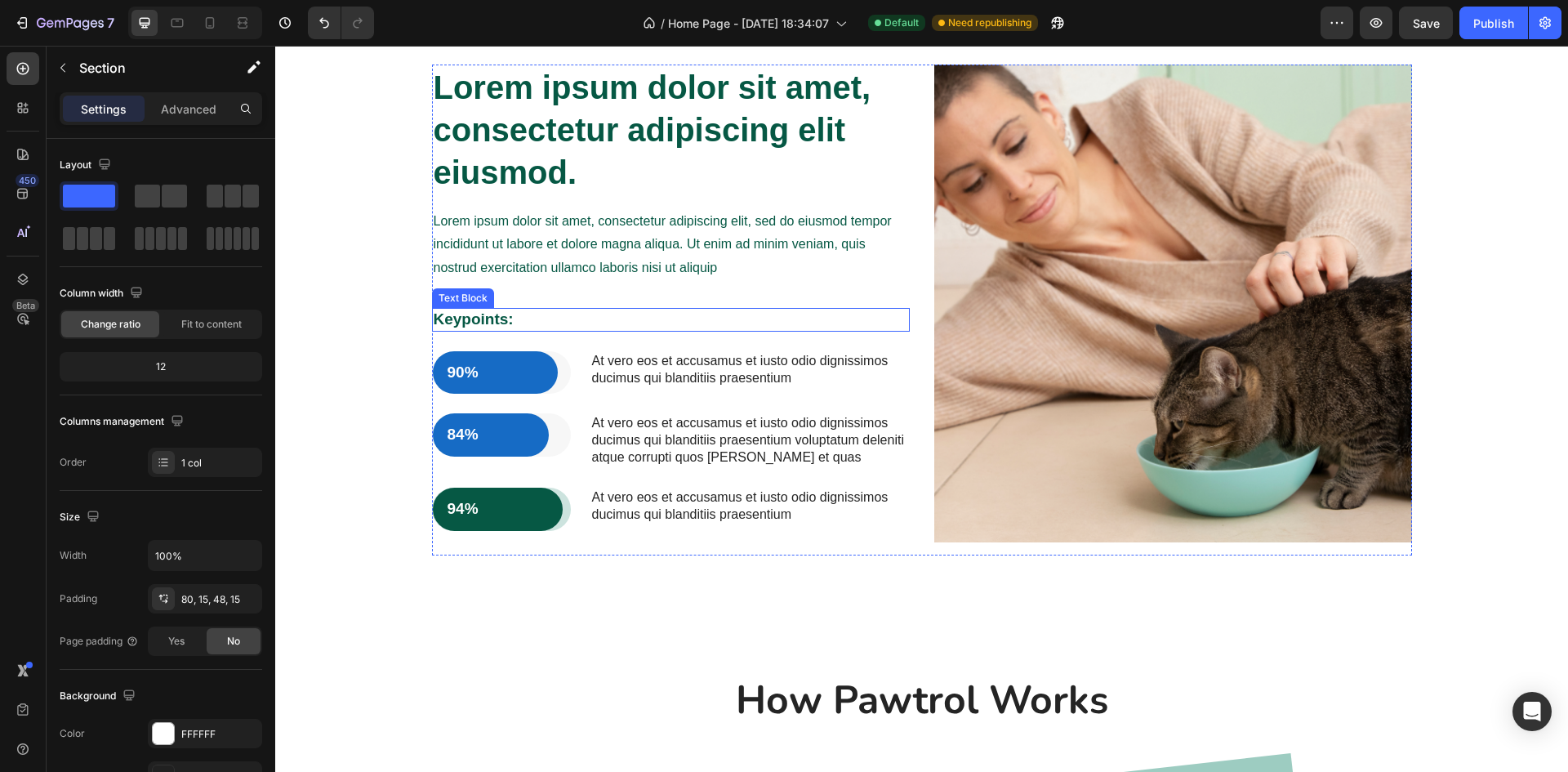
click at [478, 317] on p "Keypoints:" at bounding box center [671, 320] width 474 height 21
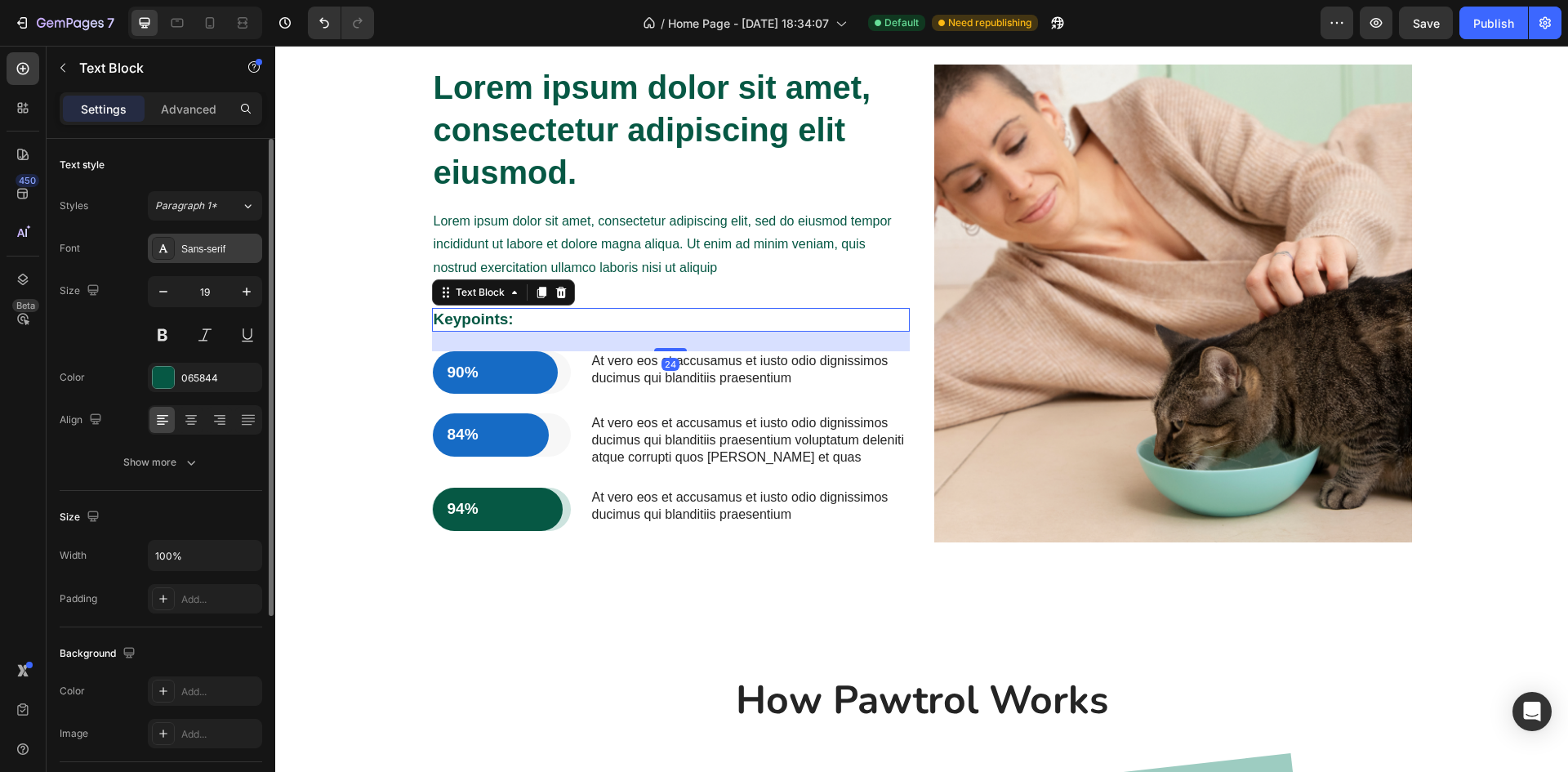
click at [215, 249] on div "Sans-serif" at bounding box center [219, 248] width 77 height 15
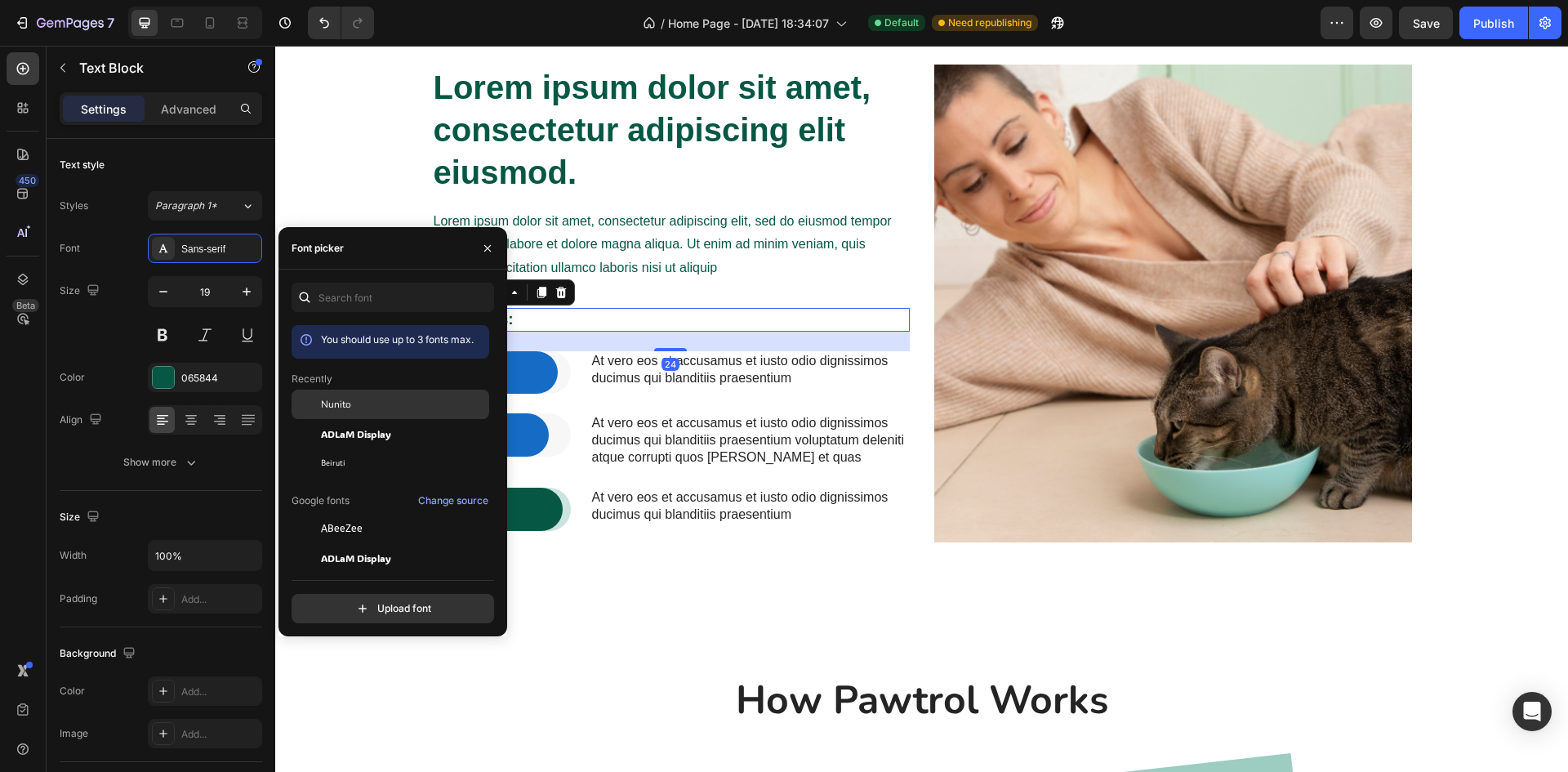
click at [333, 409] on span "Nunito" at bounding box center [336, 404] width 30 height 15
click at [607, 243] on p "Lorem ipsum dolor sit amet, consectetur adipiscing elit, sed do eiusmod tempor …" at bounding box center [671, 244] width 474 height 70
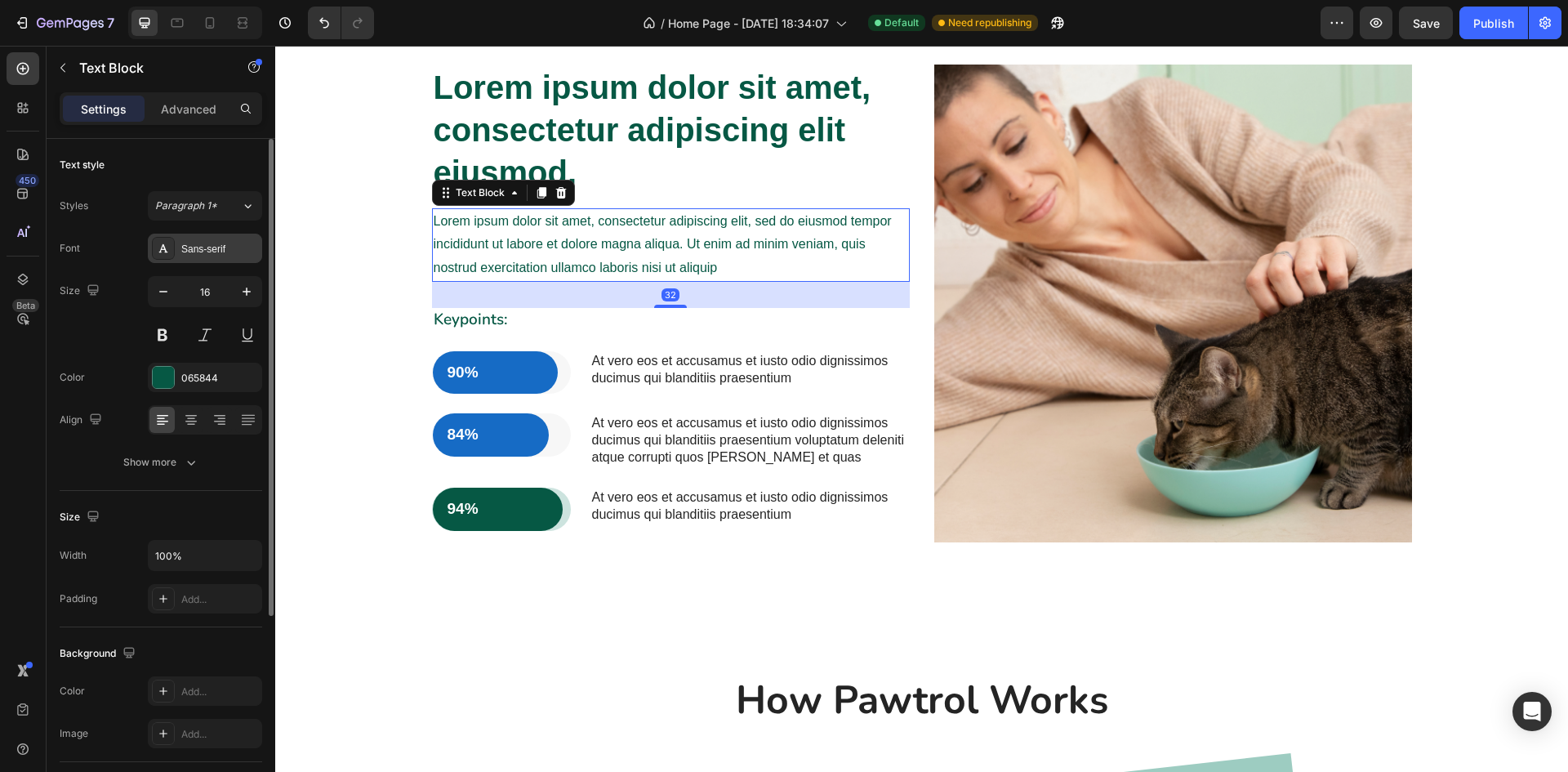
click at [188, 248] on div "Sans-serif" at bounding box center [219, 248] width 77 height 15
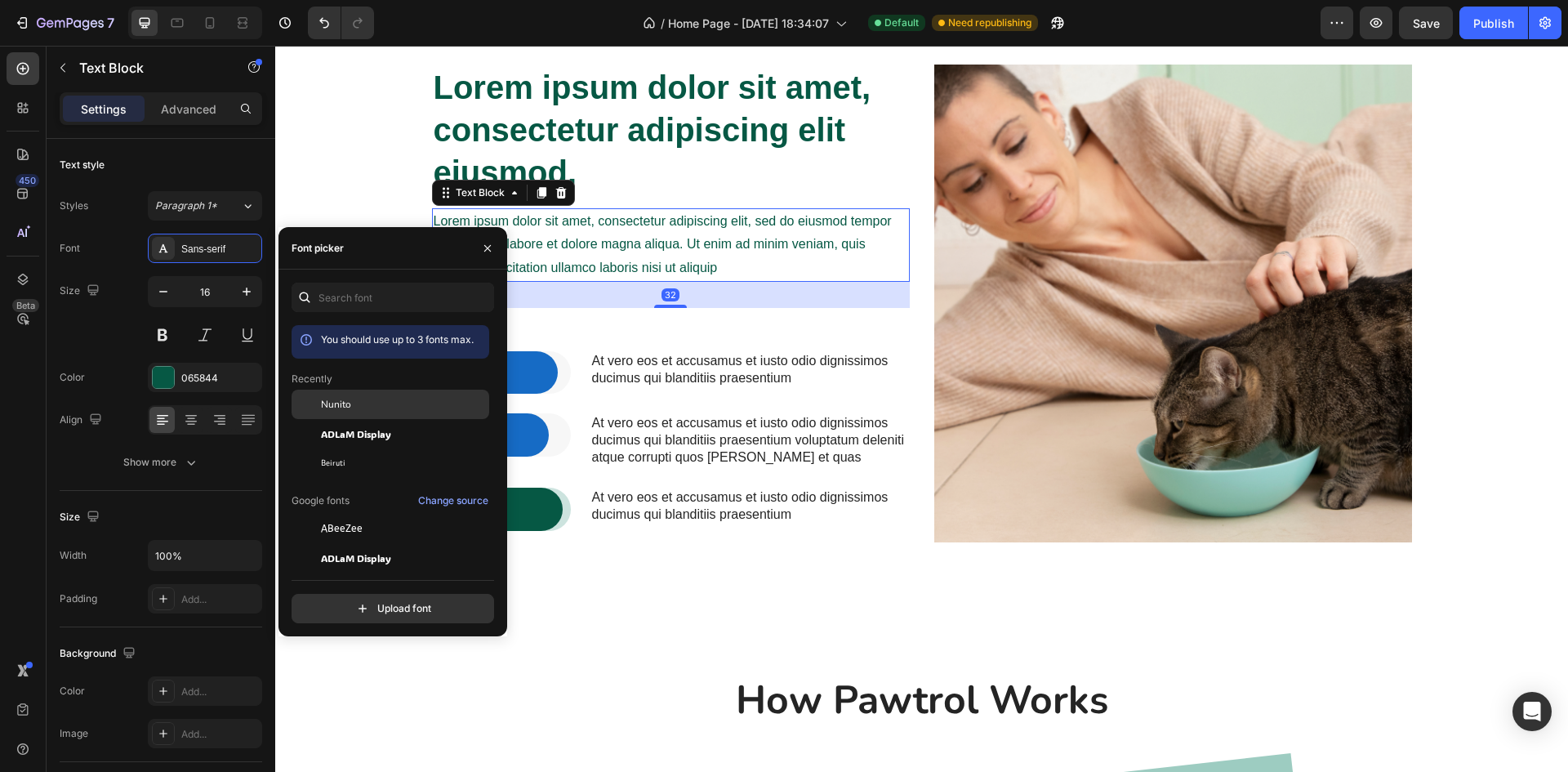
click at [310, 398] on div at bounding box center [306, 405] width 29 height 29
click at [675, 100] on h2 "Lorem ipsum dolor sit amet, consectetur adipiscing elit eiusmod." at bounding box center [671, 130] width 478 height 131
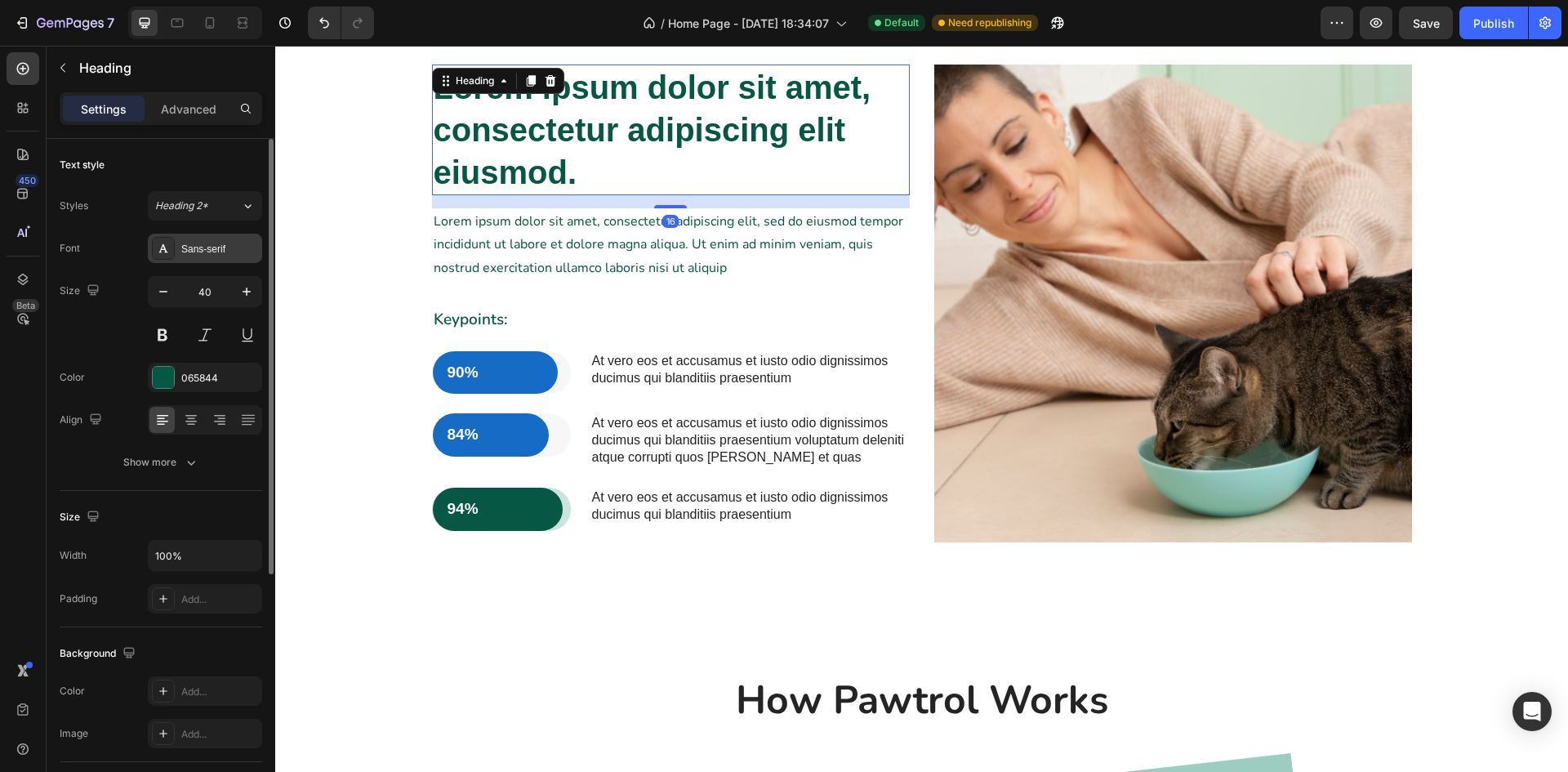
click at [163, 259] on div at bounding box center [163, 248] width 23 height 23
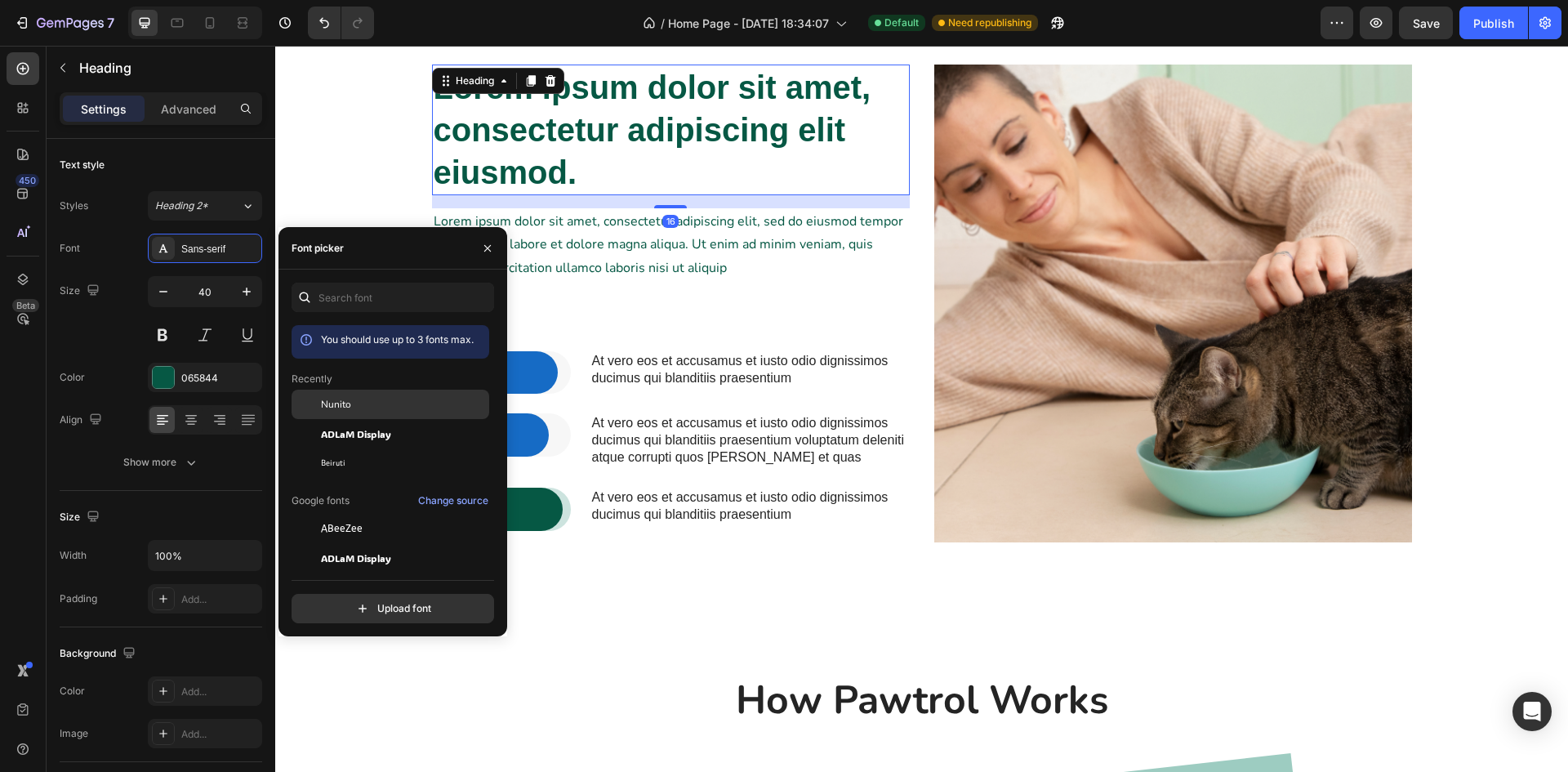
click at [328, 514] on div "Nunito" at bounding box center [390, 529] width 198 height 29
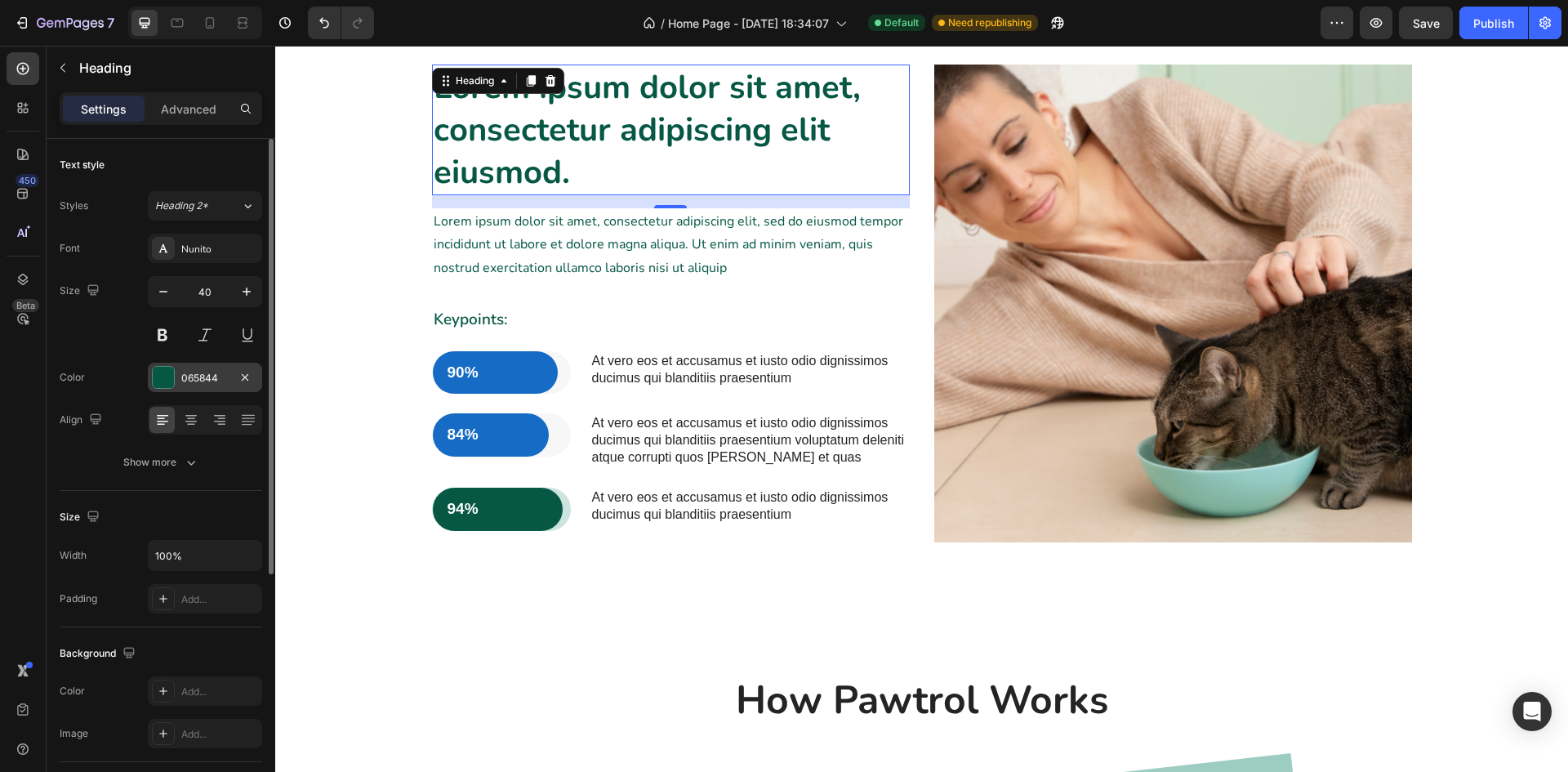
click at [172, 374] on div at bounding box center [163, 377] width 22 height 22
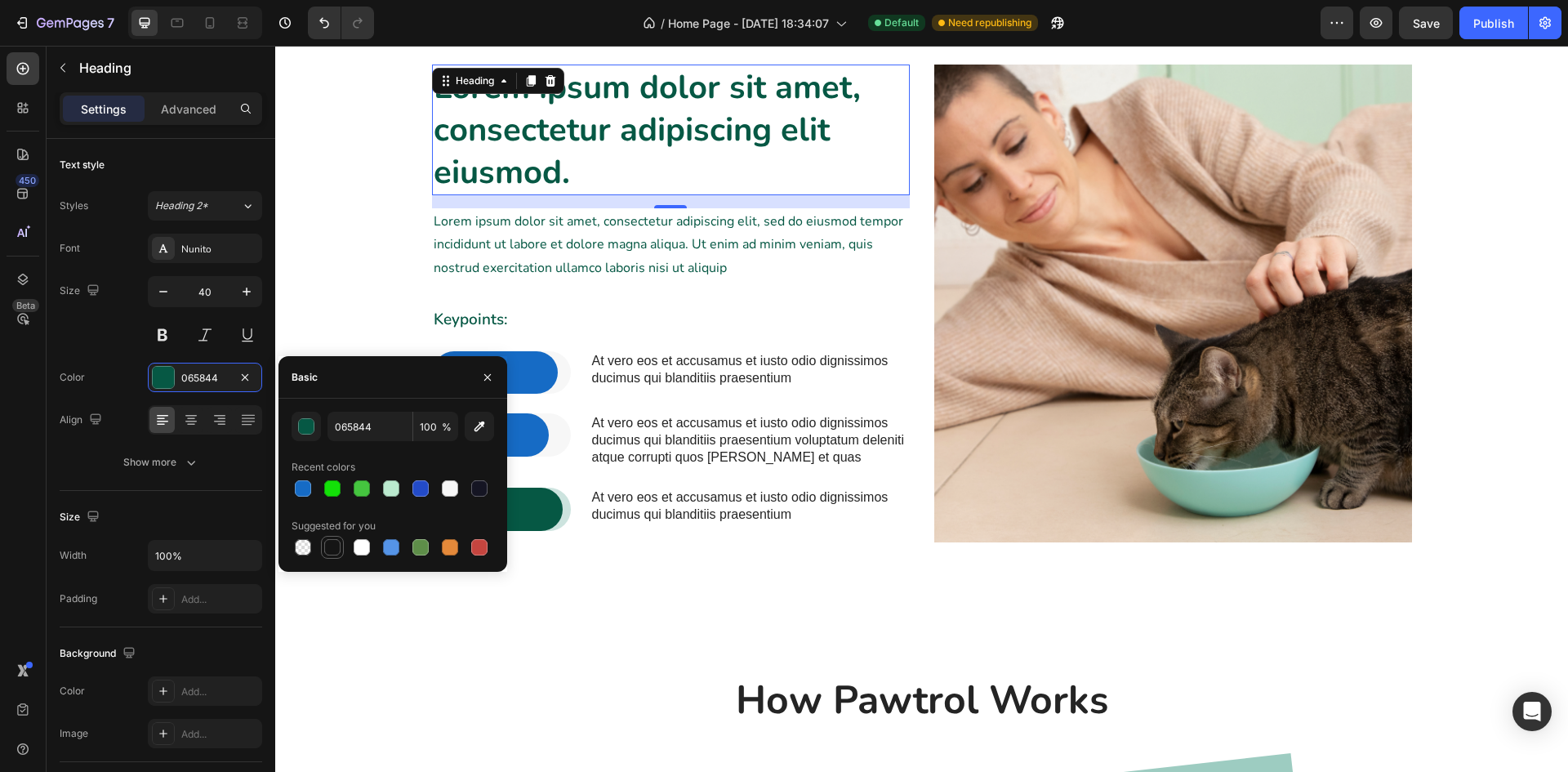
click at [334, 545] on div at bounding box center [332, 547] width 16 height 16
type input "151515"
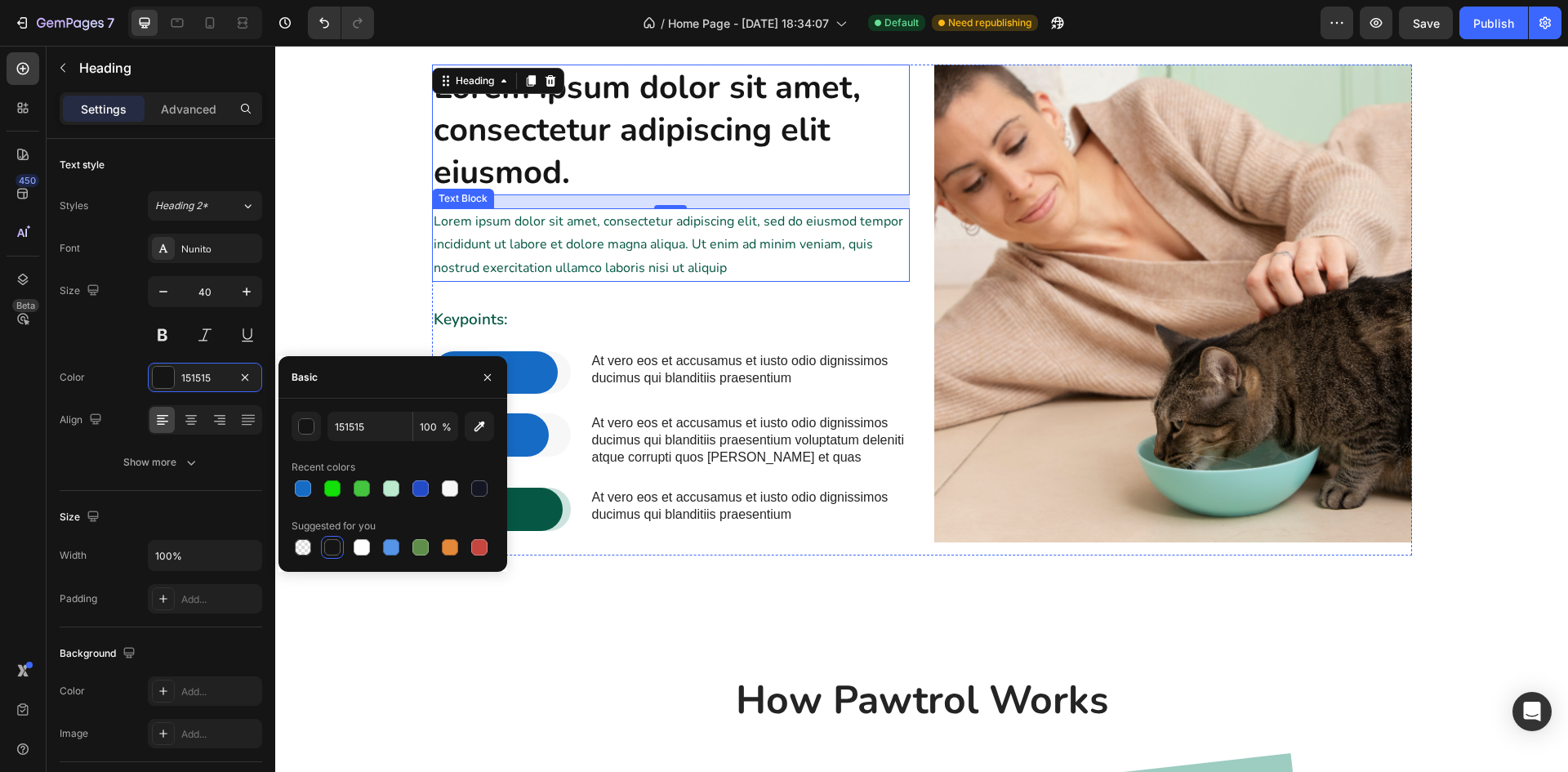
click at [605, 257] on p "Lorem ipsum dolor sit amet, consectetur adipiscing elit, sed do eiusmod tempor …" at bounding box center [671, 244] width 474 height 70
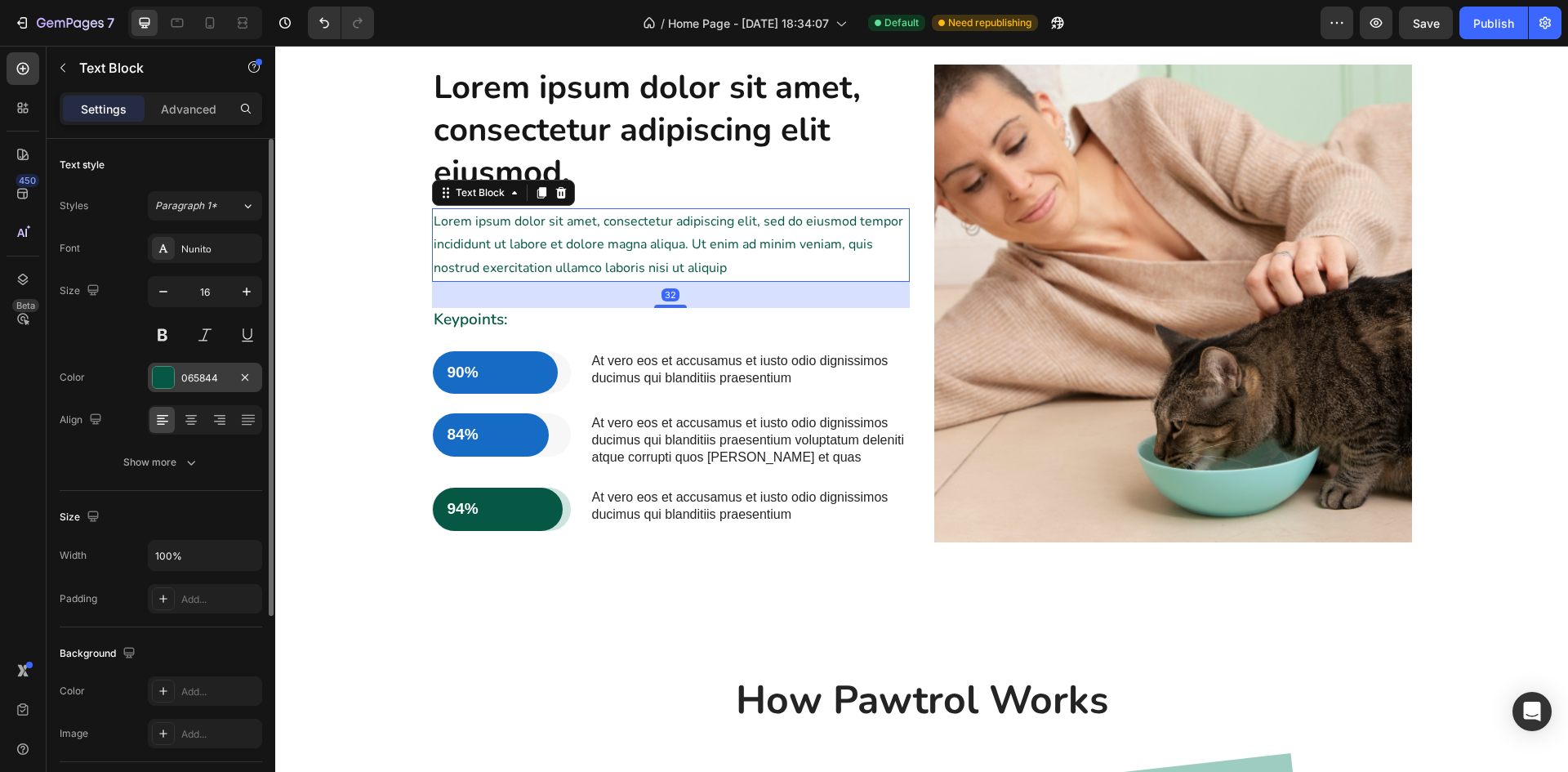
click at [168, 376] on div at bounding box center [163, 377] width 22 height 22
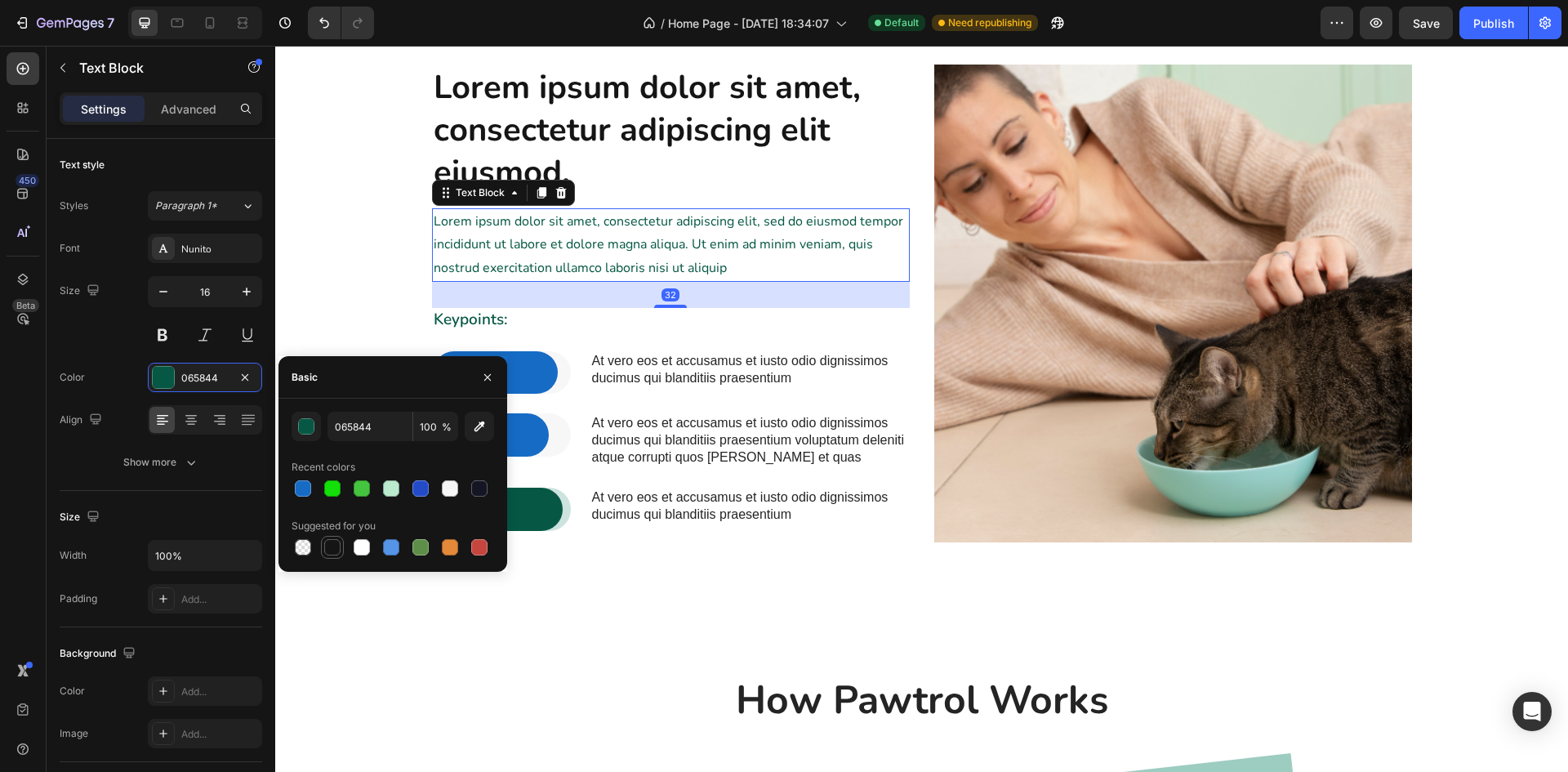
click at [334, 539] on div at bounding box center [332, 547] width 16 height 16
type input "151515"
click at [655, 369] on p "At vero eos et accusamus et iusto odio dignissimos ducimus qui blanditiis praes…" at bounding box center [750, 370] width 317 height 35
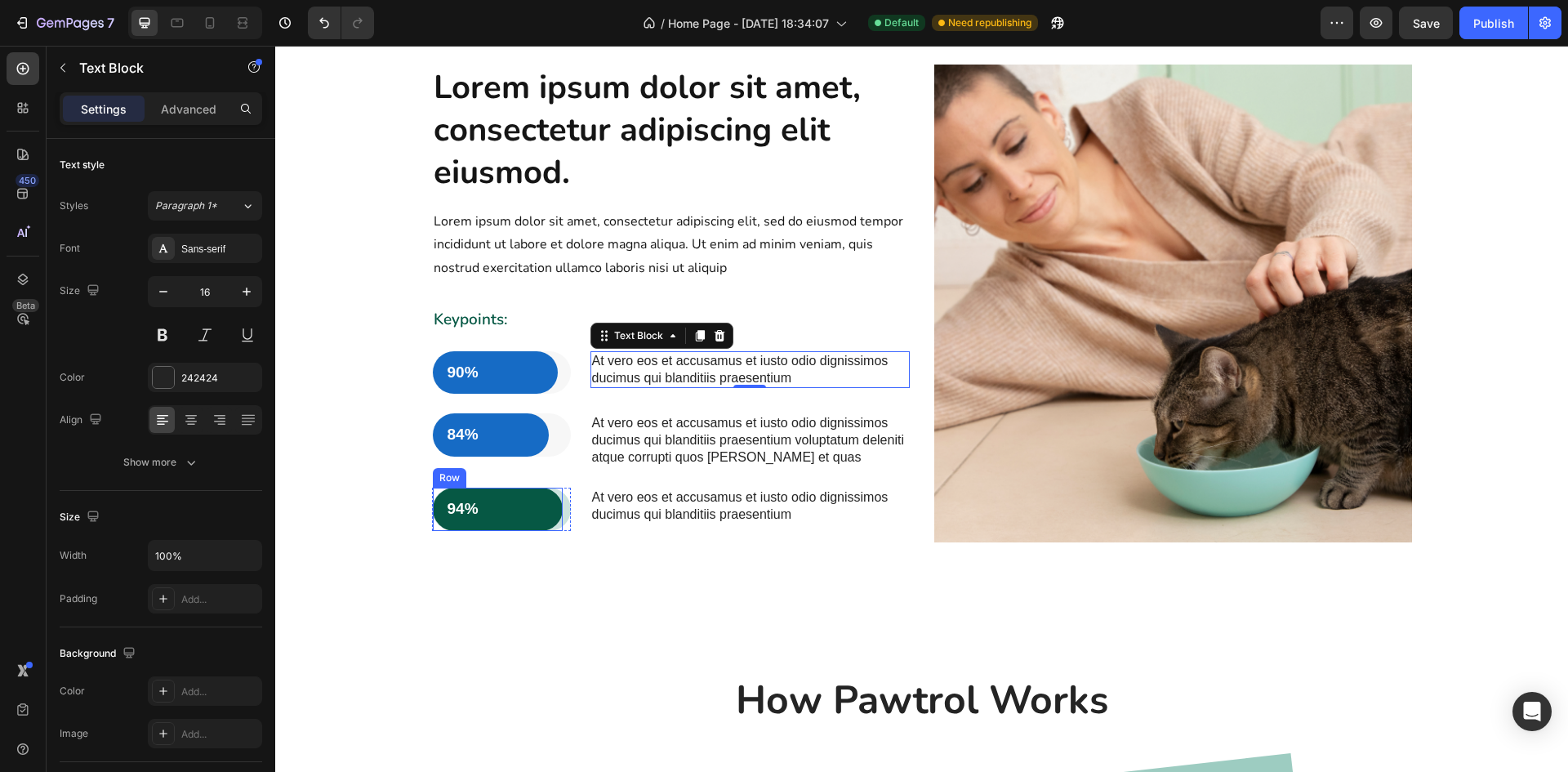
click at [538, 524] on div "94% Text Block Row" at bounding box center [499, 509] width 131 height 43
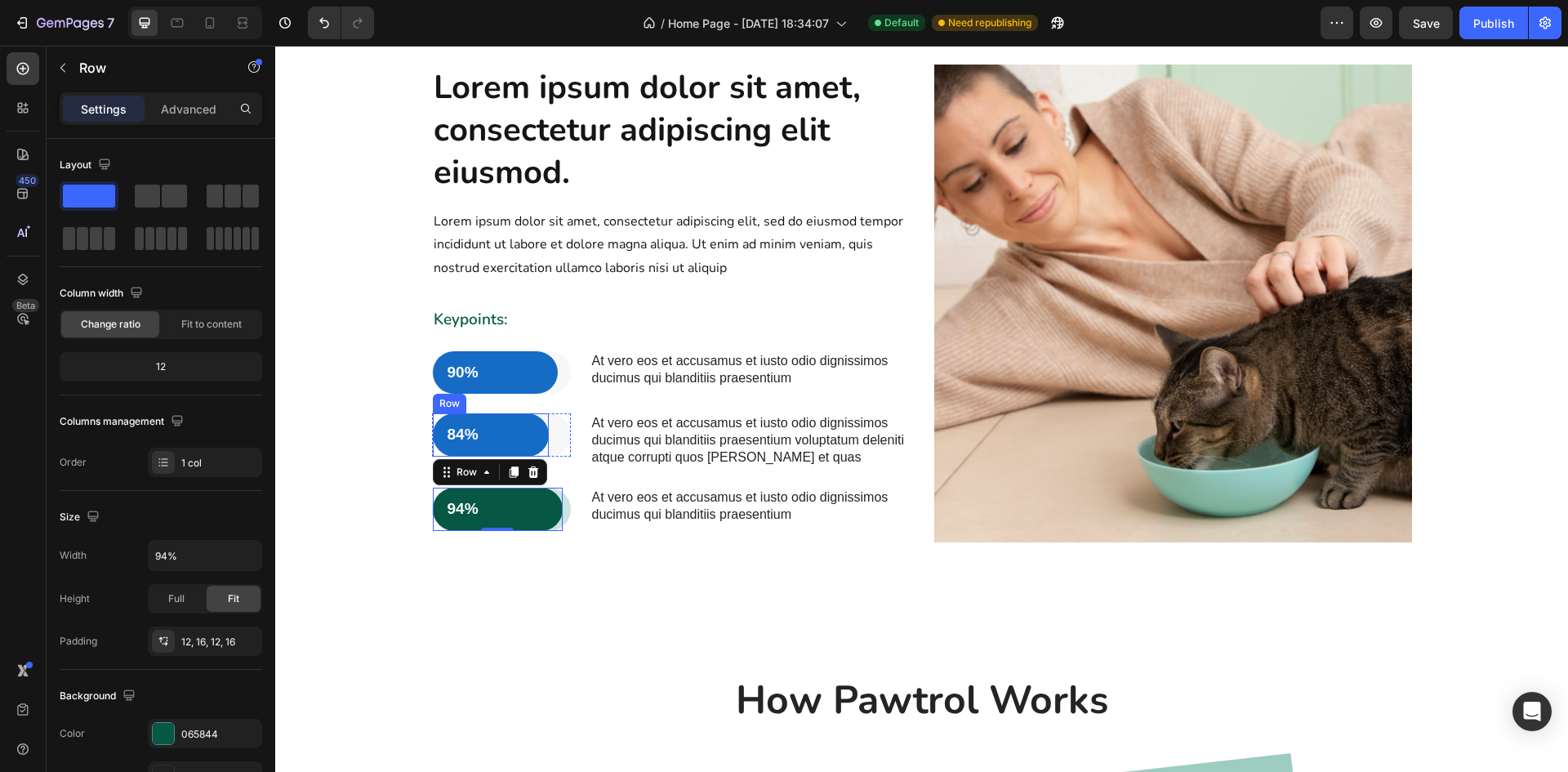
click at [525, 450] on div "84% Text Block Row" at bounding box center [491, 435] width 116 height 43
click at [470, 508] on p "94%" at bounding box center [498, 510] width 101 height 21
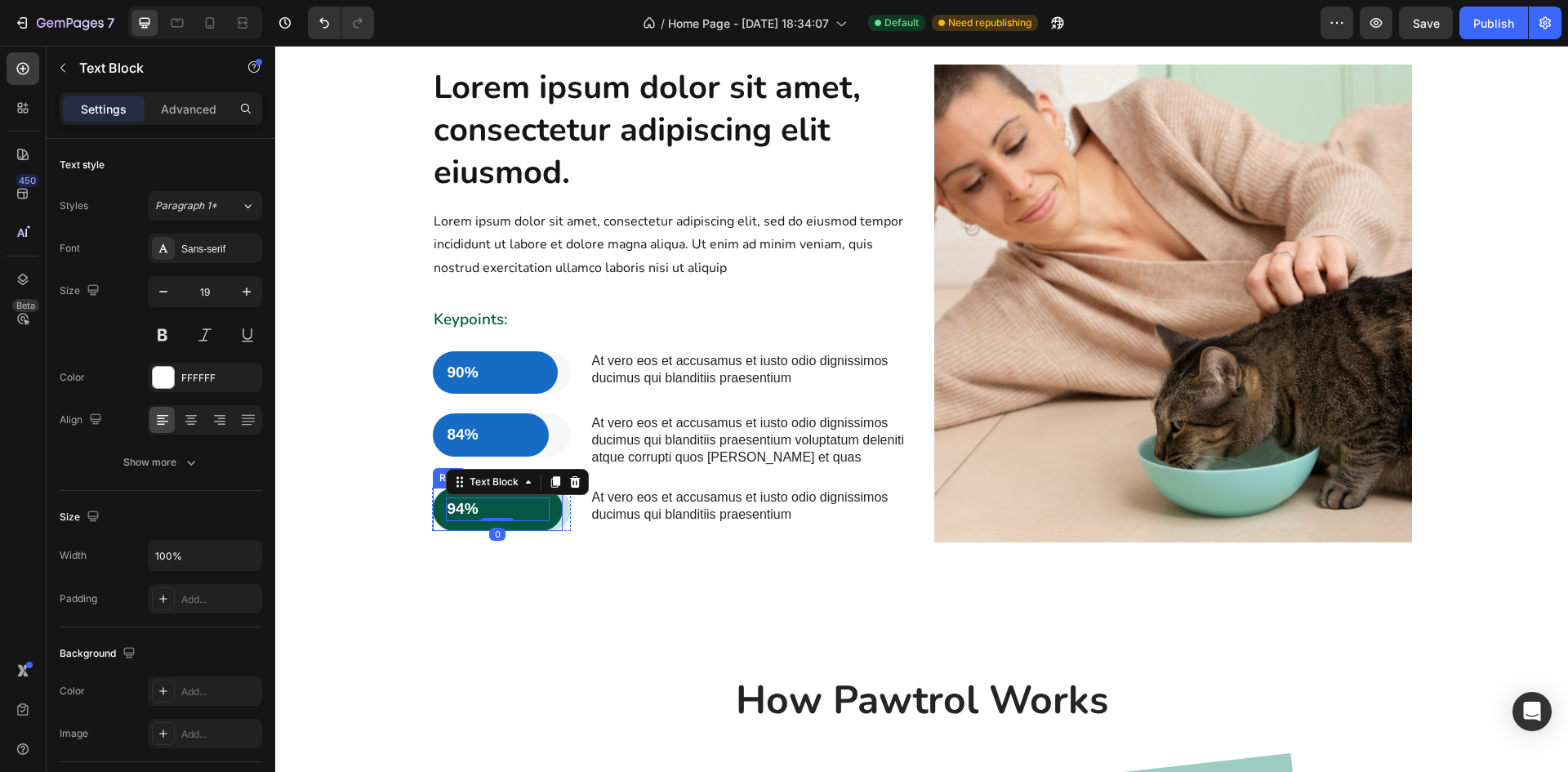
click at [542, 528] on div "94% Text Block 0 Row" at bounding box center [499, 509] width 131 height 43
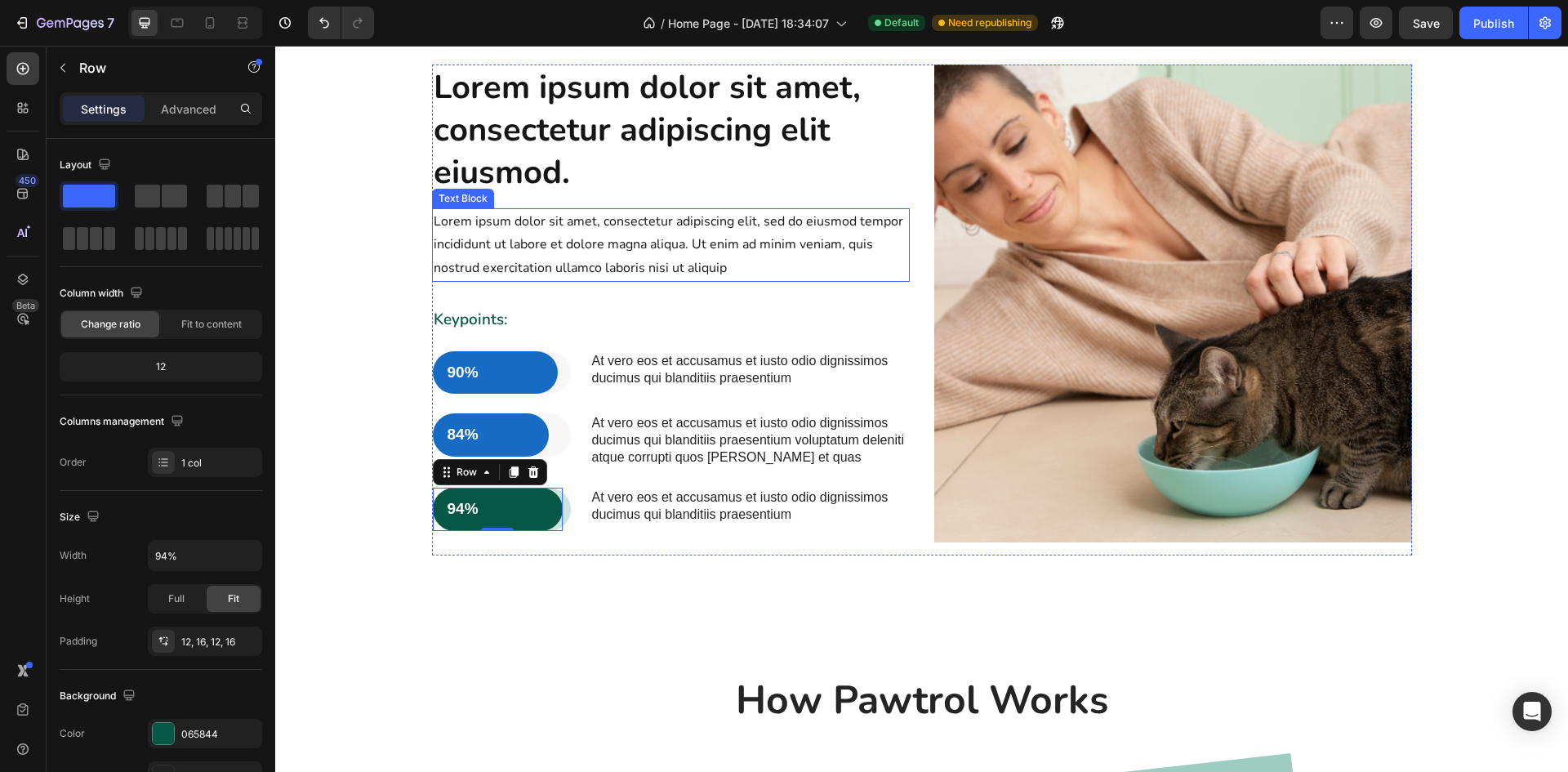
click at [577, 267] on p "Lorem ipsum dolor sit amet, consectetur adipiscing elit, sed do eiusmod tempor …" at bounding box center [671, 244] width 474 height 70
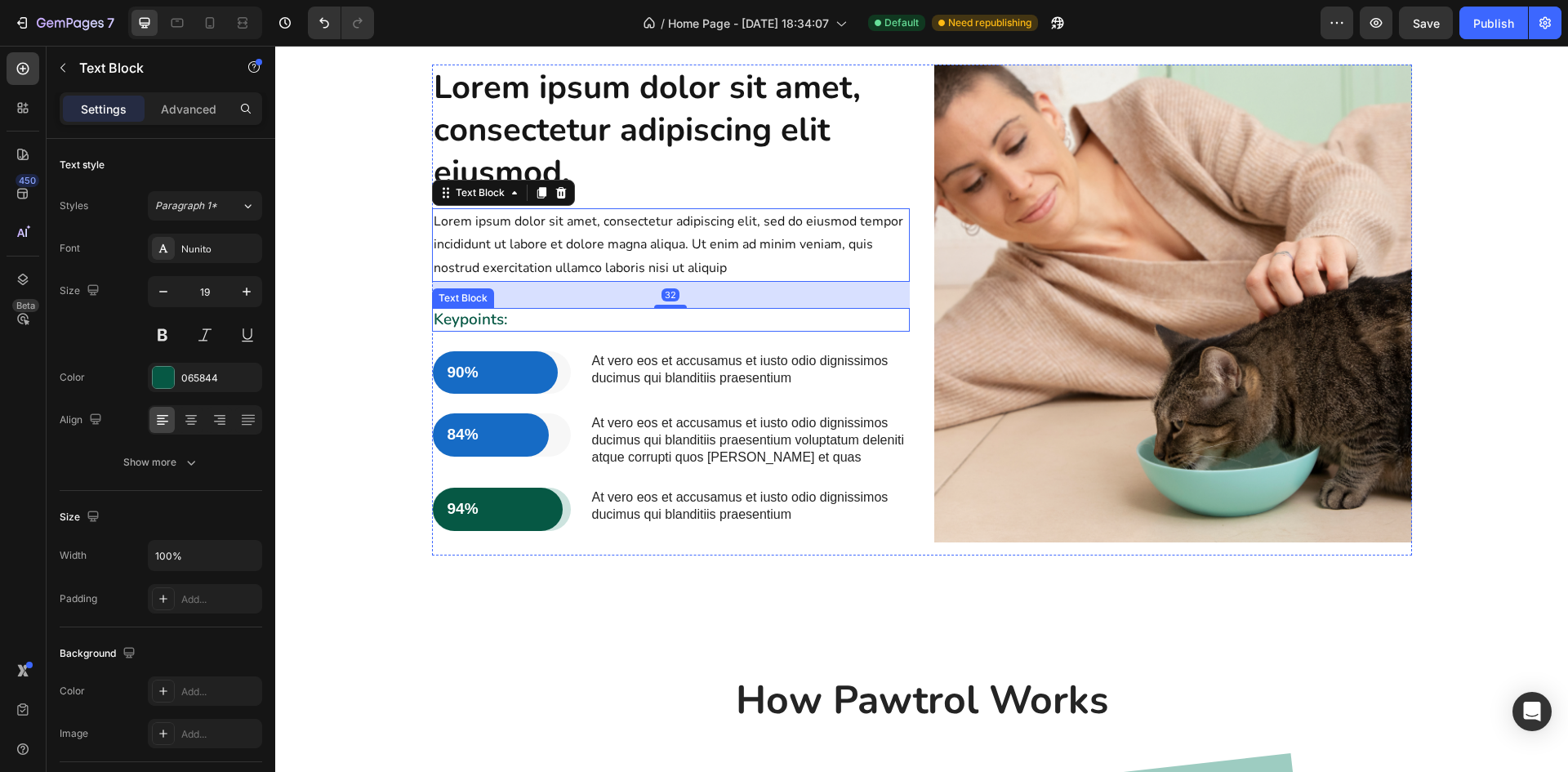
click at [467, 319] on p "Keypoints:" at bounding box center [671, 320] width 474 height 21
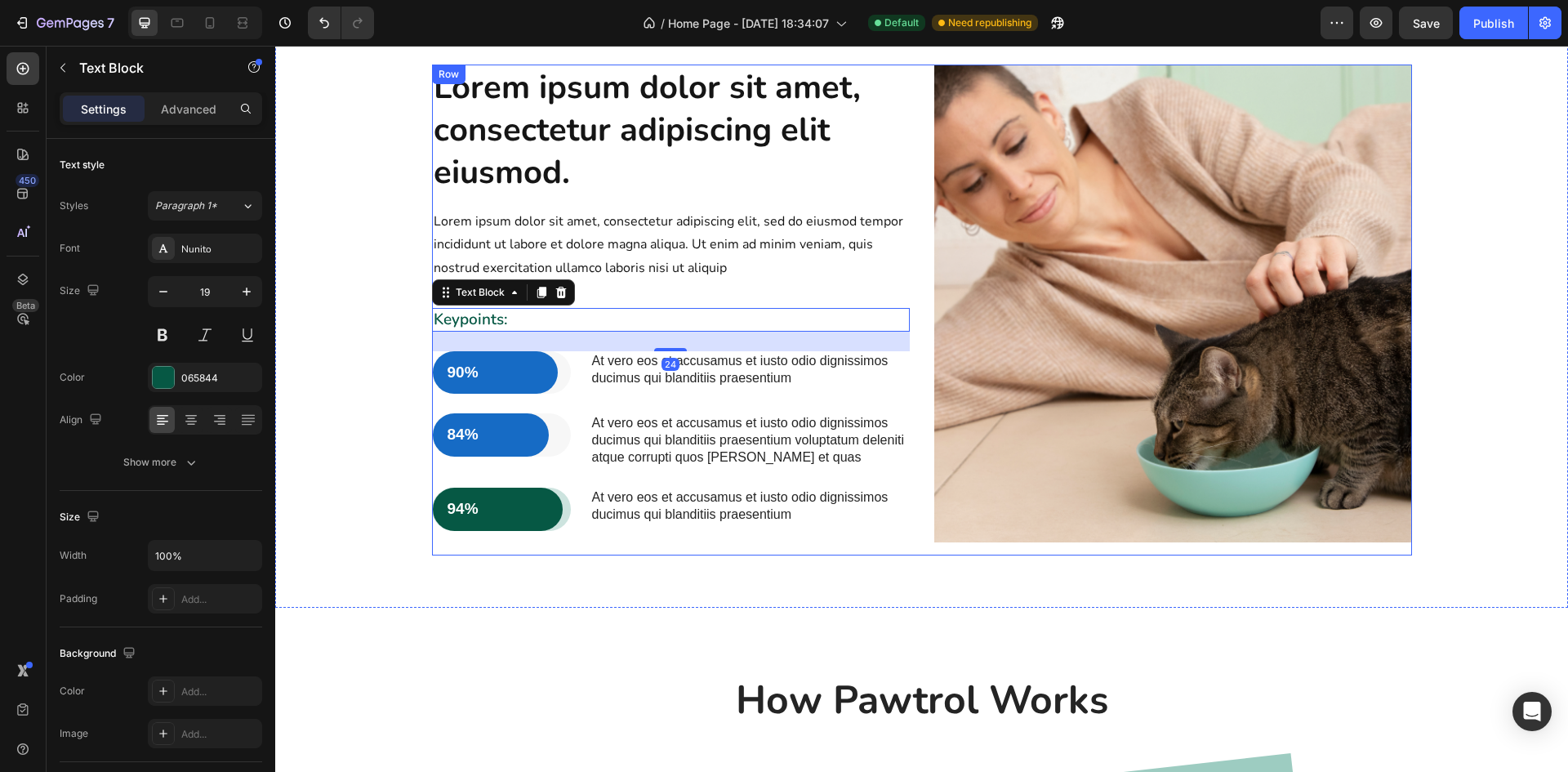
click at [699, 437] on p "At vero eos et accusamus et iusto odio dignissimos ducimus qui blanditiis praes…" at bounding box center [750, 440] width 317 height 51
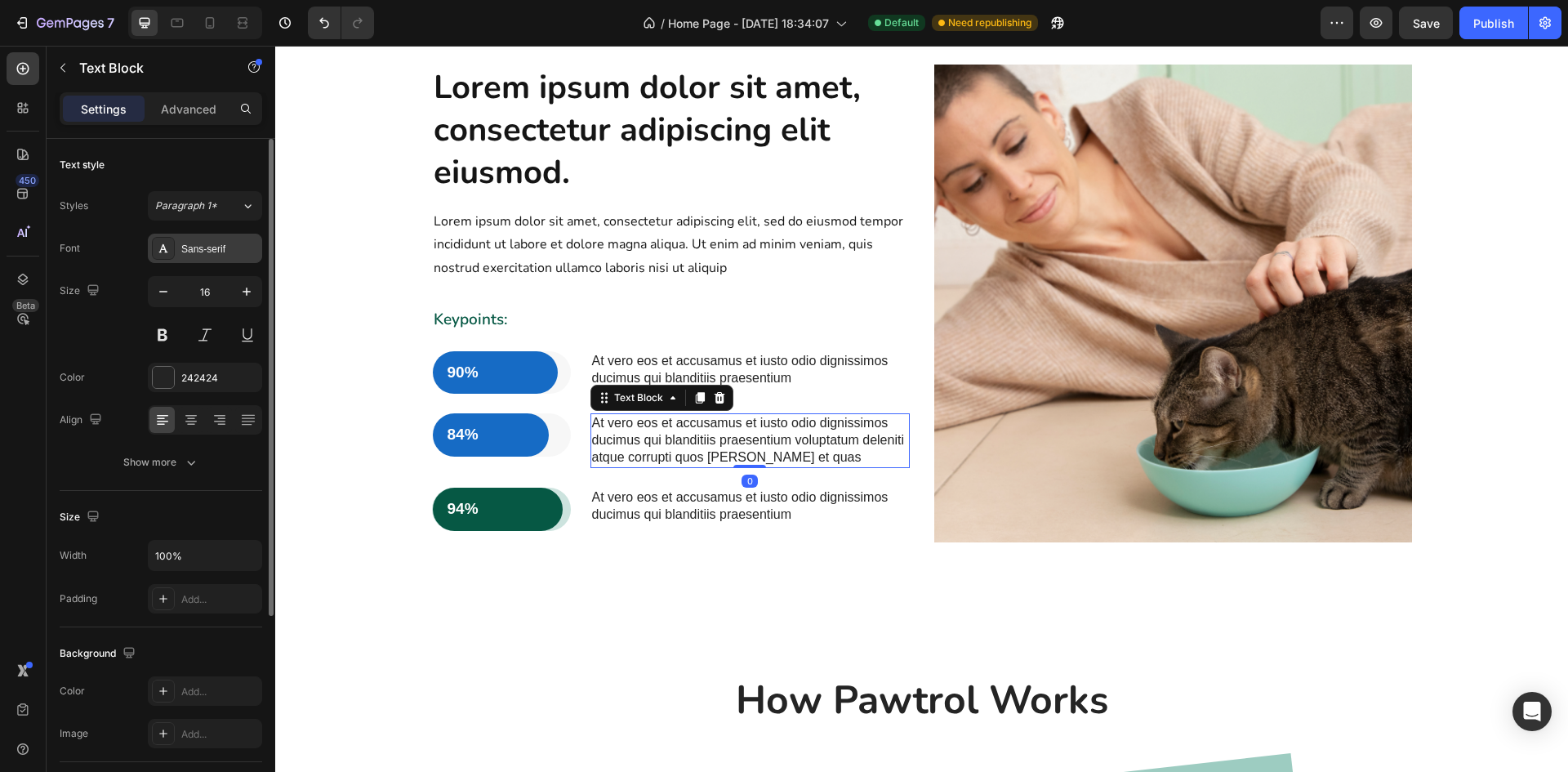
click at [217, 255] on div "Sans-serif" at bounding box center [219, 248] width 77 height 15
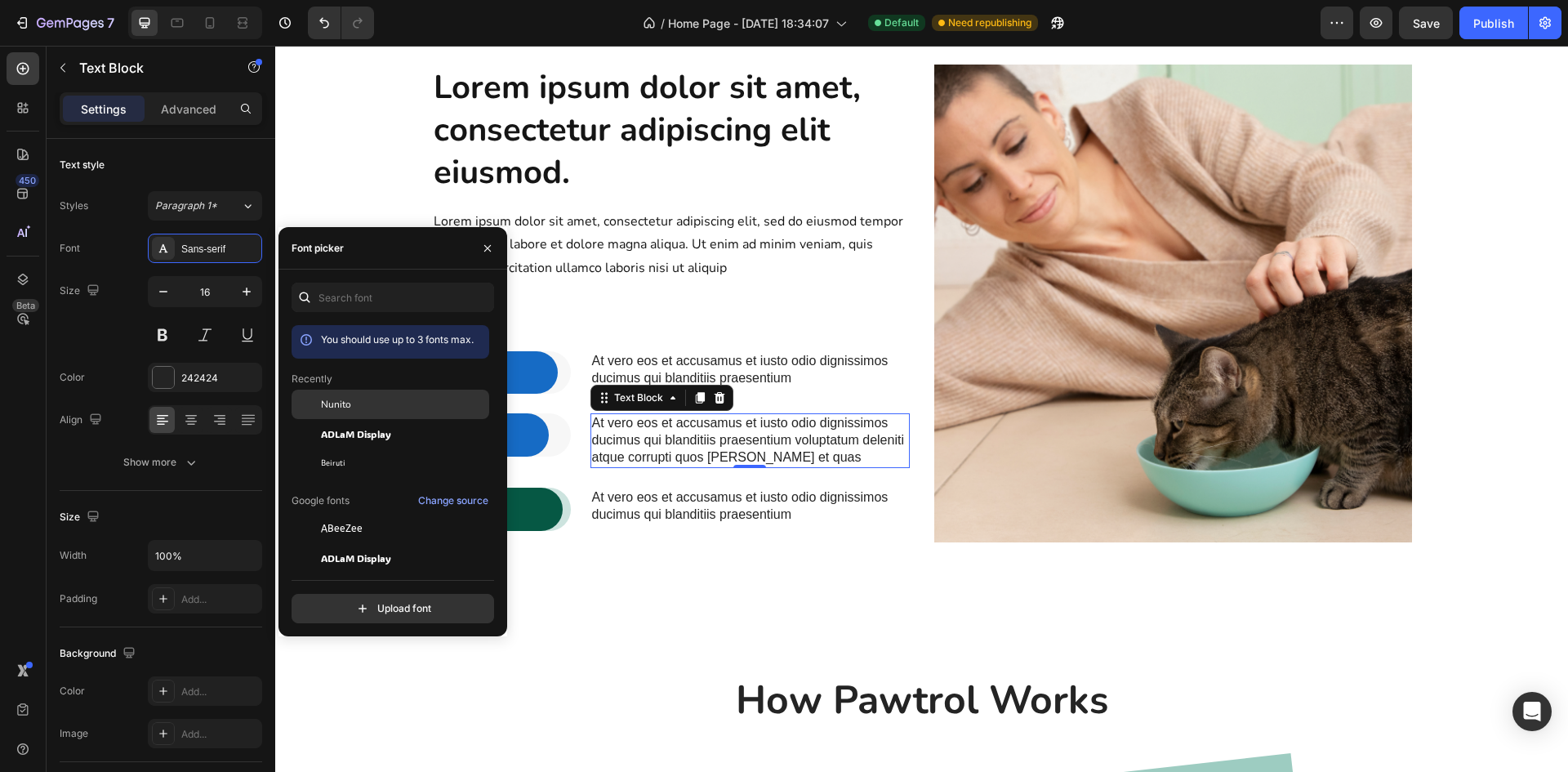
click at [329, 400] on span "Nunito" at bounding box center [336, 404] width 30 height 15
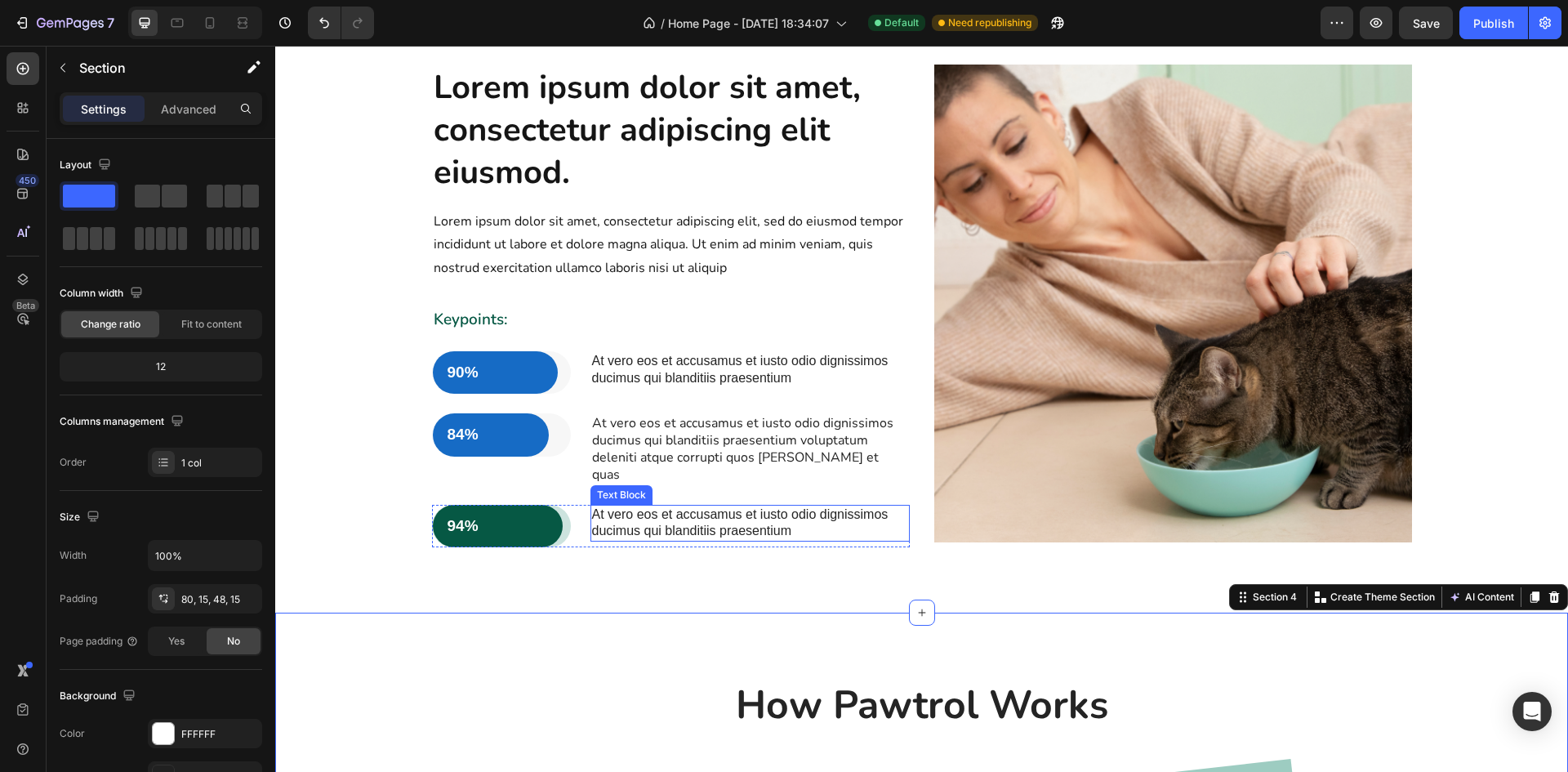
click at [742, 506] on p "At vero eos et accusamus et iusto odio dignissimos ducimus qui blanditiis praes…" at bounding box center [750, 524] width 317 height 35
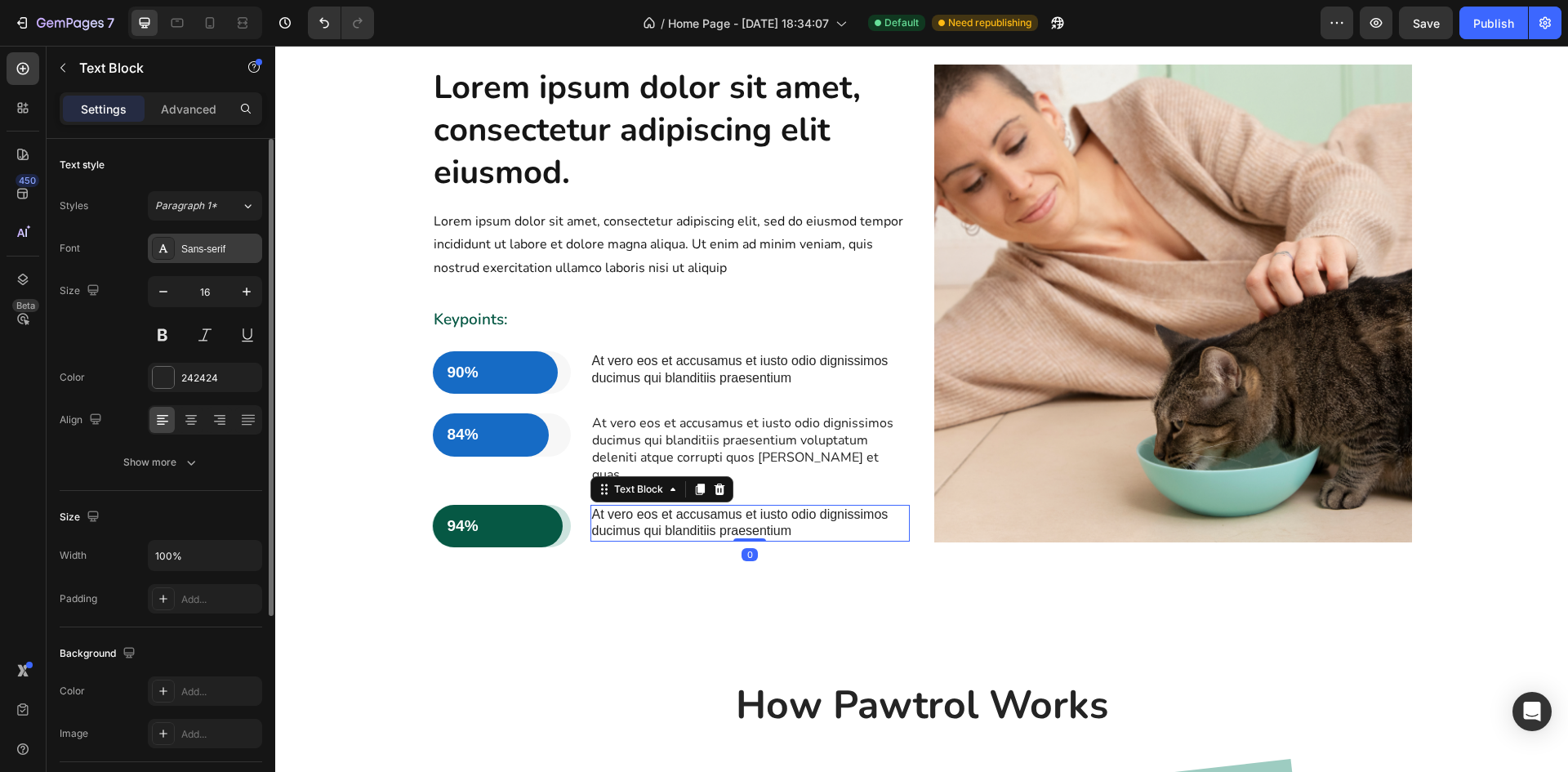
click at [229, 239] on div "Sans-serif" at bounding box center [204, 248] width 115 height 29
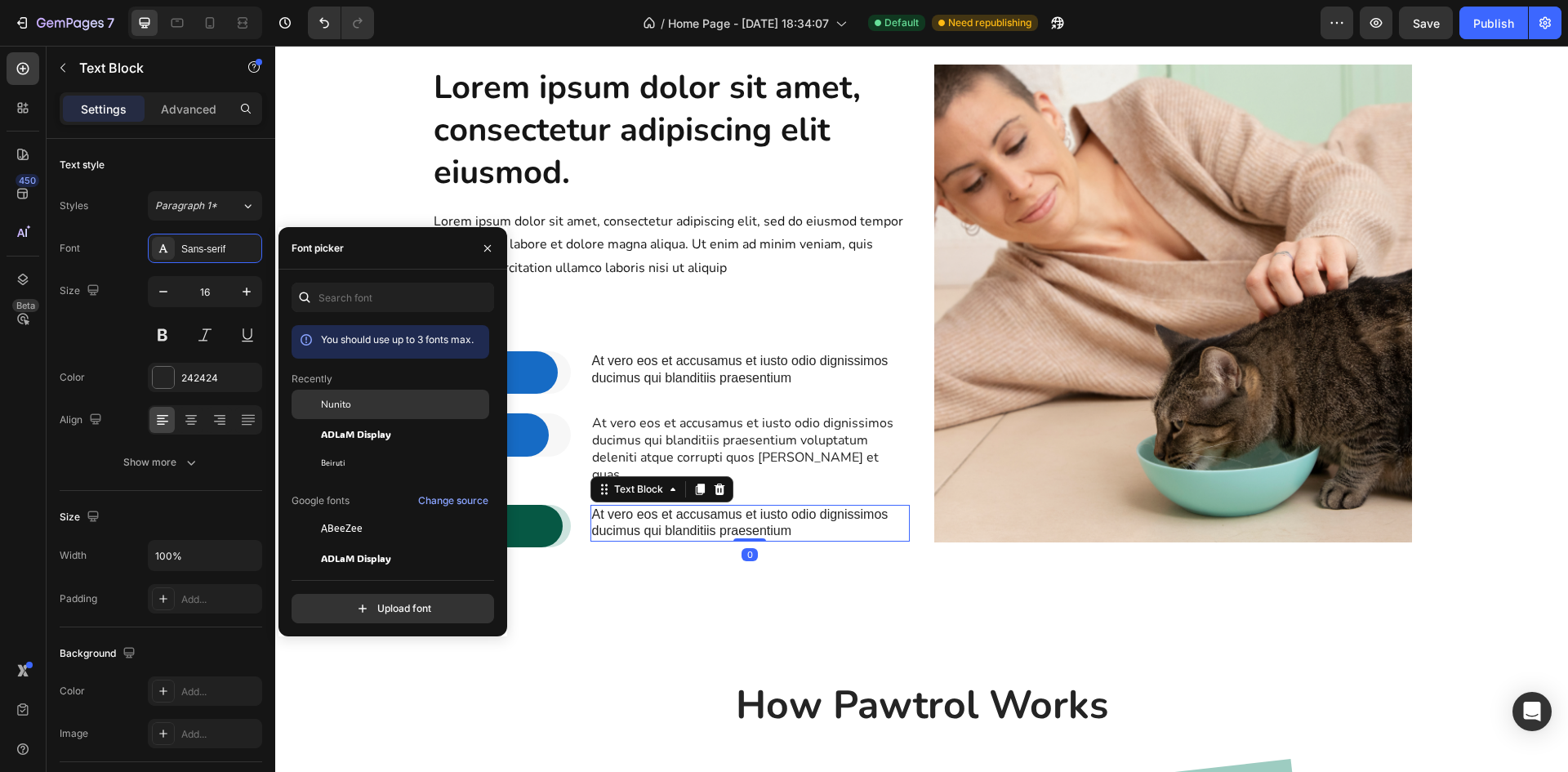
click at [335, 409] on span "Nunito" at bounding box center [336, 404] width 30 height 15
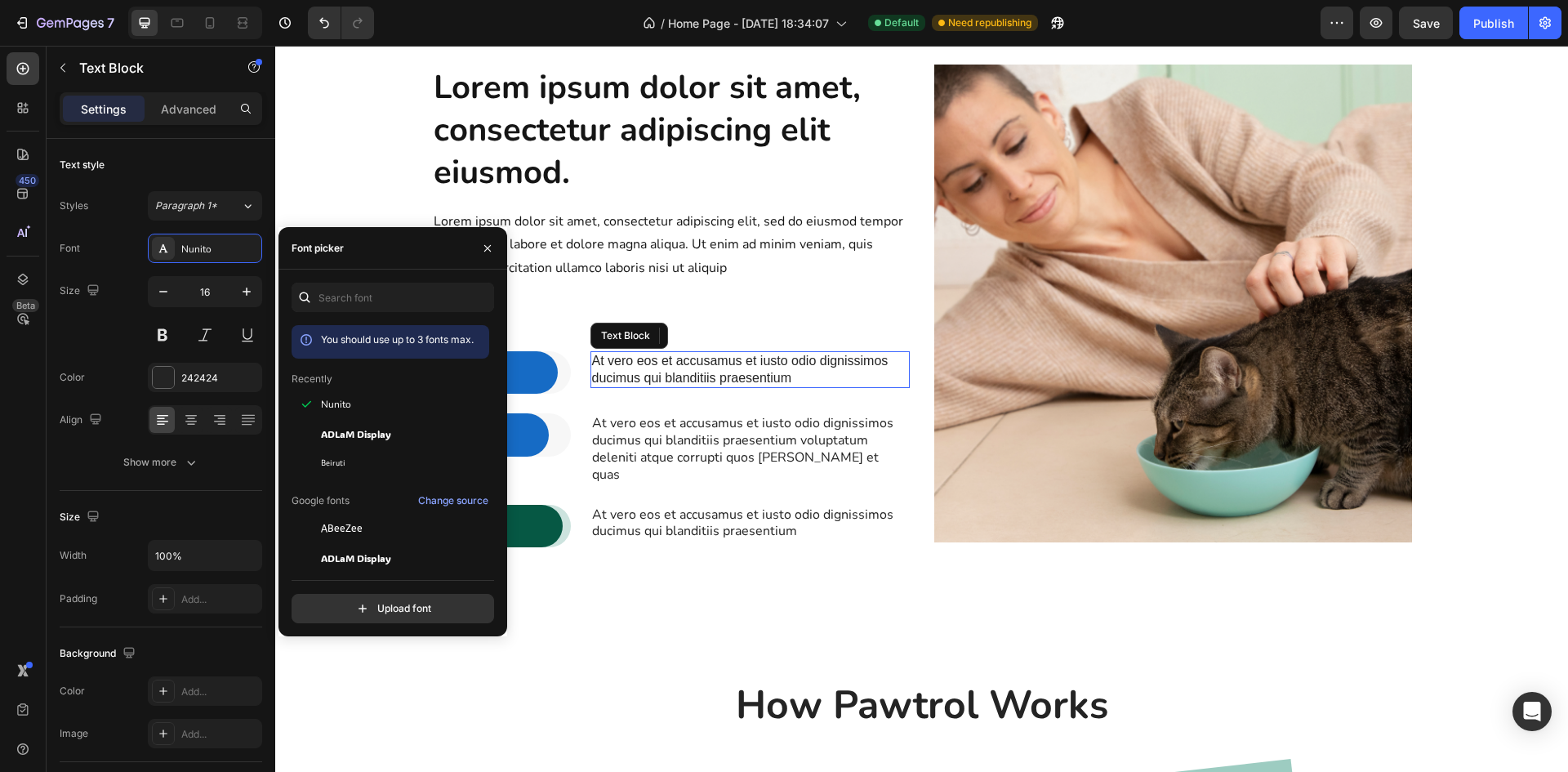
click at [818, 363] on p "At vero eos et accusamus et iusto odio dignissimos ducimus qui blanditiis praes…" at bounding box center [750, 370] width 317 height 35
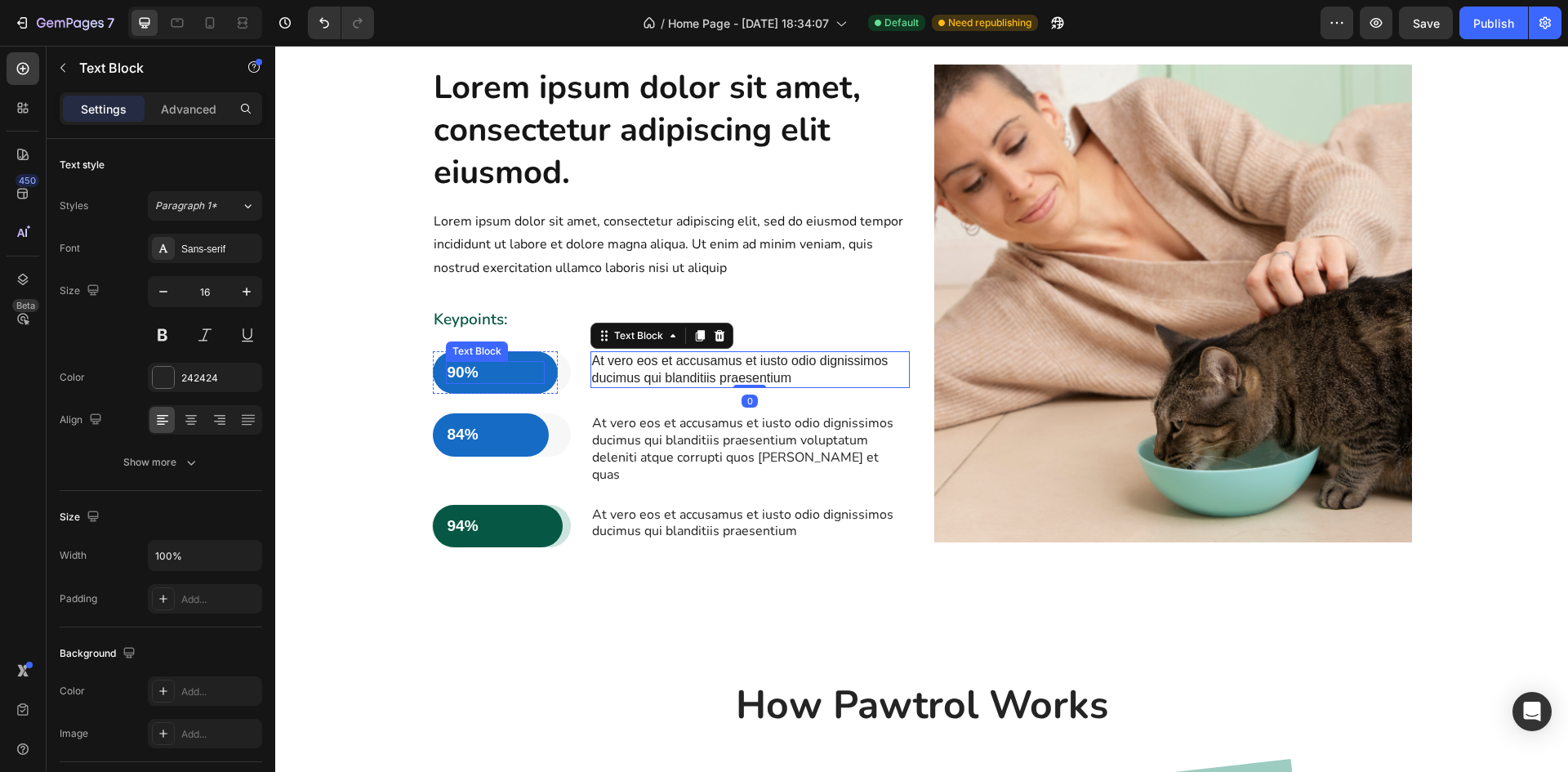
click at [459, 366] on p "90%" at bounding box center [495, 373] width 96 height 21
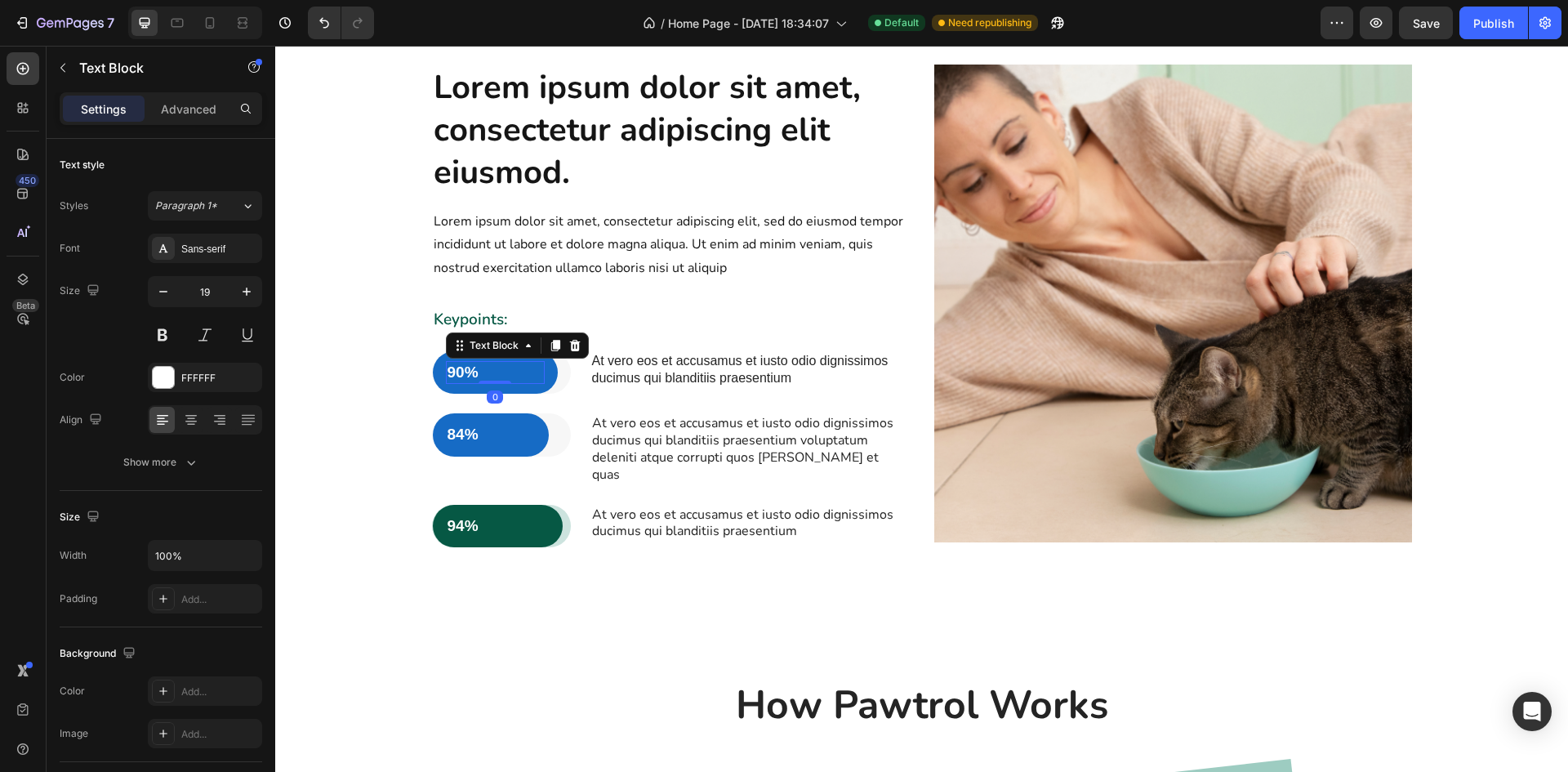
click at [455, 369] on p "90%" at bounding box center [495, 373] width 96 height 21
click at [486, 517] on p "94%" at bounding box center [498, 527] width 101 height 21
click at [460, 517] on p "94%" at bounding box center [498, 527] width 101 height 21
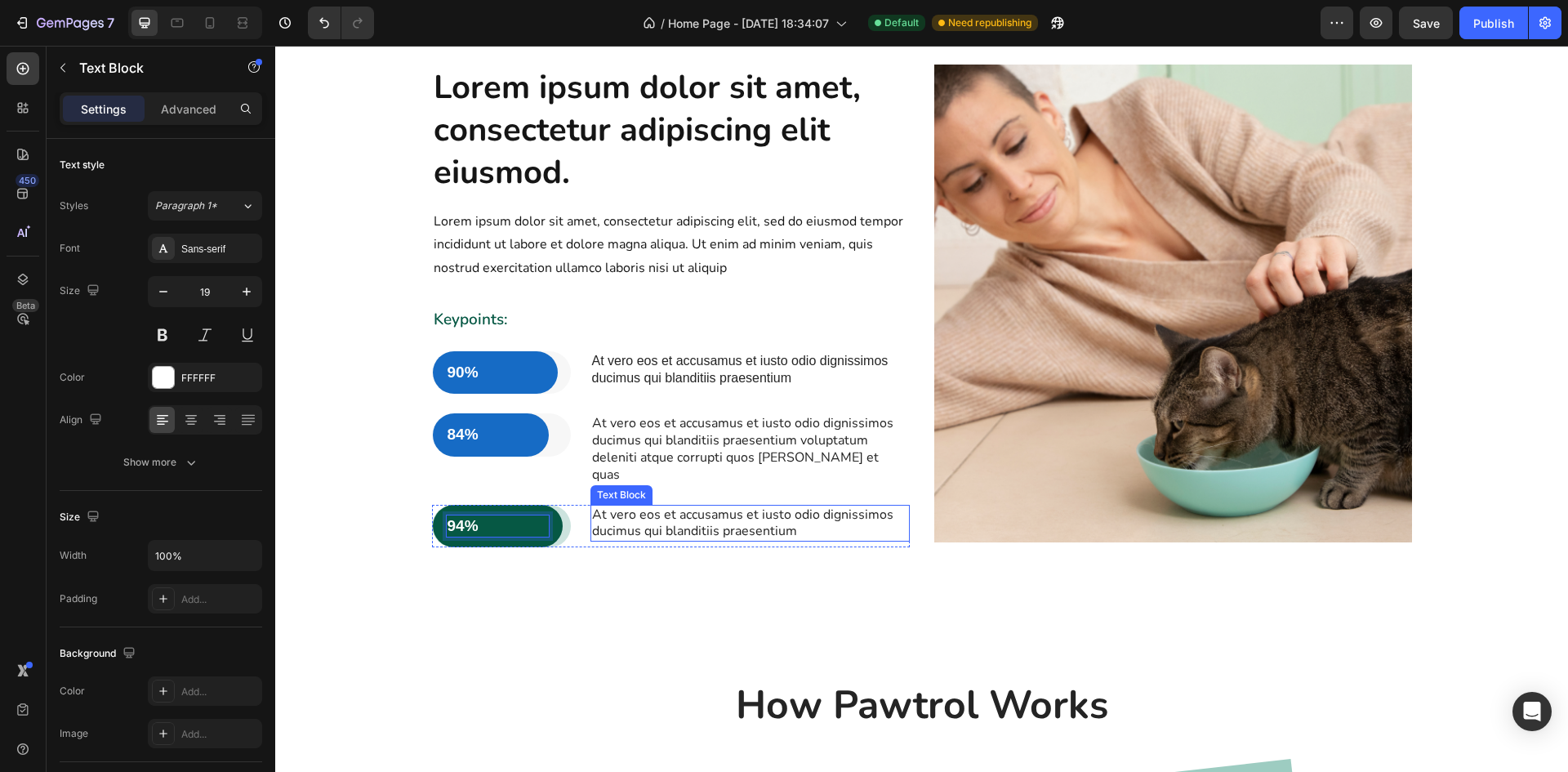
click at [665, 506] on p "At vero eos et accusamus et iusto odio dignissimos ducimus qui blanditiis praes…" at bounding box center [750, 524] width 317 height 35
click at [462, 517] on p "94%" at bounding box center [498, 527] width 101 height 21
click at [613, 509] on p "At vero eos et accusamus et iusto odio dignissimos ducimus qui blanditiis praes…" at bounding box center [750, 524] width 317 height 35
click at [637, 510] on p "At vero eos et accusamus et iusto odio dignissimos ducimus qui blanditiis praes…" at bounding box center [750, 524] width 317 height 35
click at [803, 514] on p "At vero eos et accusamus et iusto odio dignissimos ducimus qui blanditiis praes…" at bounding box center [750, 524] width 317 height 35
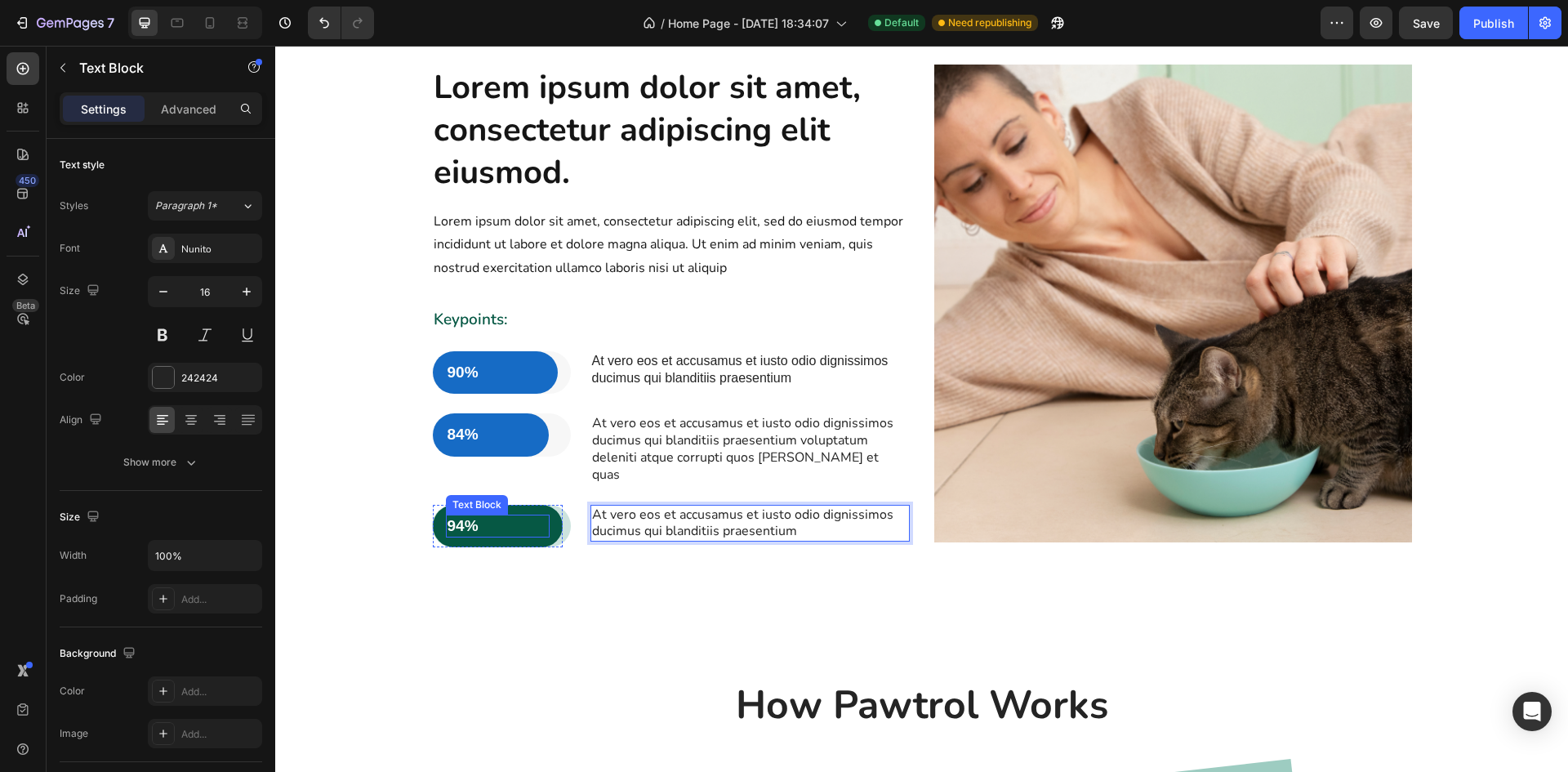
click at [525, 517] on p "94%" at bounding box center [498, 527] width 101 height 21
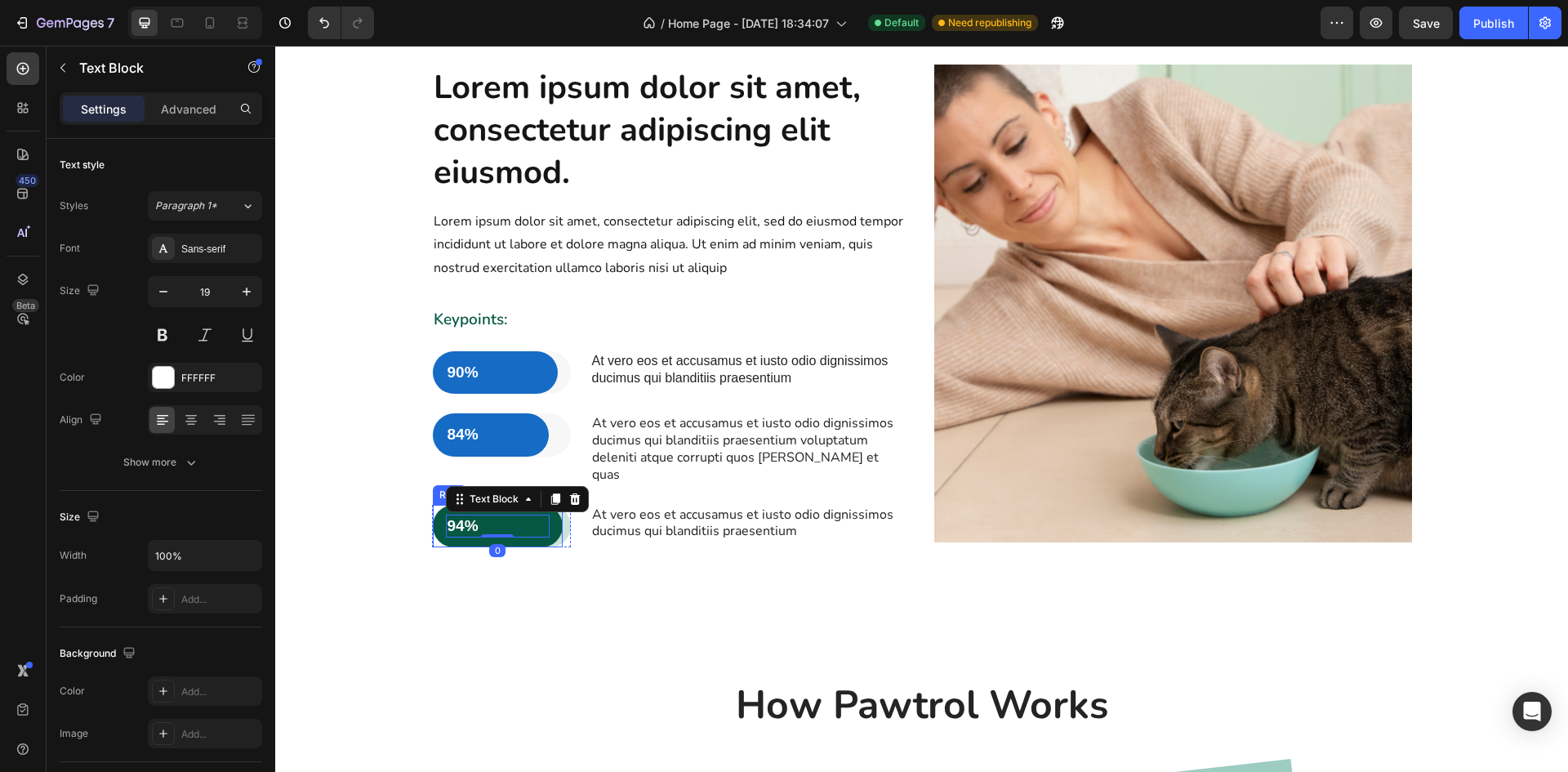
click at [534, 524] on div "94% Text Block 0 Row" at bounding box center [499, 526] width 131 height 43
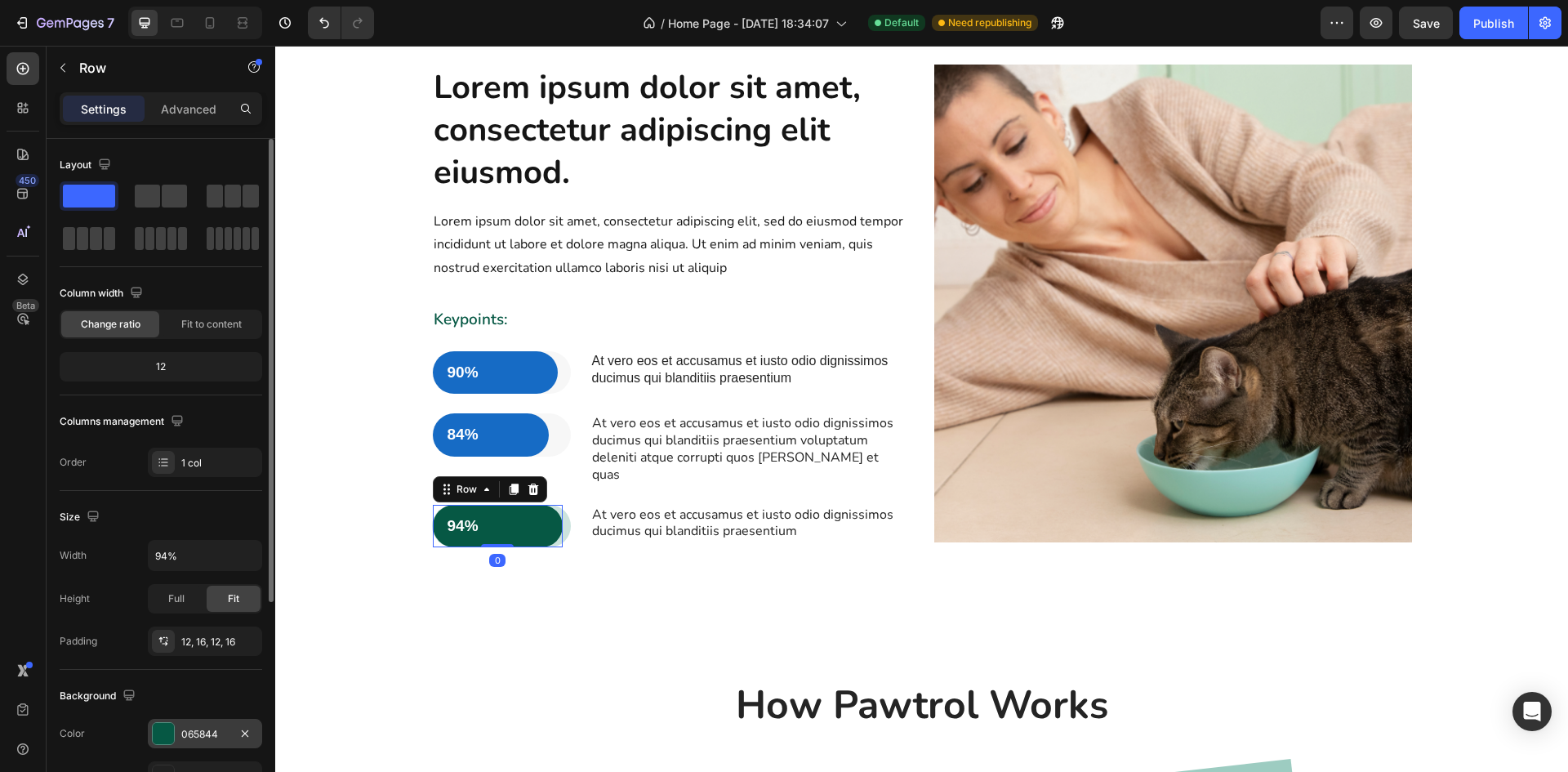
click at [170, 736] on div at bounding box center [163, 733] width 22 height 22
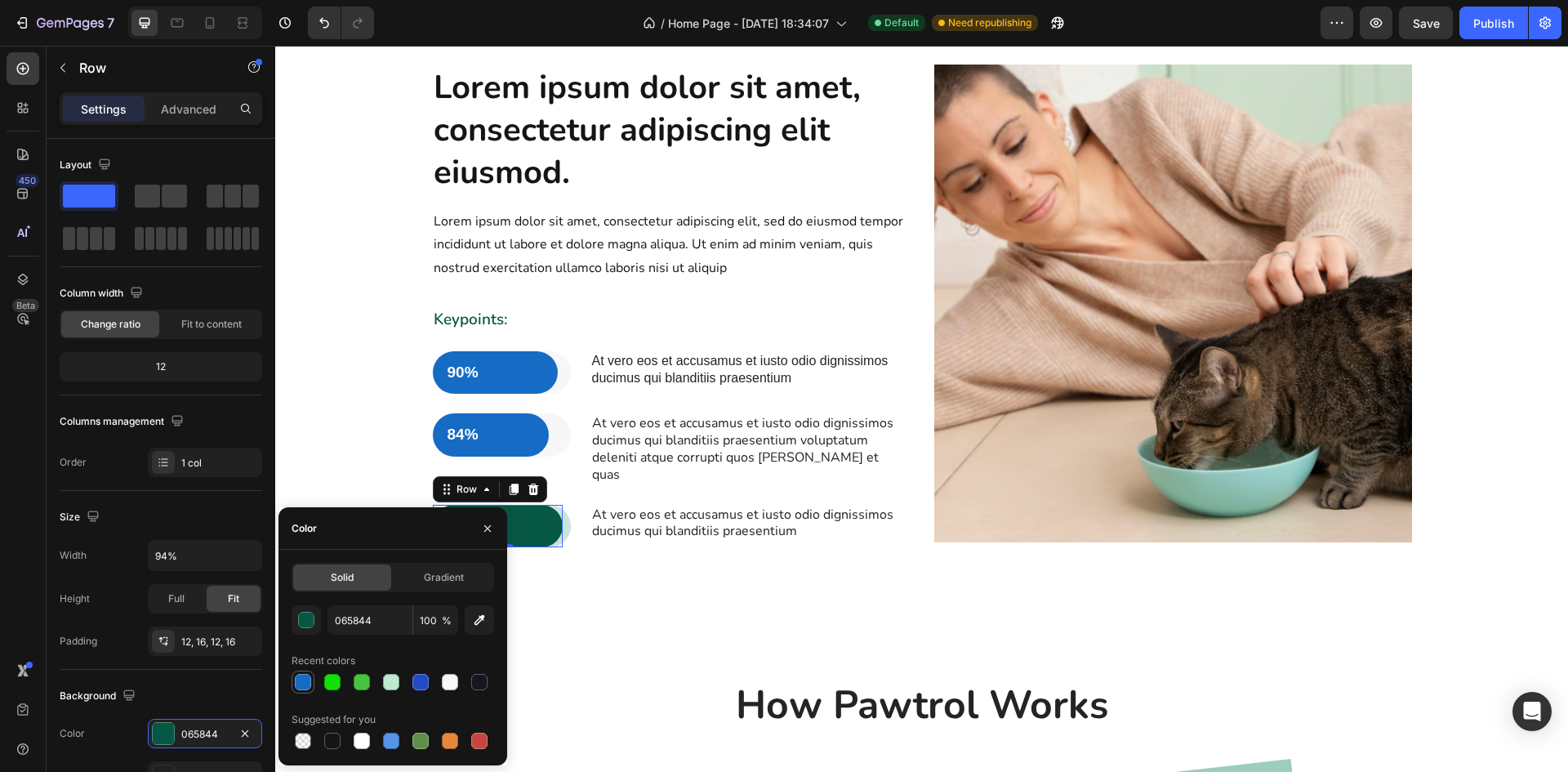
click at [300, 685] on div at bounding box center [303, 681] width 16 height 16
type input "166BC5"
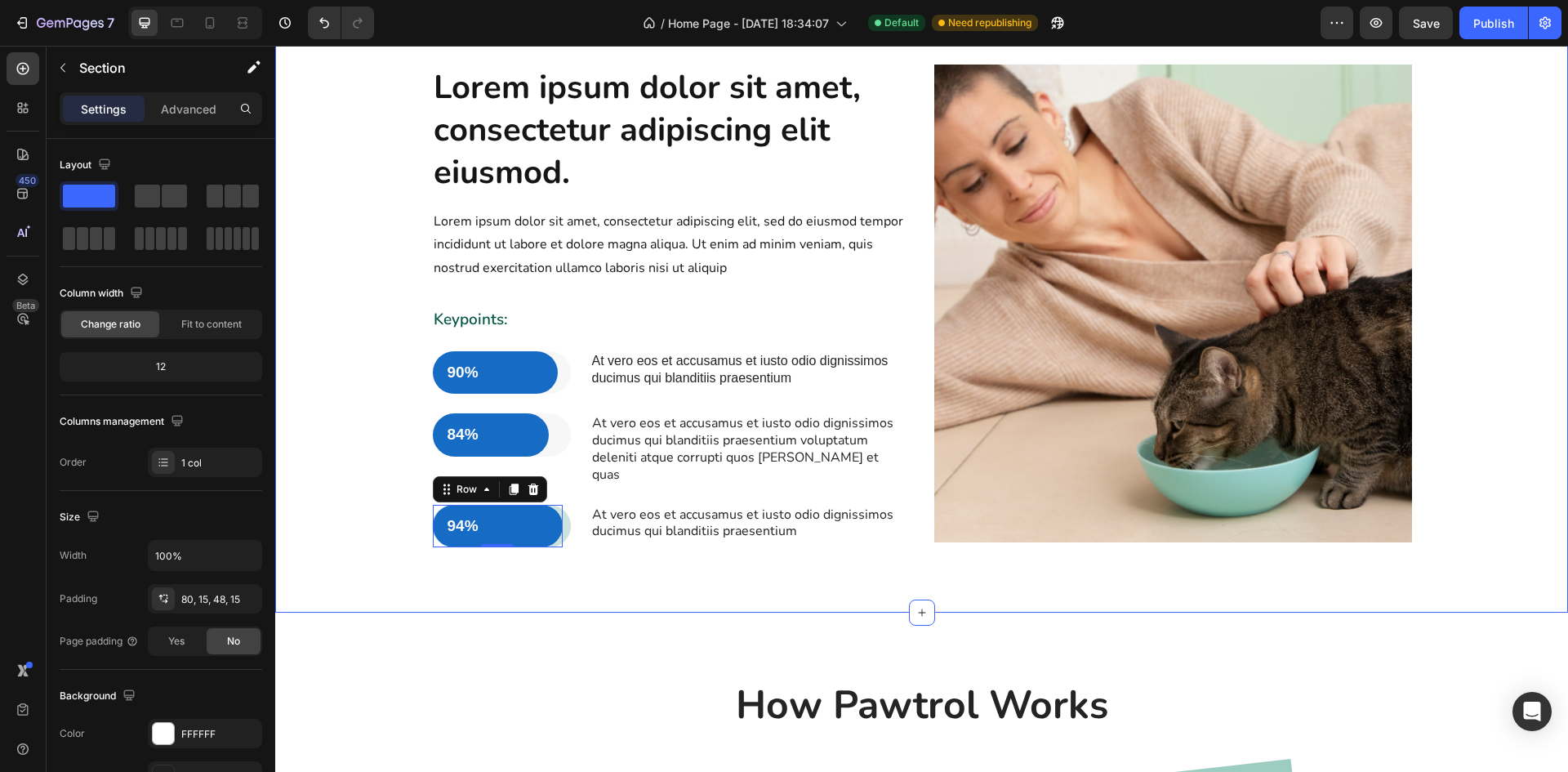
click at [697, 599] on div "Lorem ipsum dolor sit amet, consectetur adipiscing elit eiusmod. Heading Lorem …" at bounding box center [921, 306] width 1293 height 614
click at [643, 243] on p "Lorem ipsum dolor sit amet, consectetur adipiscing elit, sed do eiusmod tempor …" at bounding box center [671, 244] width 474 height 70
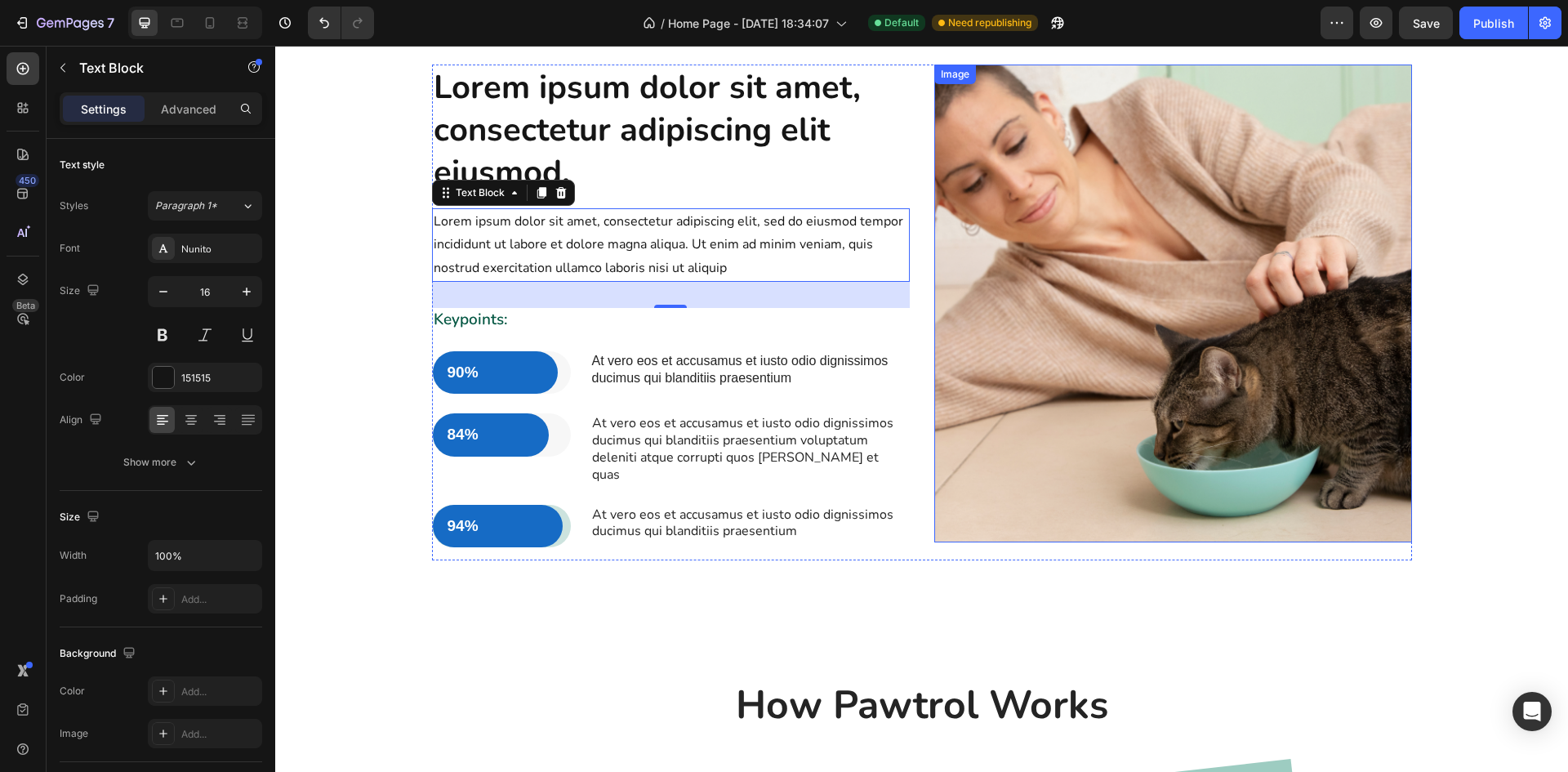
click at [1064, 345] on img at bounding box center [1173, 304] width 478 height 478
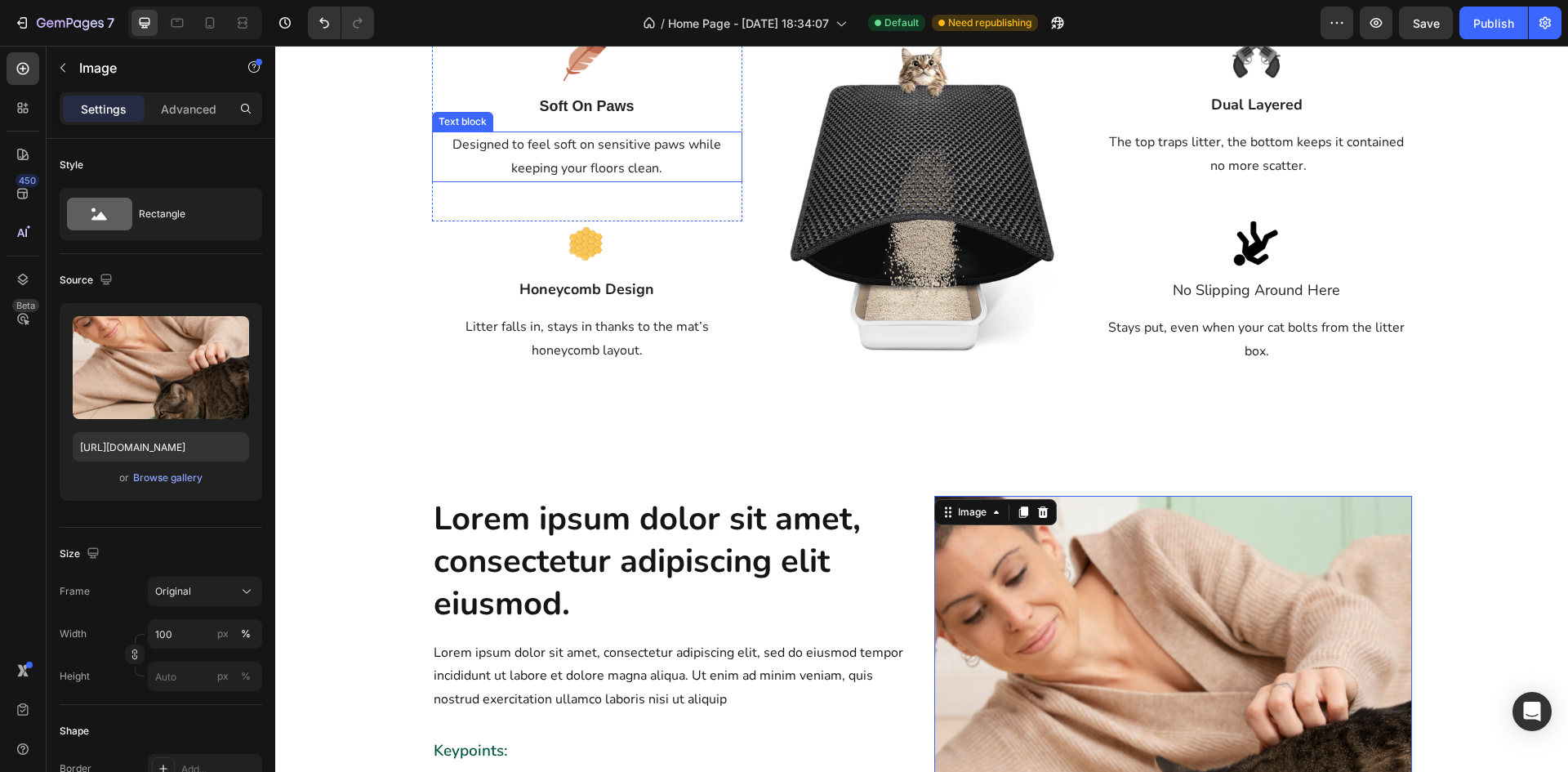
scroll to position [1125, 0]
